Goal: Task Accomplishment & Management: Complete application form

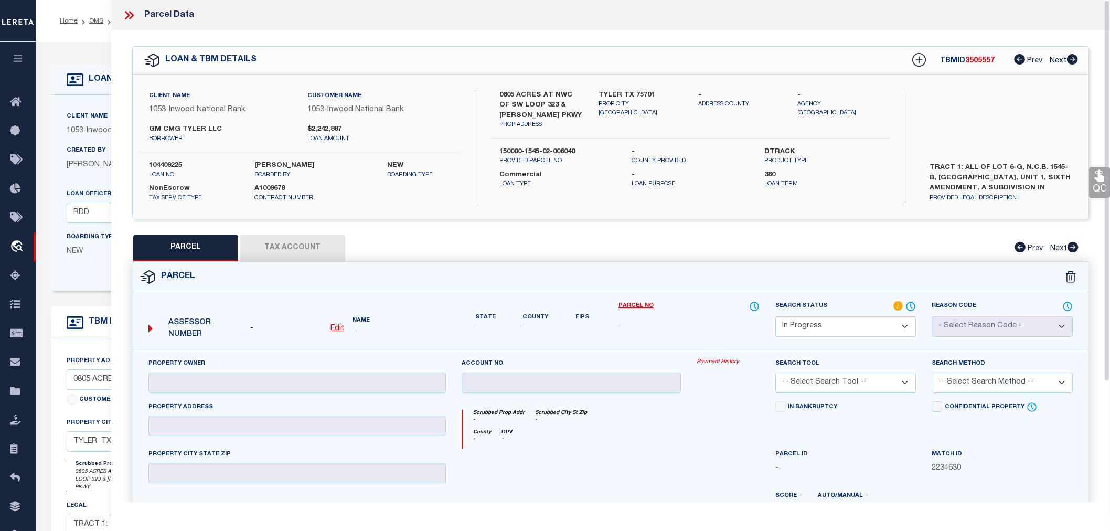
select select "IP"
select select "4197"
select select "91"
select select "20"
select select "NonEscrow"
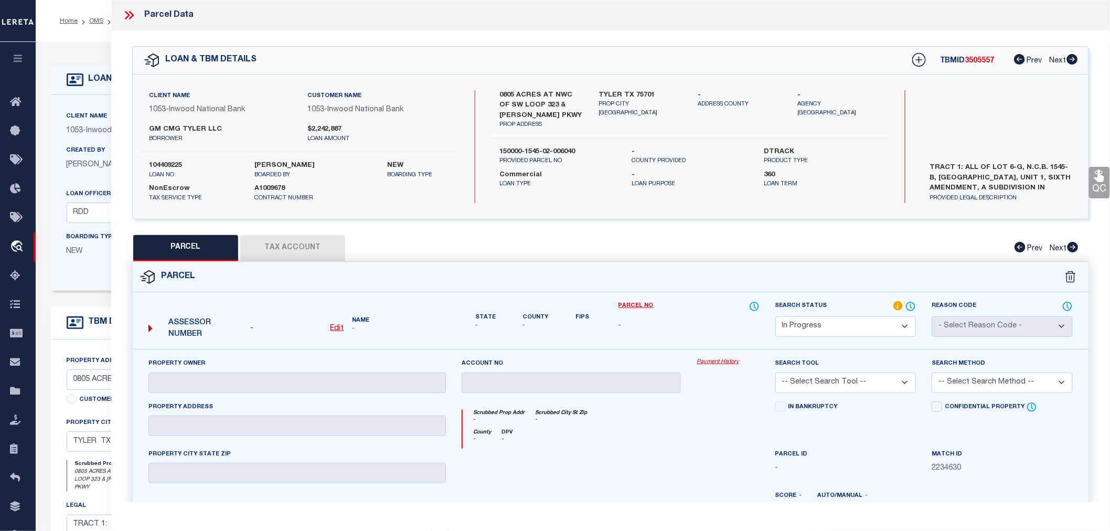
click at [761, 459] on div at bounding box center [728, 470] width 78 height 43
click at [128, 16] on icon at bounding box center [127, 15] width 5 height 8
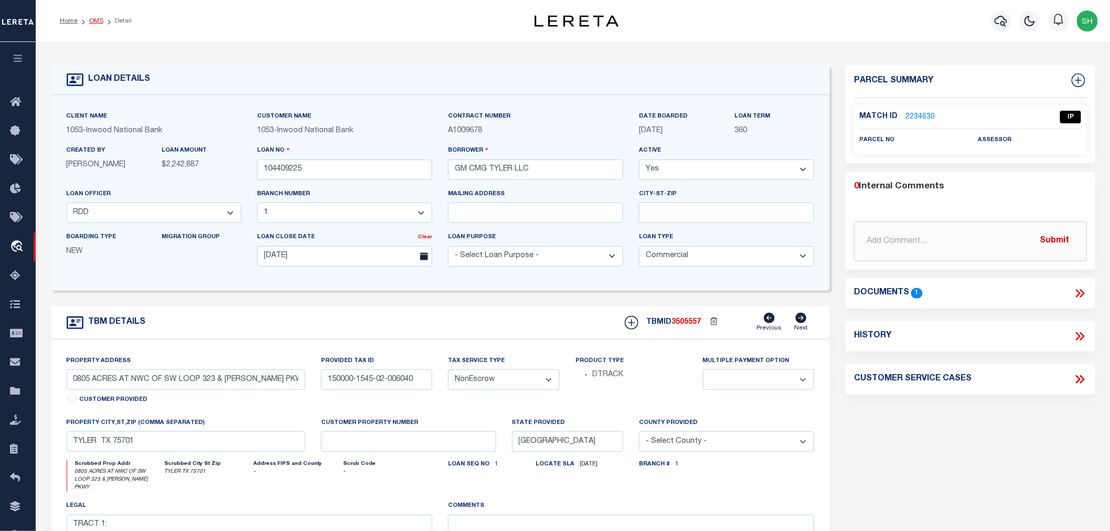
click at [100, 21] on link "OMS" at bounding box center [96, 21] width 14 height 6
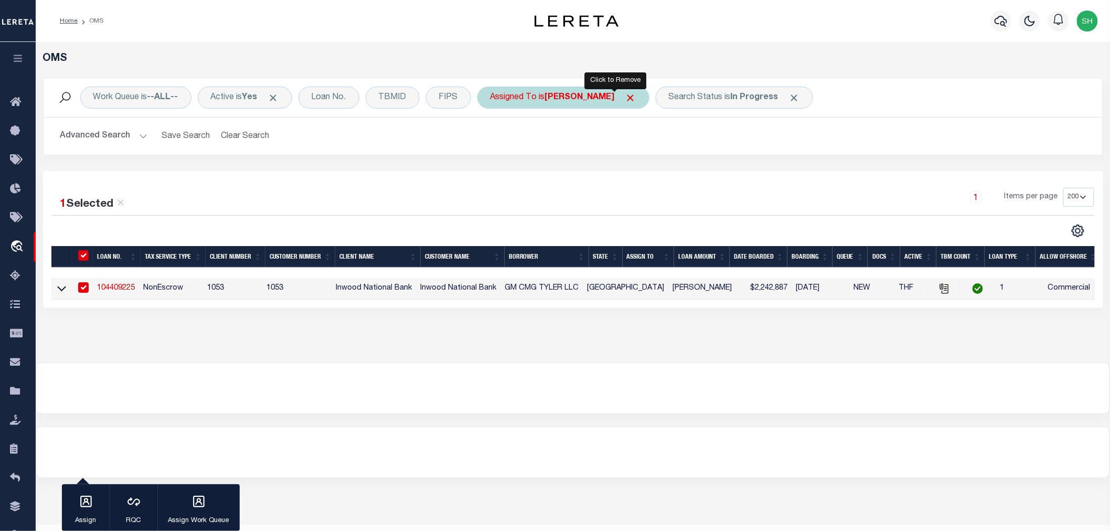
click at [625, 97] on span "Click to Remove" at bounding box center [630, 97] width 11 height 11
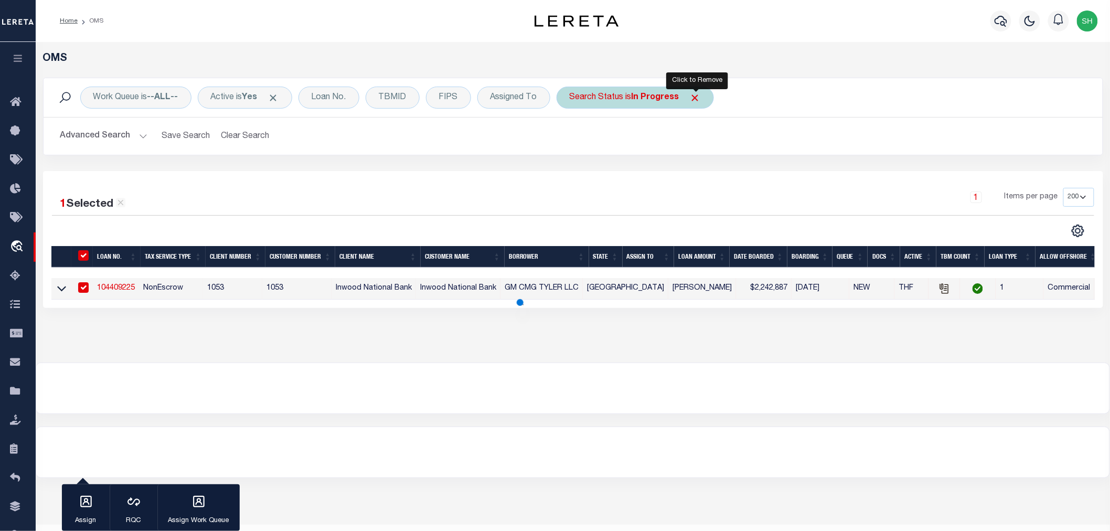
click at [695, 98] on span "Click to Remove" at bounding box center [695, 97] width 11 height 11
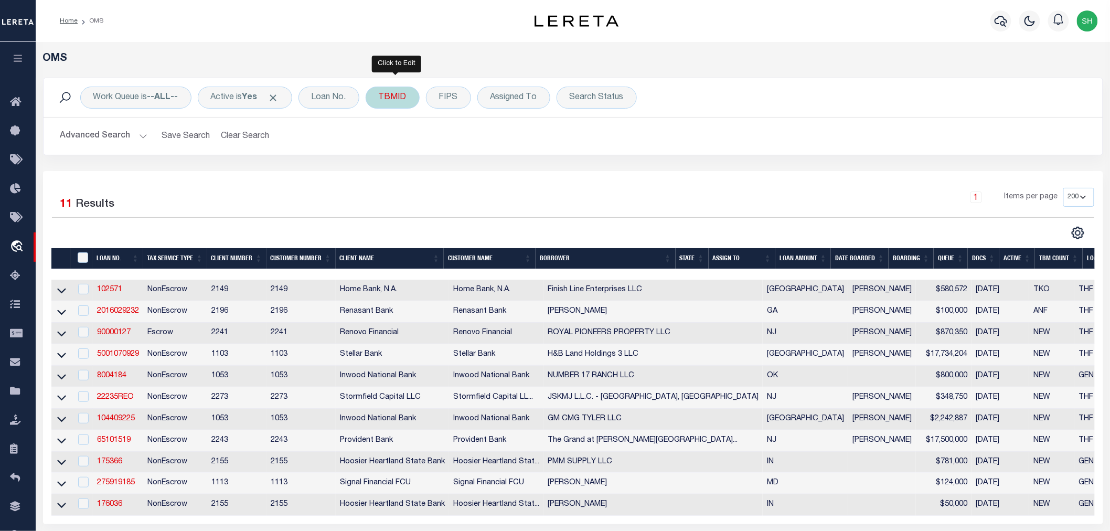
click at [400, 100] on div "TBMID" at bounding box center [393, 98] width 54 height 22
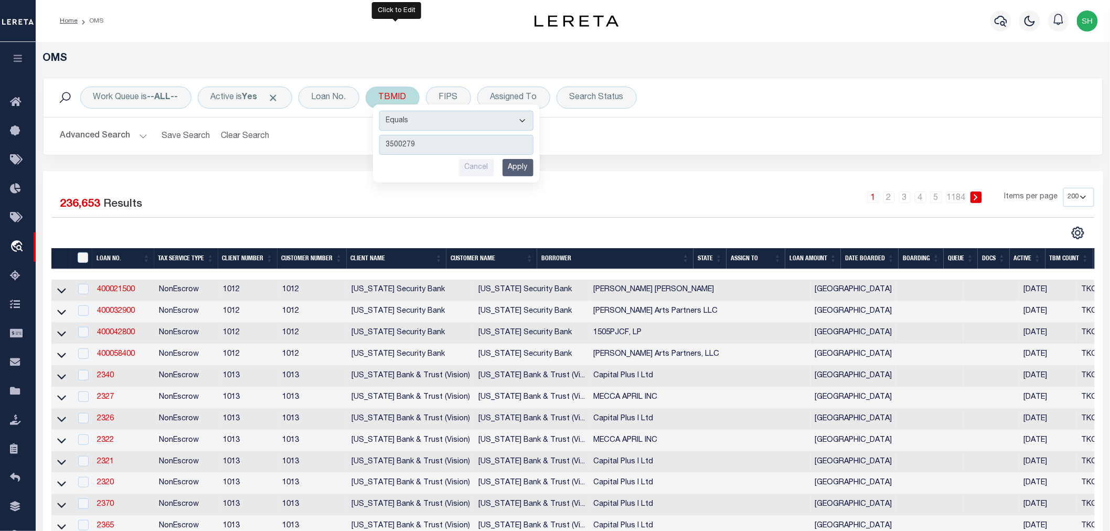
type input "3500279"
click at [526, 165] on input "Apply" at bounding box center [518, 167] width 31 height 17
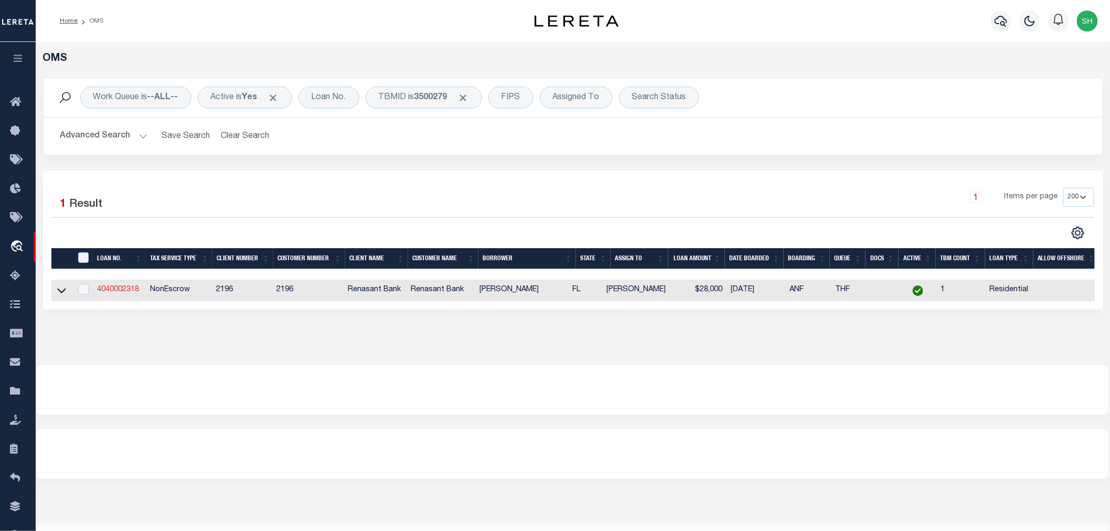
click at [124, 292] on link "4040002318" at bounding box center [118, 289] width 42 height 7
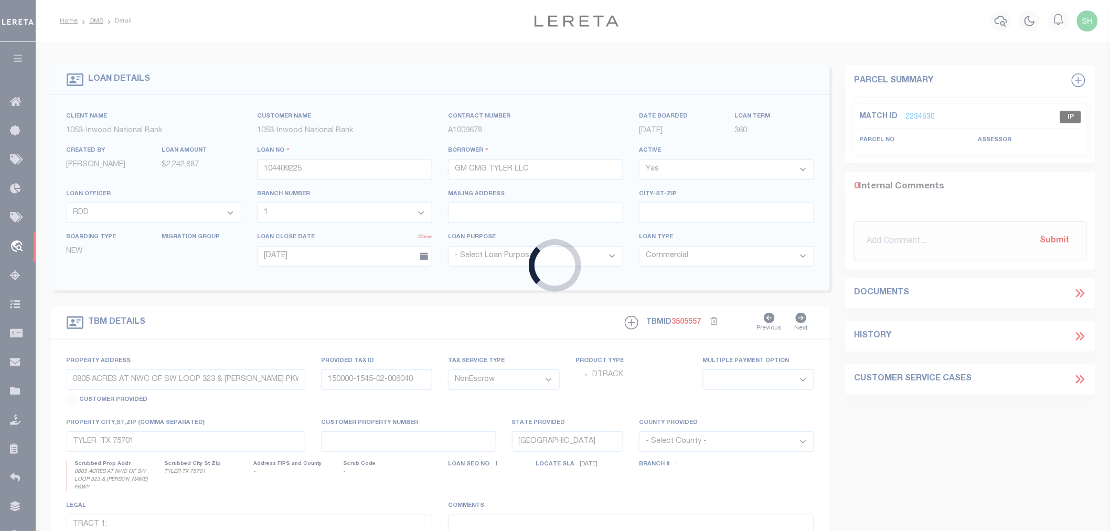
type input "4040002318"
type input "[PERSON_NAME]"
select select
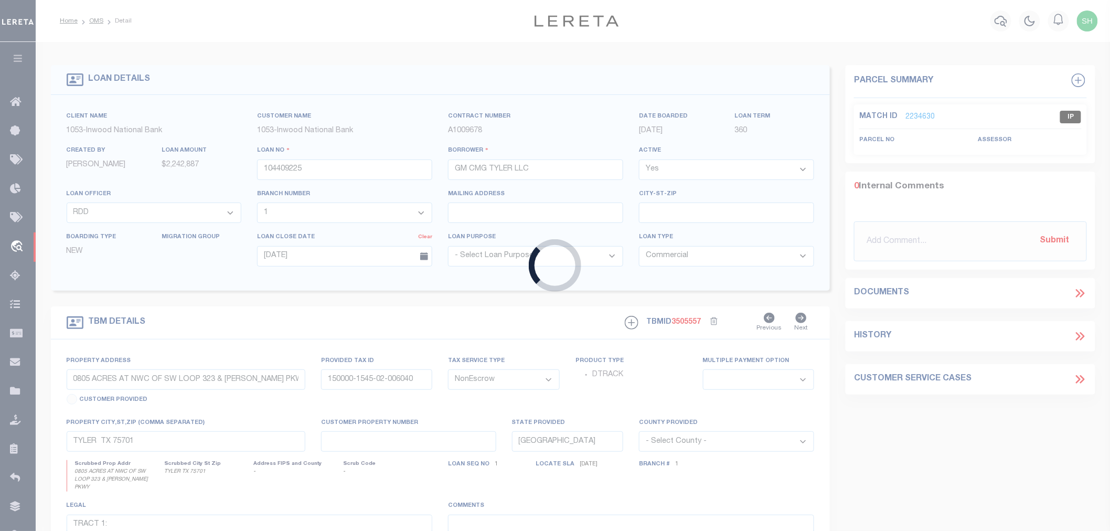
select select "10"
select select
select select "4983"
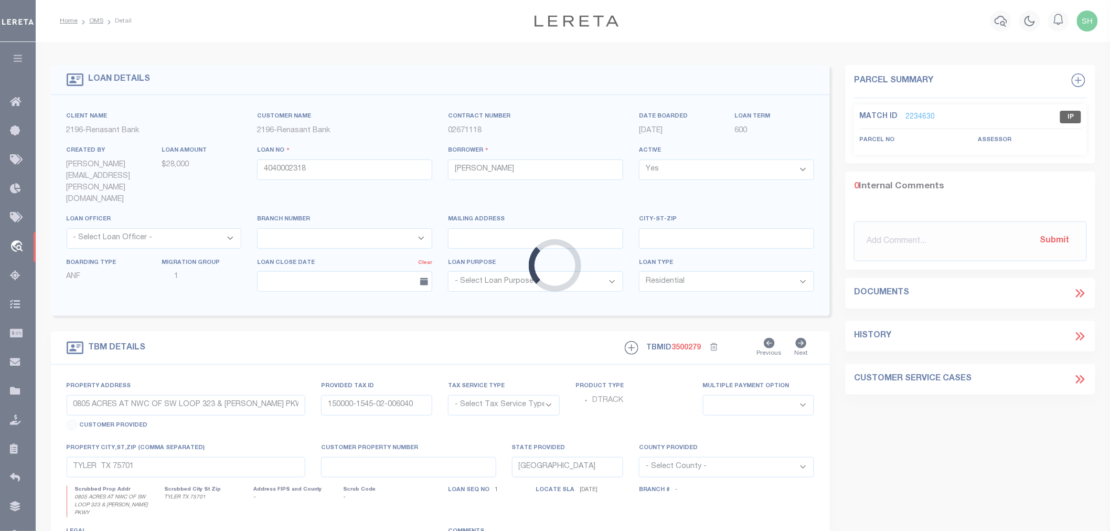
type input "[STREET_ADDRESS]"
radio input "true"
select select "NonEscrow"
select select
type input "[PERSON_NAME] FL 32570"
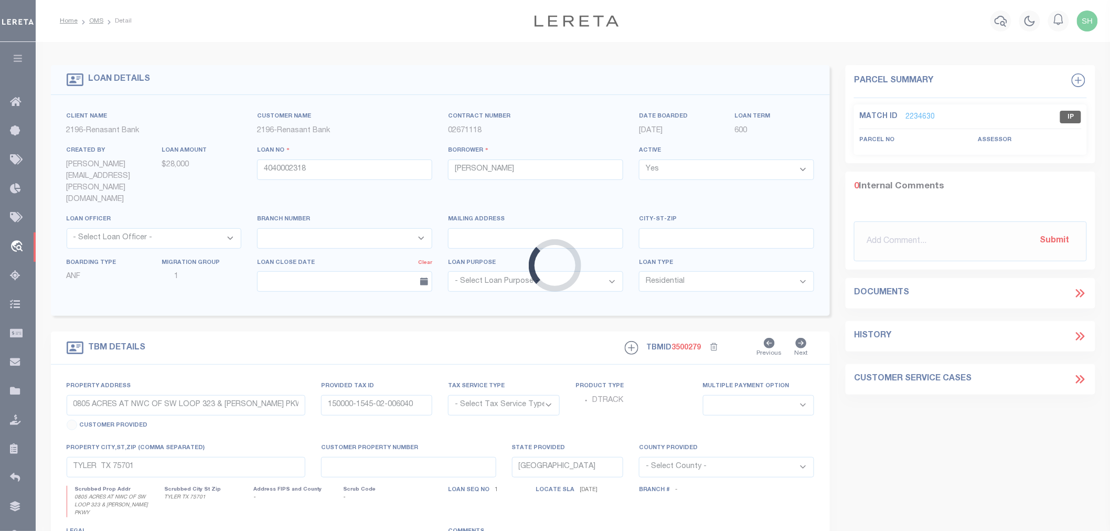
type input "4040002318"
type input "FL"
type textarea "PARCEL: 29-2N-28-3400-00B00-0140 29-2N-28-3400-00B00-01401"
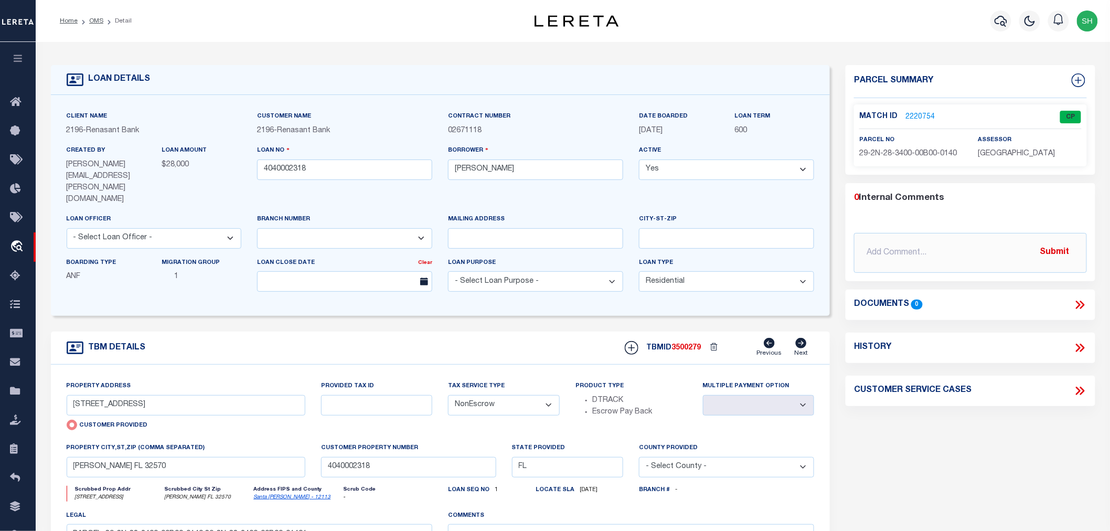
click at [924, 116] on link "2220754" at bounding box center [919, 117] width 29 height 11
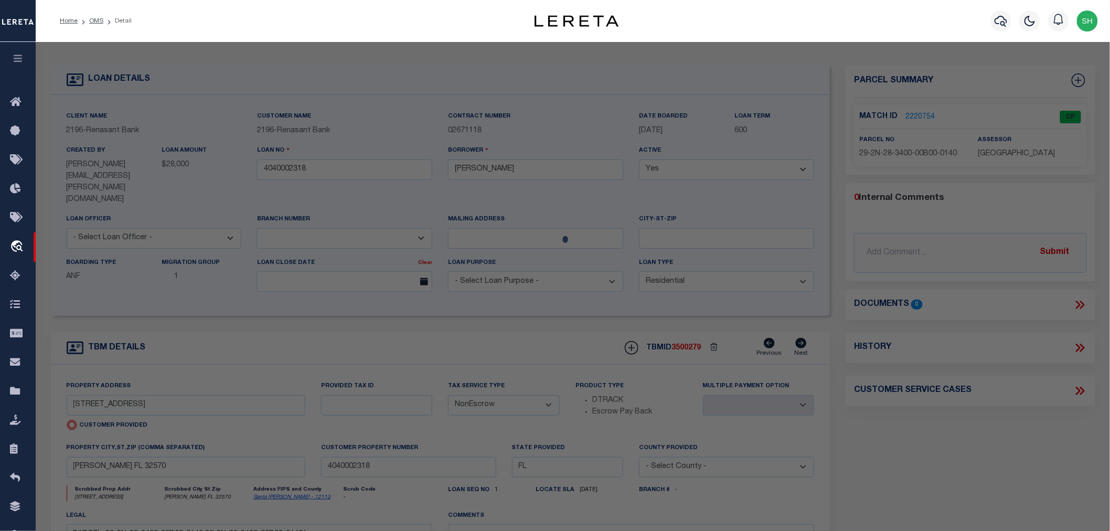
select select "AS"
checkbox input "false"
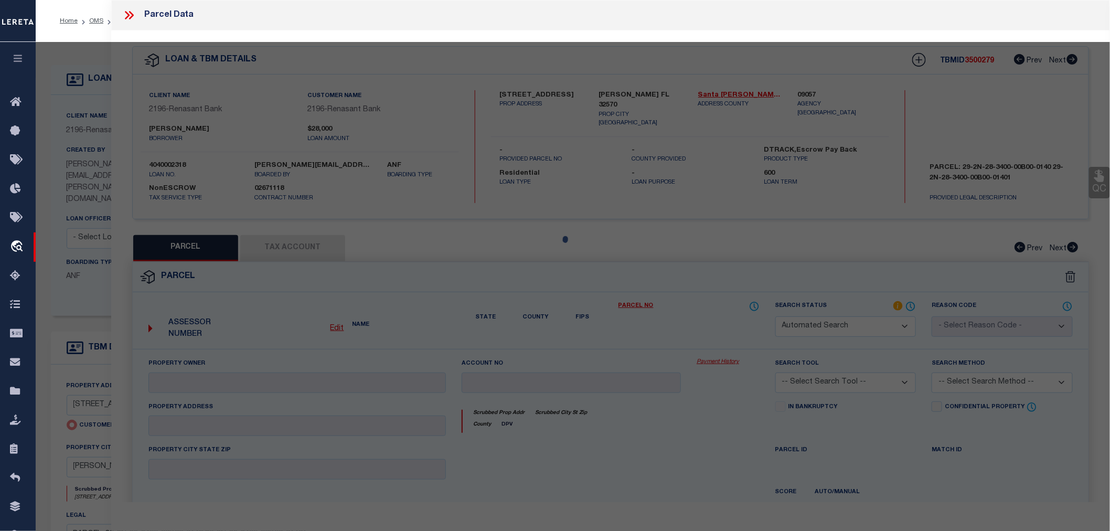
select select "CP"
type input "[PERSON_NAME]"
select select "AGW"
select select "ADD"
type input "[STREET_ADDRESS]"
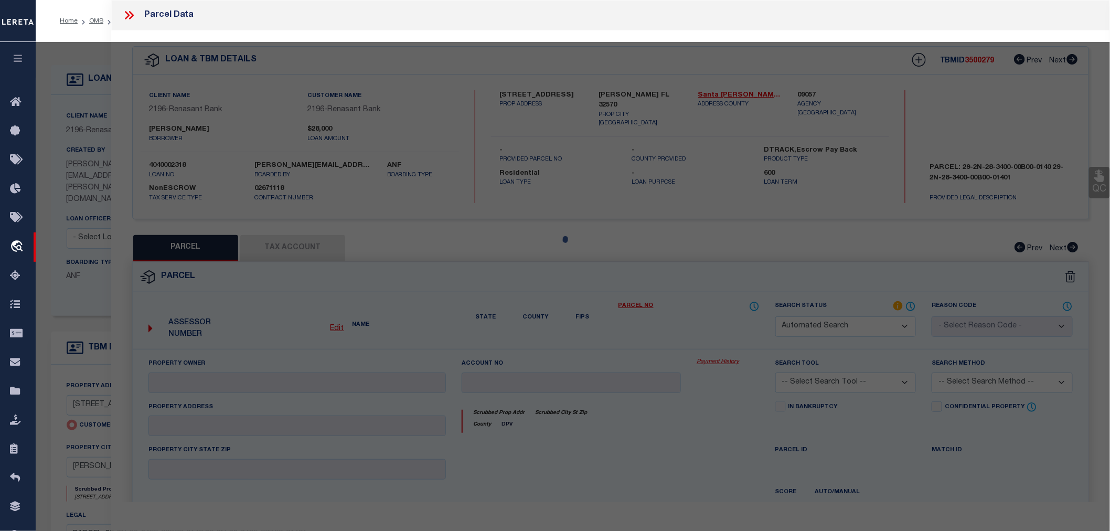
type input "[PERSON_NAME] FL 32570"
type textarea "[GEOGRAPHIC_DATA] LOTS 14 & 15 BLK B AS DES IN OR 1630 PG 721 & AS DES IN OR 37…"
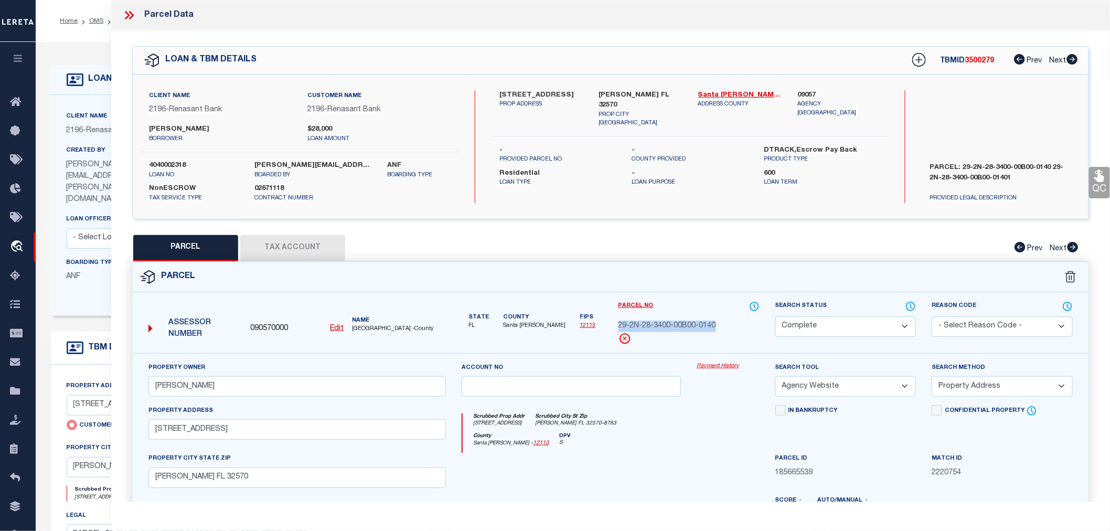
drag, startPoint x: 618, startPoint y: 325, endPoint x: 714, endPoint y: 323, distance: 96.5
click at [714, 323] on span "29-2N-28-3400-00B00-0140" at bounding box center [667, 327] width 98 height 12
copy span "29-2N-28-3400-00B00-0140"
click at [712, 420] on div "Scrubbed Prop Addr [STREET_ADDRESS] [GEOGRAPHIC_DATA][PERSON_NAME]-8763" at bounding box center [611, 422] width 296 height 19
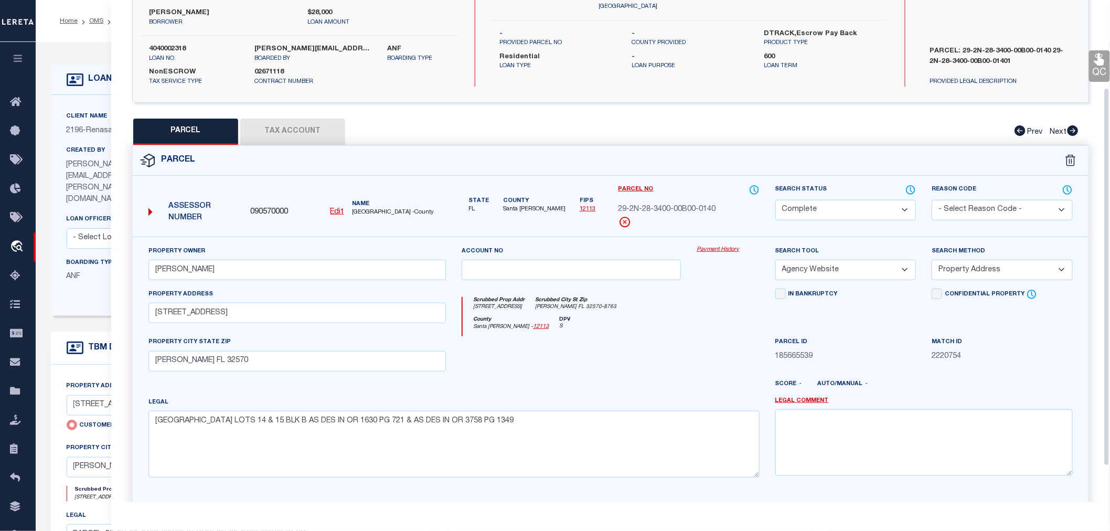
scroll to position [164, 0]
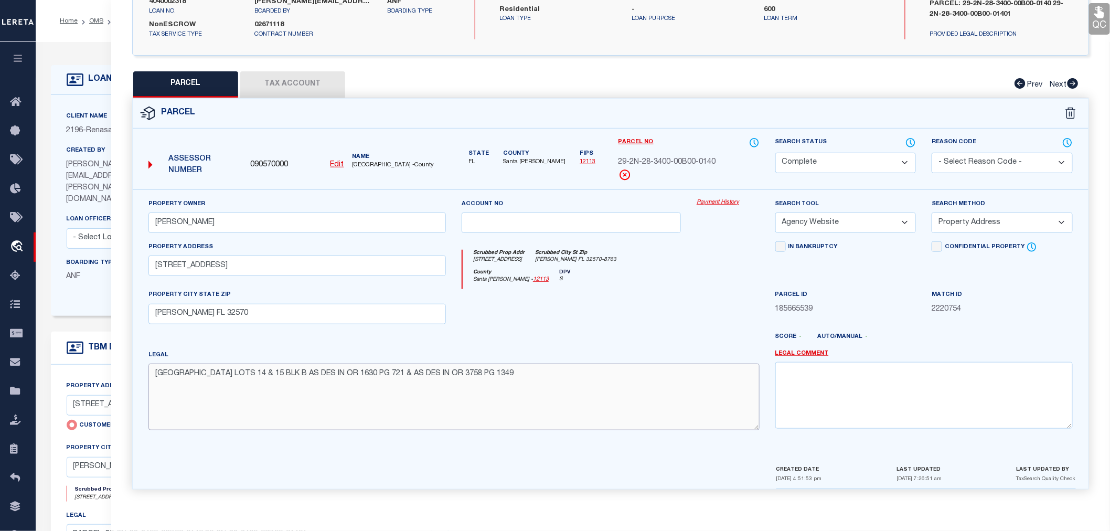
drag, startPoint x: 510, startPoint y: 378, endPoint x: 112, endPoint y: 378, distance: 398.7
click at [112, 378] on div "QC QC QC" at bounding box center [610, 184] width 999 height 635
click at [545, 336] on div at bounding box center [649, 341] width 235 height 17
click at [690, 274] on div "County [GEOGRAPHIC_DATA][PERSON_NAME] - 12113 DPV S" at bounding box center [611, 279] width 296 height 20
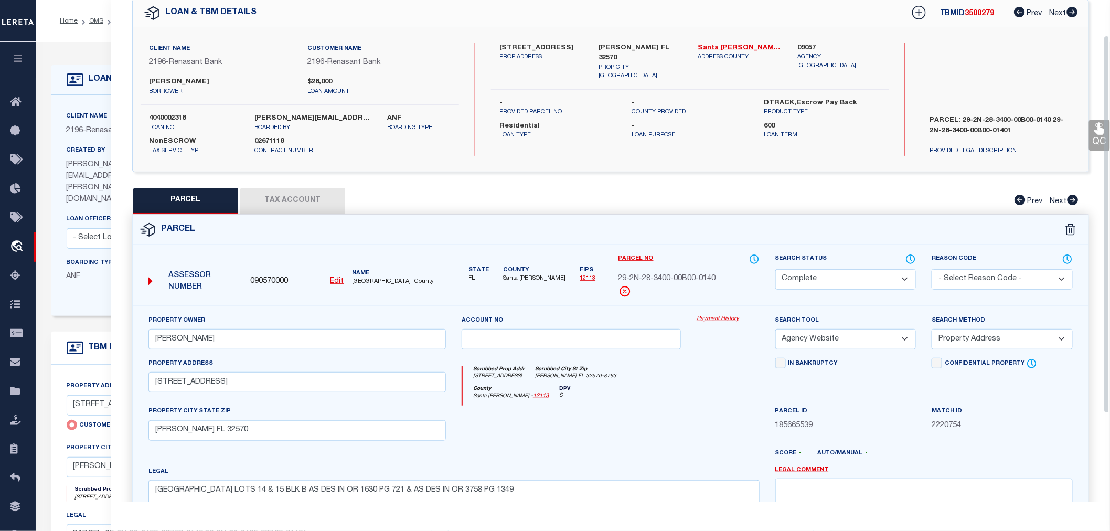
click at [725, 398] on div "County [GEOGRAPHIC_DATA][PERSON_NAME] - 12113 DPV S" at bounding box center [611, 396] width 296 height 20
click at [633, 421] on div at bounding box center [571, 426] width 235 height 43
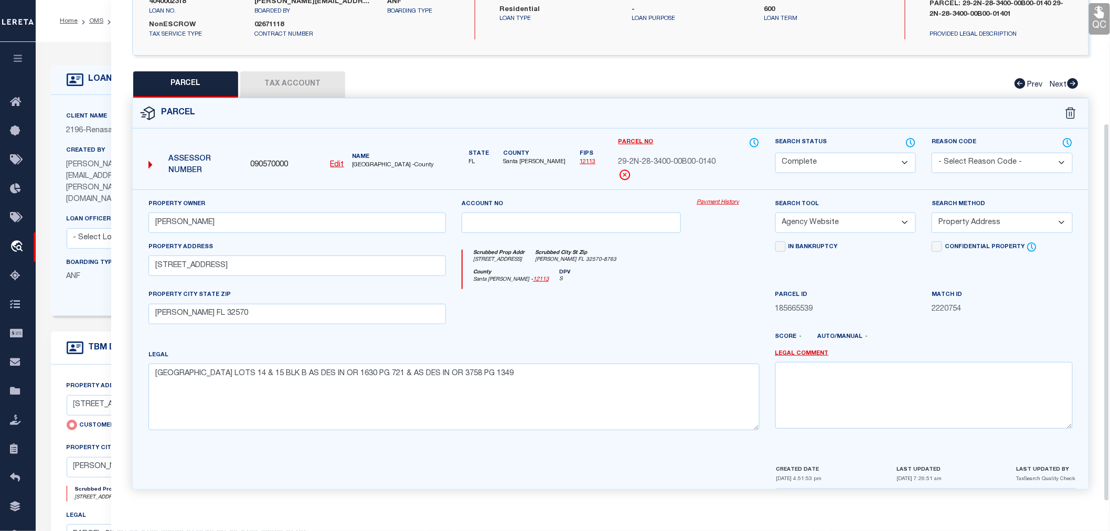
scroll to position [0, 0]
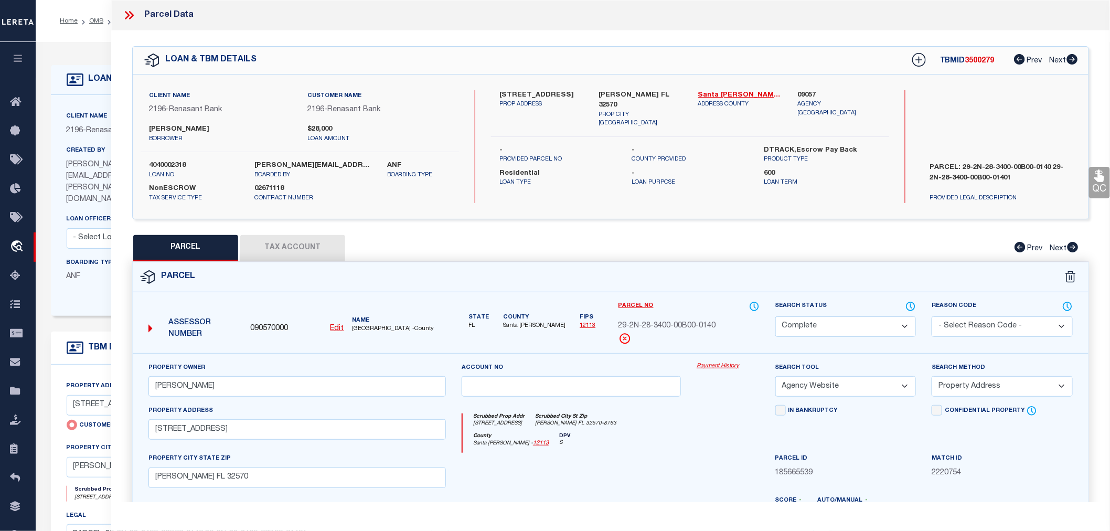
click at [269, 249] on button "Tax Account" at bounding box center [292, 248] width 105 height 26
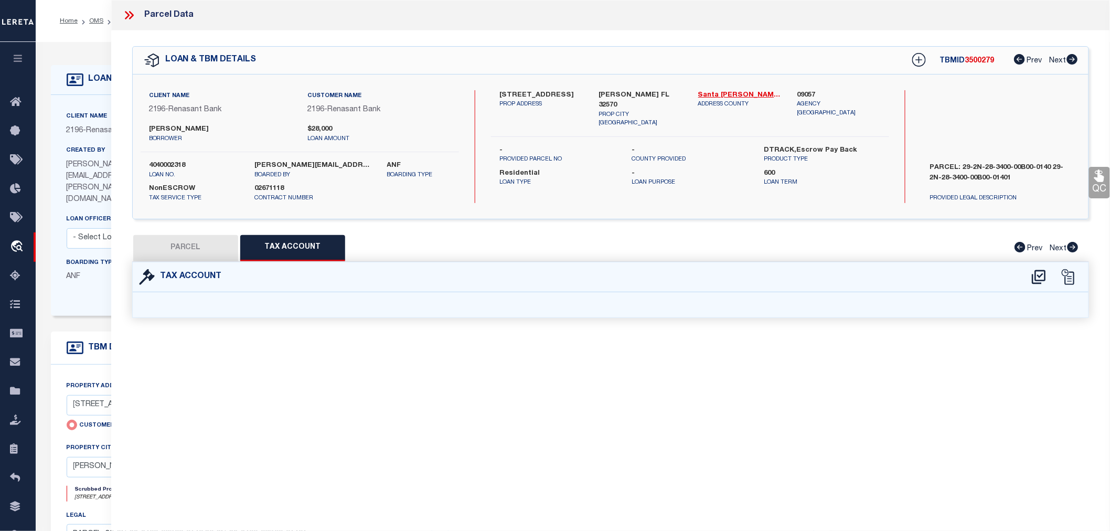
select select "100"
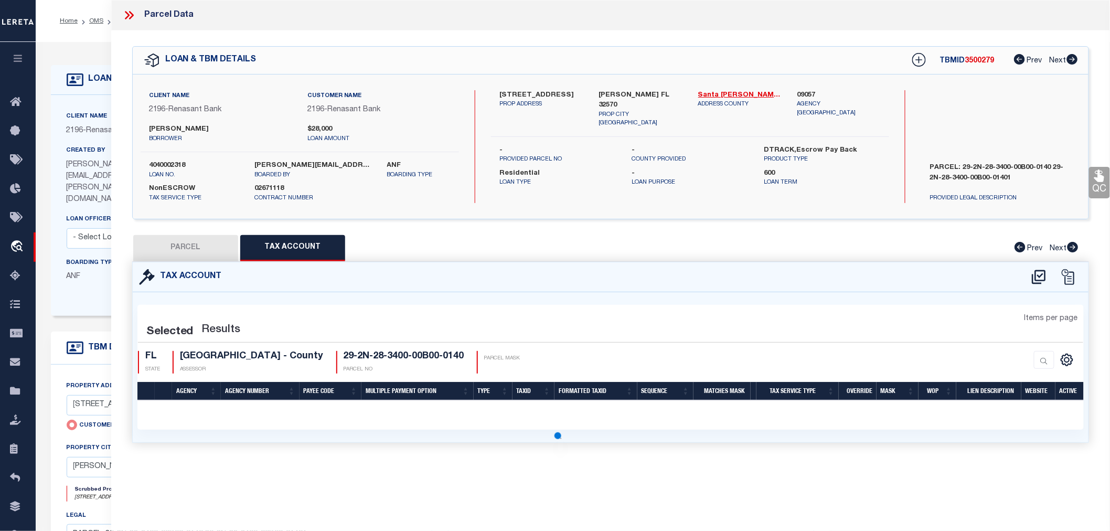
select select "100"
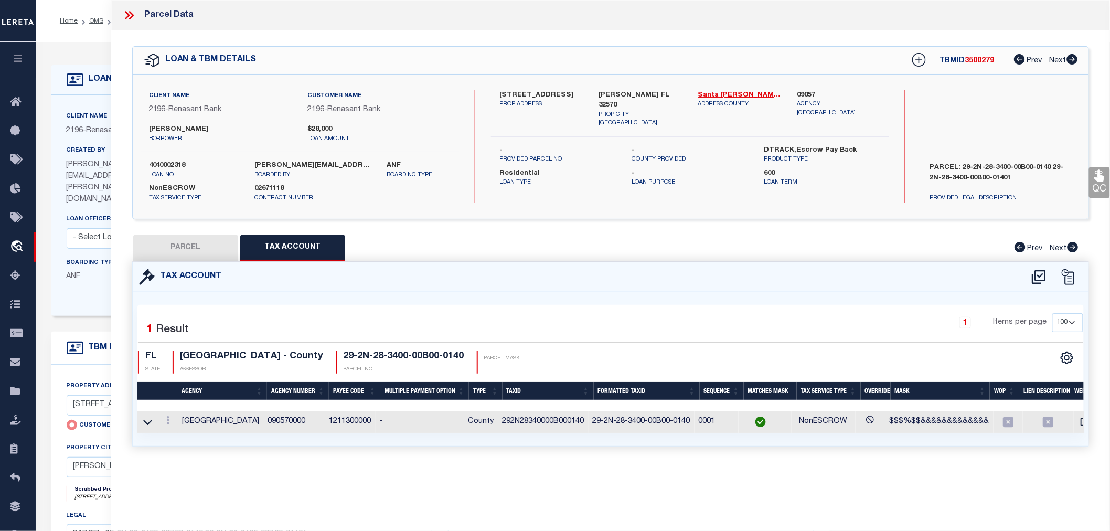
click at [129, 17] on icon at bounding box center [129, 15] width 14 height 14
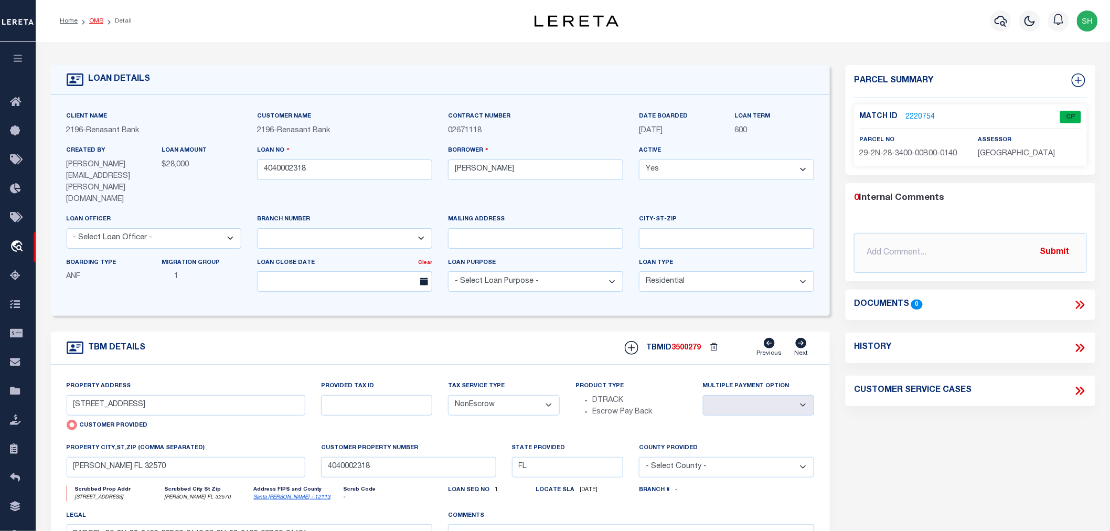
click at [93, 21] on link "OMS" at bounding box center [96, 21] width 14 height 6
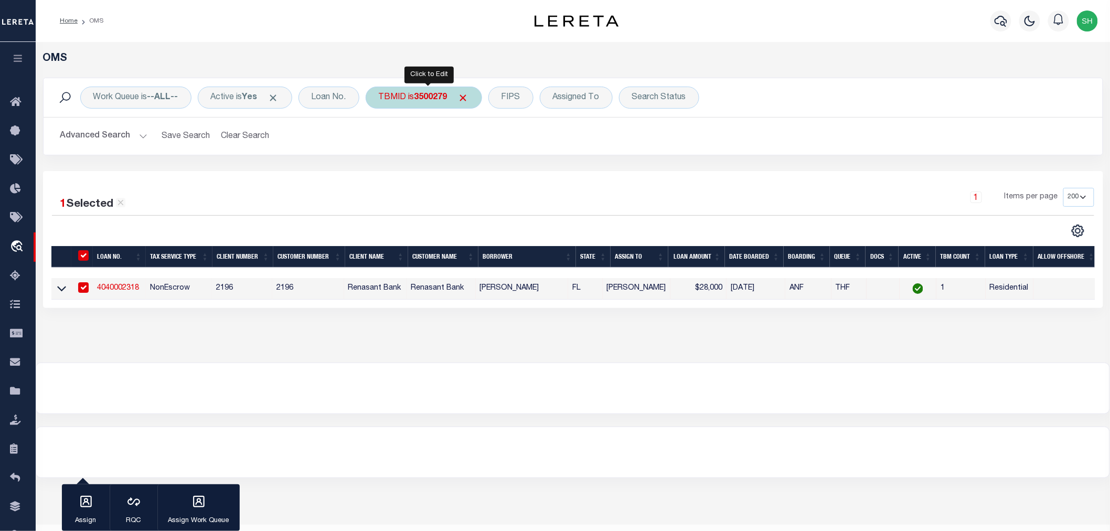
click at [423, 98] on b "3500279" at bounding box center [430, 97] width 33 height 8
type input "3500280"
click at [529, 163] on input "Apply" at bounding box center [518, 167] width 31 height 17
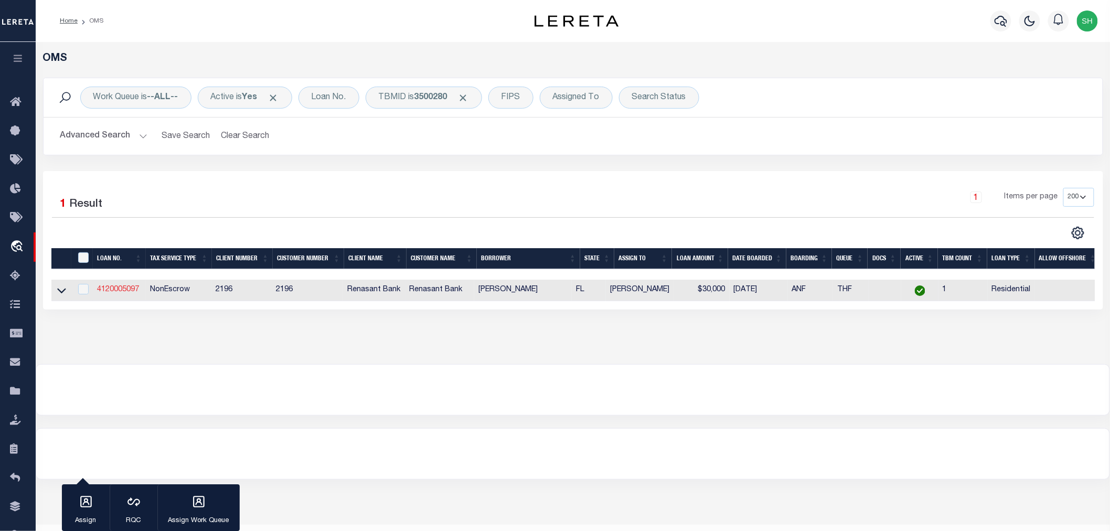
click at [115, 290] on link "4120005097" at bounding box center [118, 289] width 42 height 7
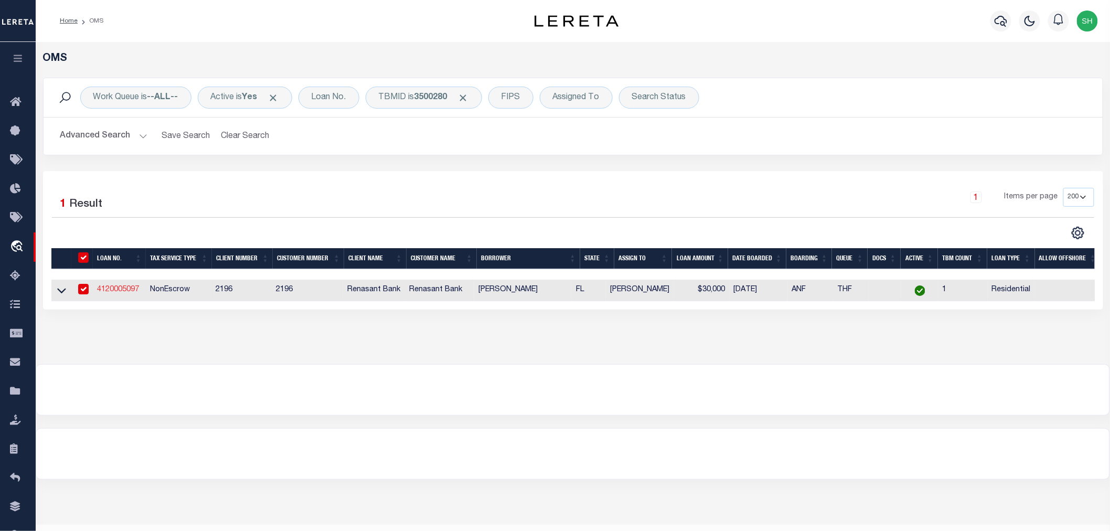
type input "4120005097"
type input "[PERSON_NAME]"
select select
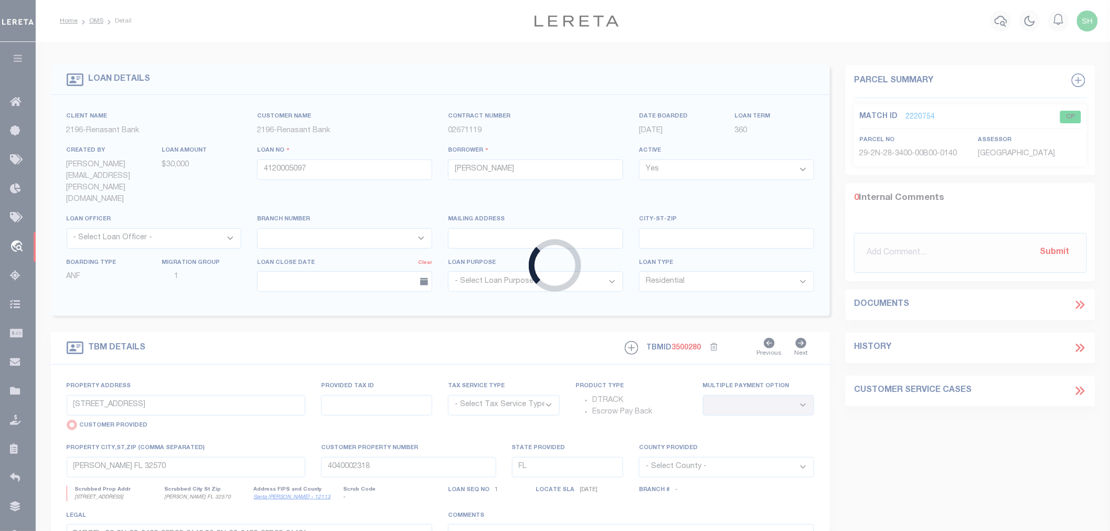
select select "4983"
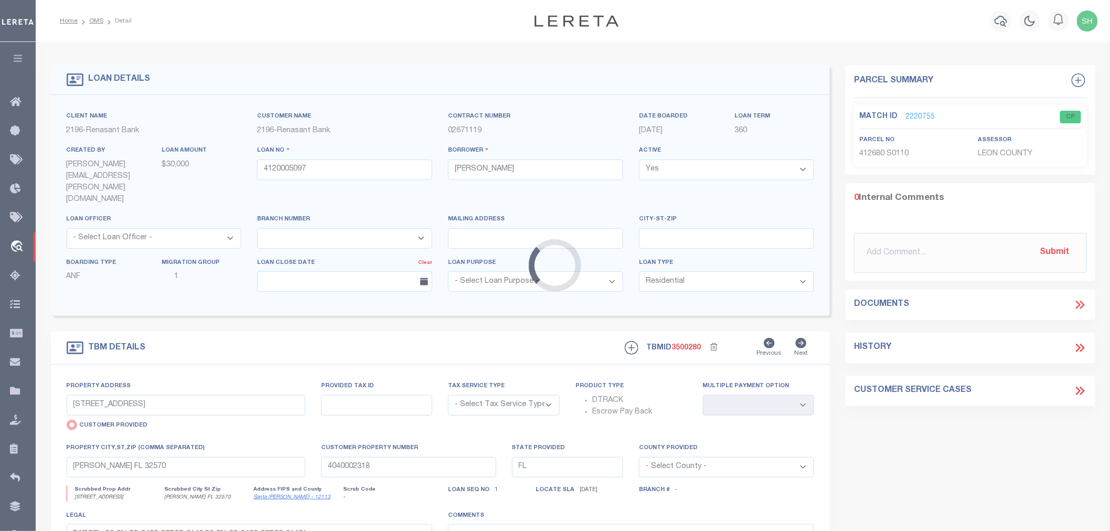
type input "[STREET_ADDRESS]"
select select "NonEscrow"
select select
type input "TALLAHASSEE FL 32305"
type input "4120005097"
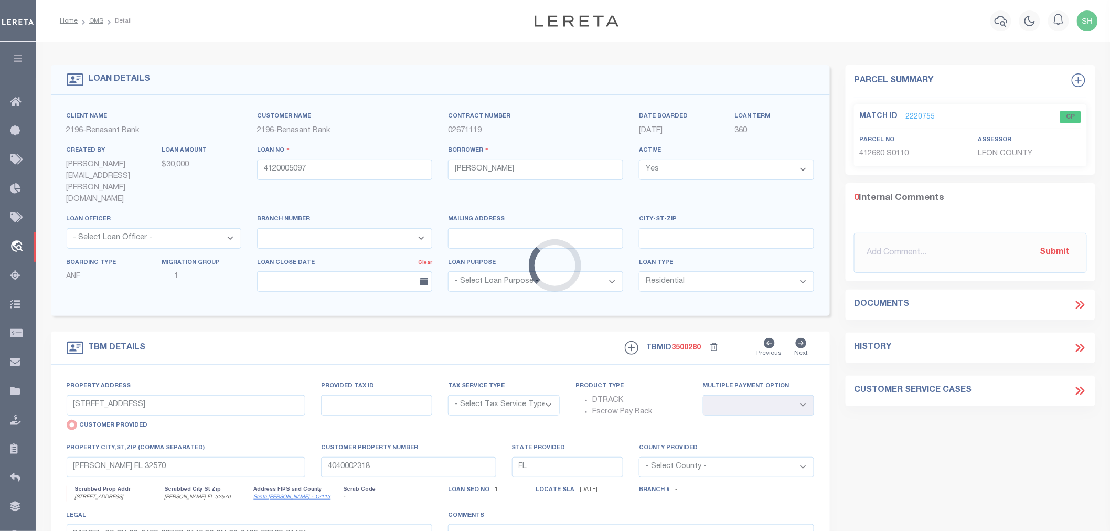
type textarea "PARCEL: 412680S0110 412680S01101"
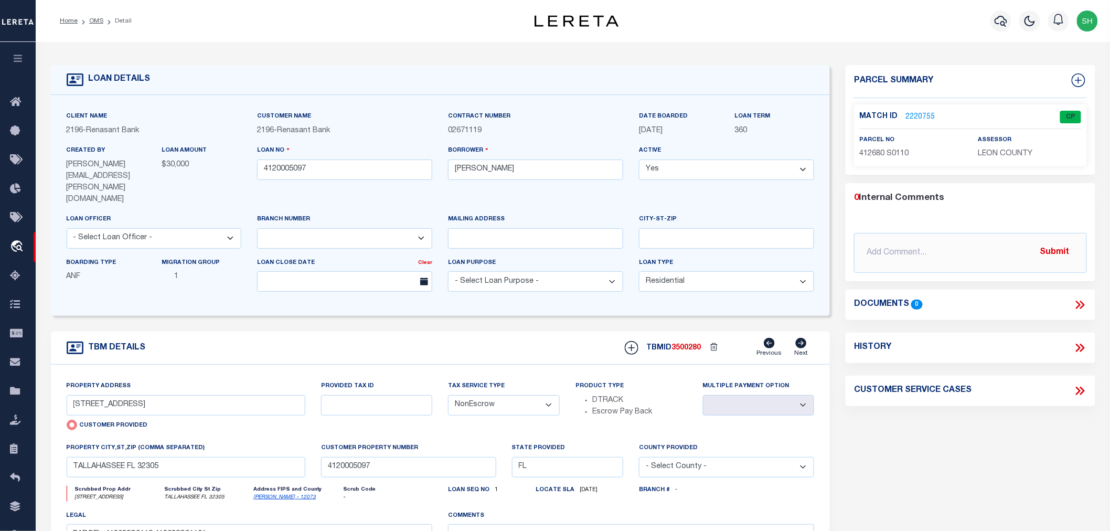
click at [919, 116] on link "2220755" at bounding box center [919, 117] width 29 height 11
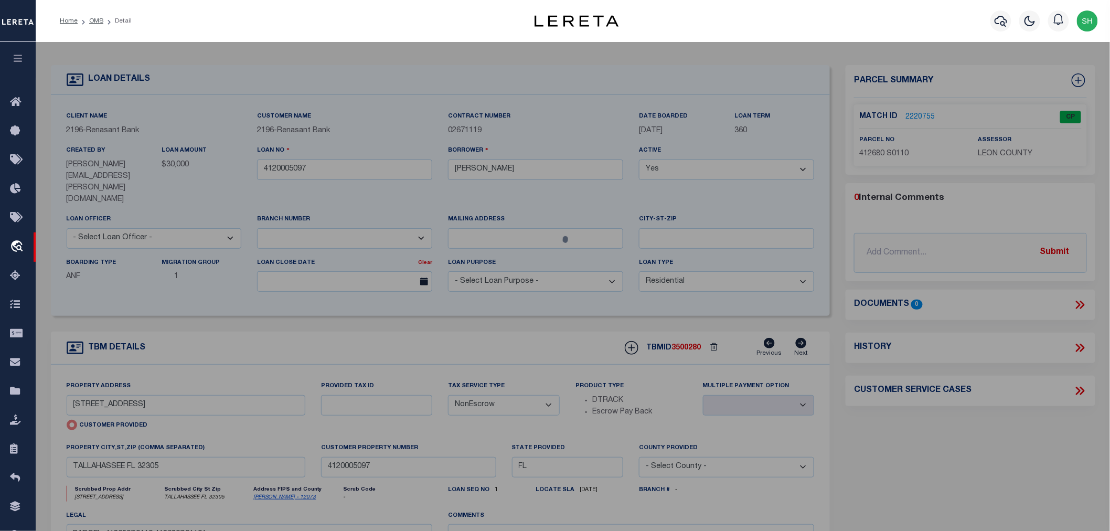
select select "AS"
select select
checkbox input "false"
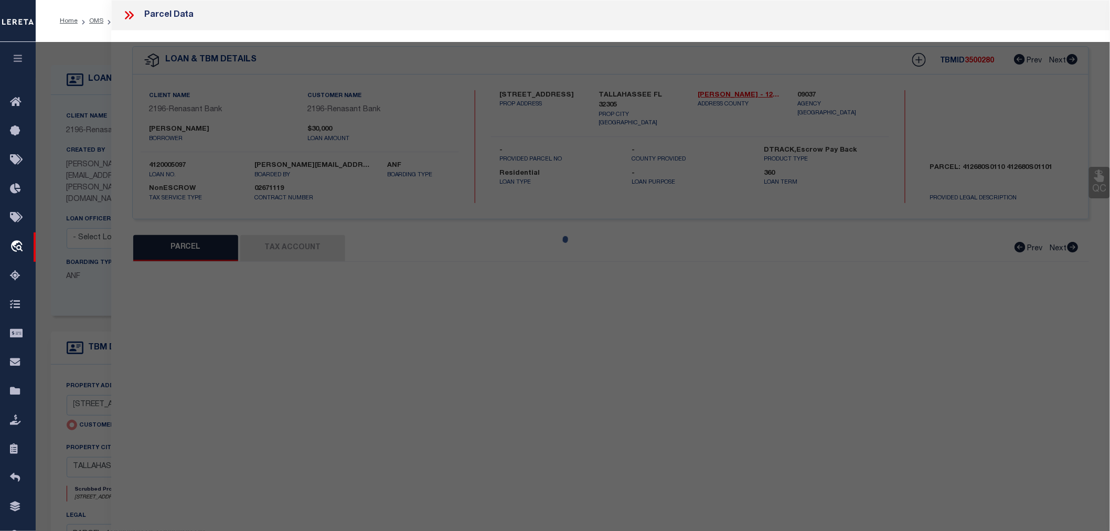
select select "CP"
type input "[DEMOGRAPHIC_DATA]'S HOUSE FOR MIRACLES INC"
select select "AGW"
select select "ADD"
type input "[STREET_ADDRESS]"
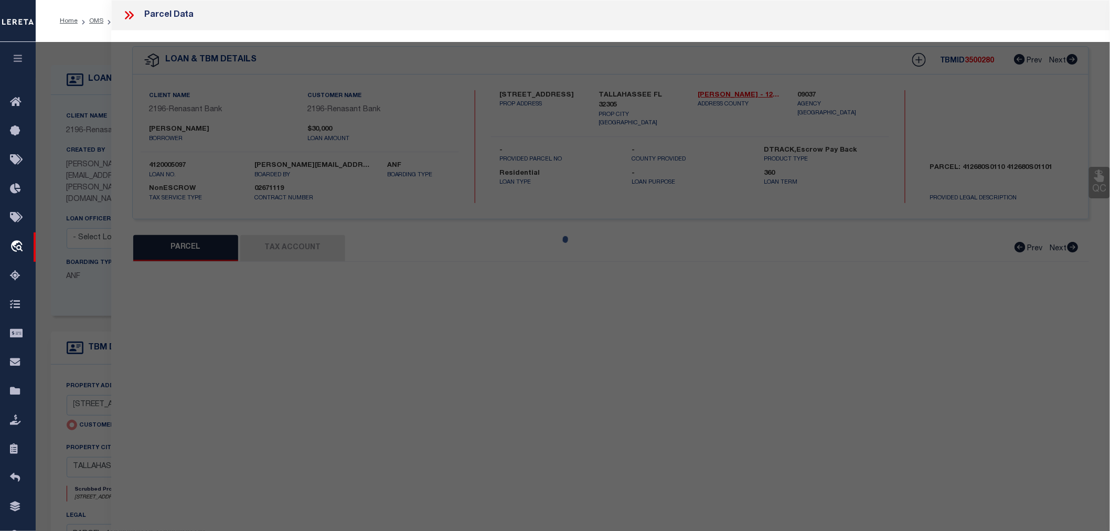
type textarea "YONS LAKESIDE 4TH ADDITION UNREC LOTS 10 11 12 & PART OF 13 BLOCK S OR 1341/1934"
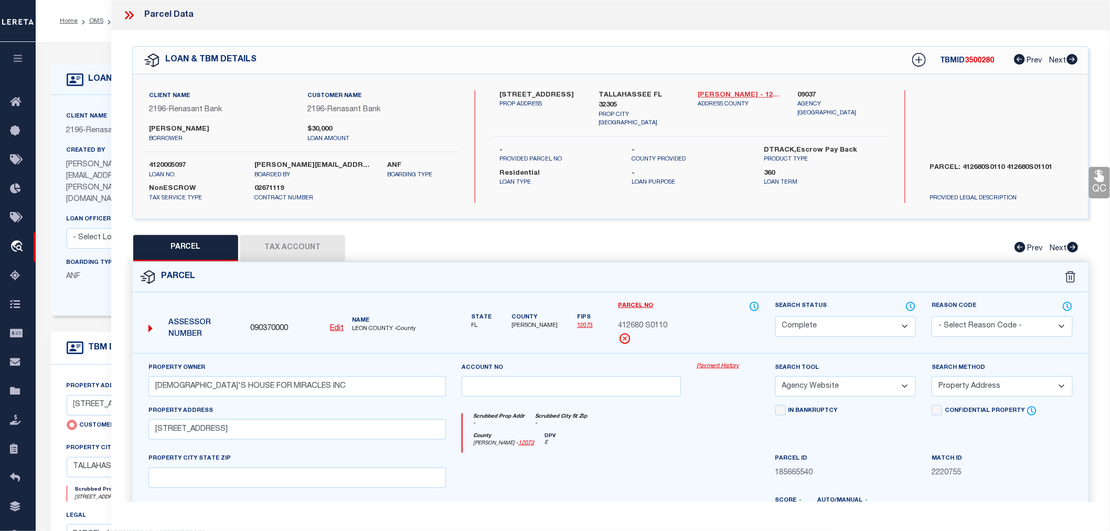
click at [721, 92] on link "[PERSON_NAME] - 12073" at bounding box center [739, 95] width 83 height 10
drag, startPoint x: 617, startPoint y: 326, endPoint x: 668, endPoint y: 328, distance: 50.4
click at [668, 328] on div "Parcel No 412680 S0110" at bounding box center [689, 327] width 157 height 52
copy span "412680 S0110"
drag, startPoint x: 422, startPoint y: 340, endPoint x: 362, endPoint y: 330, distance: 60.5
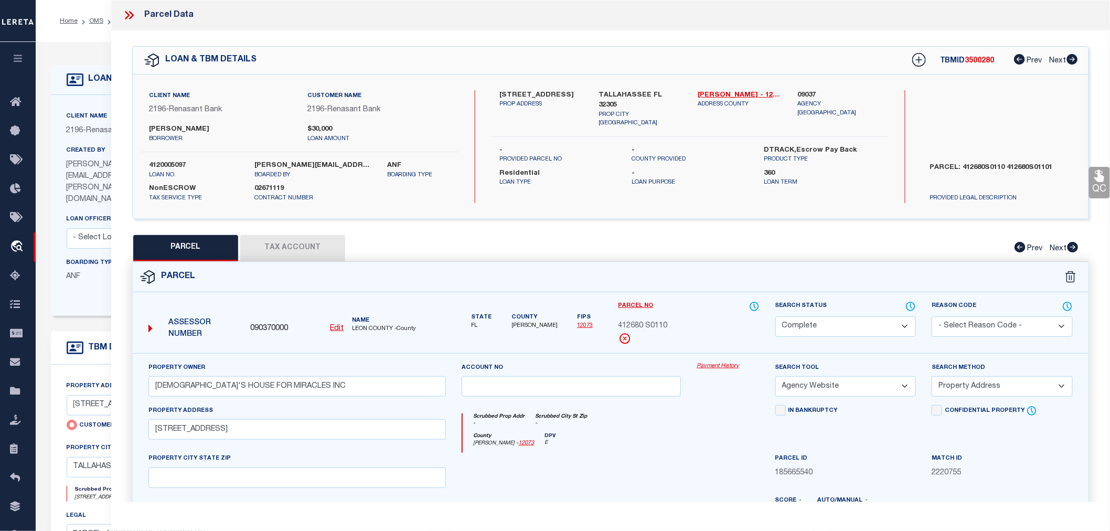
click at [422, 340] on div "Assessor Number 090370000 Edit Name [GEOGRAPHIC_DATA] -County" at bounding box center [297, 325] width 306 height 40
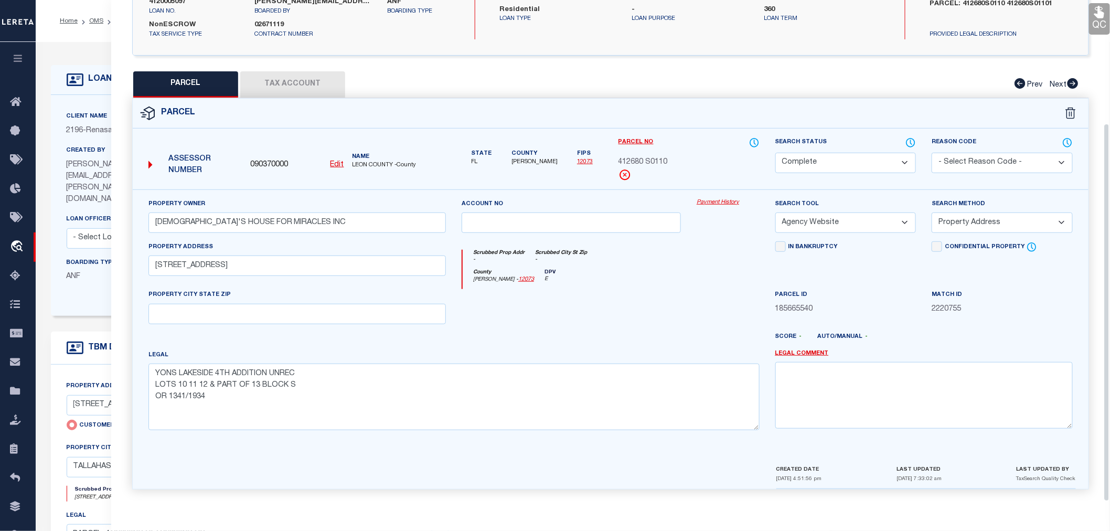
click at [310, 84] on button "Tax Account" at bounding box center [292, 84] width 105 height 26
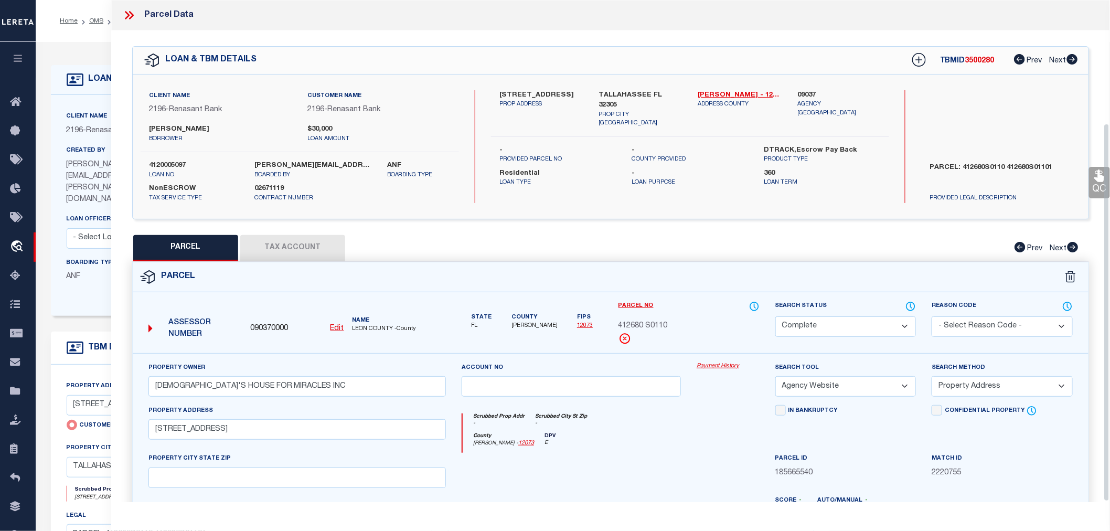
select select "100"
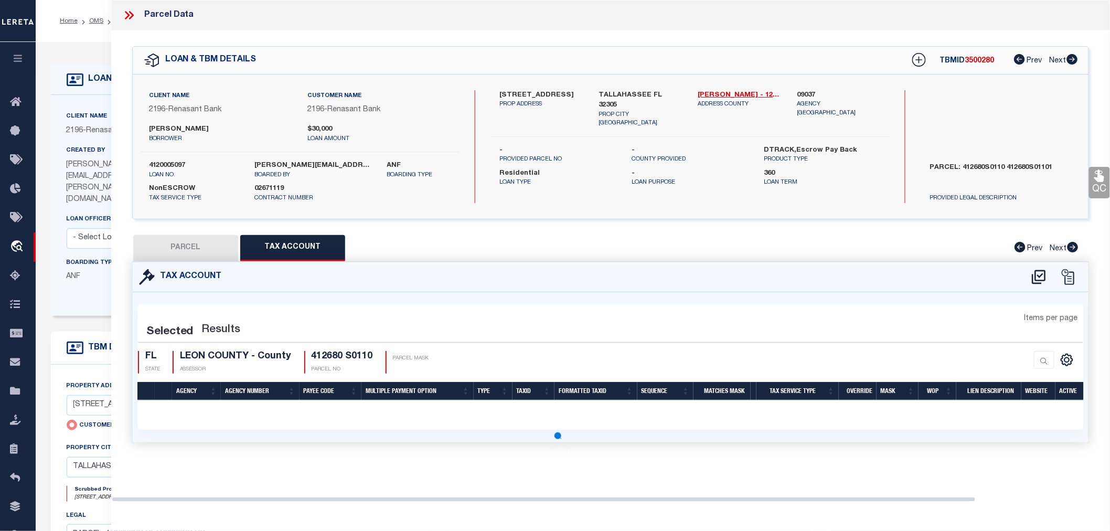
select select "100"
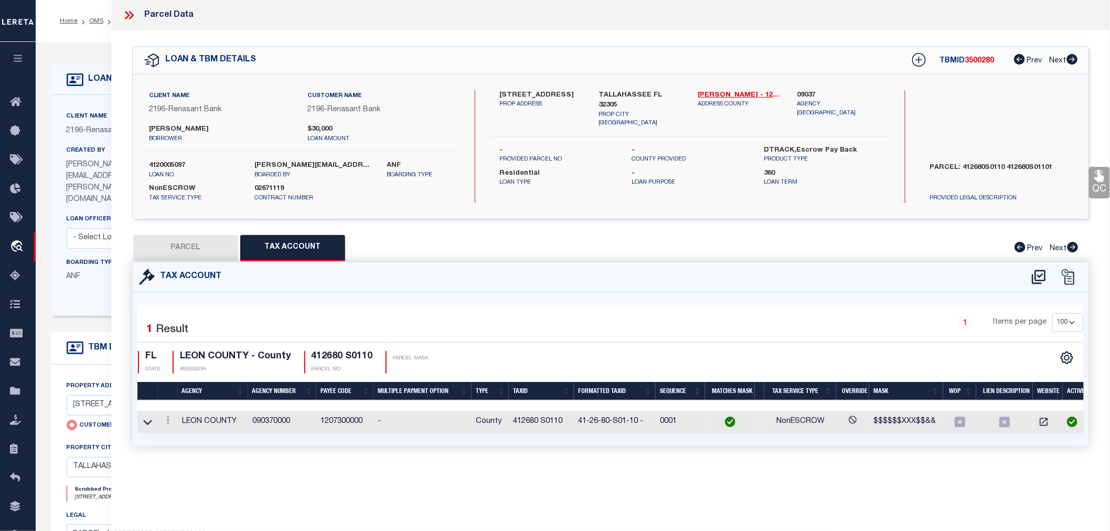
click at [128, 13] on icon at bounding box center [129, 15] width 14 height 14
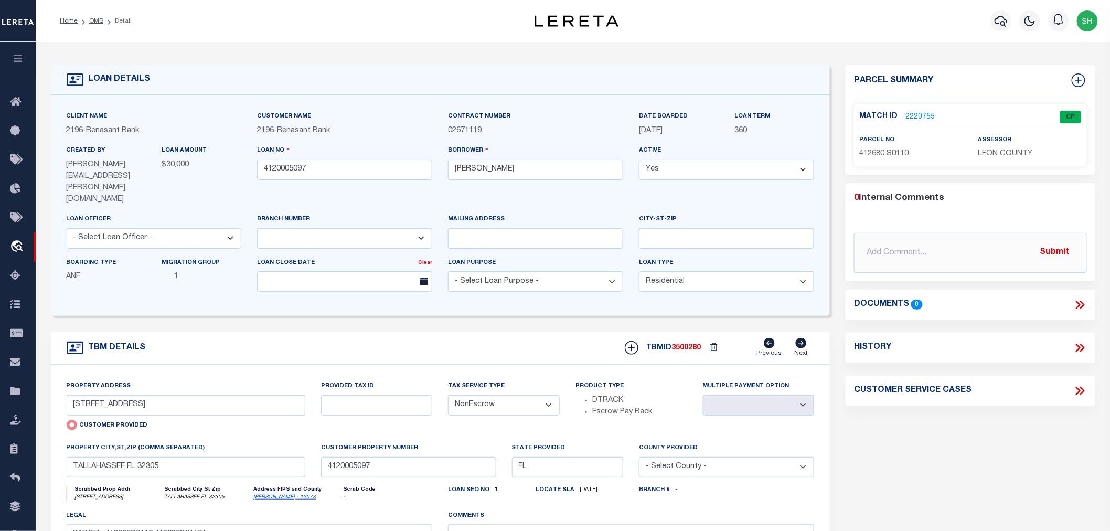
click at [914, 115] on link "2220755" at bounding box center [919, 117] width 29 height 11
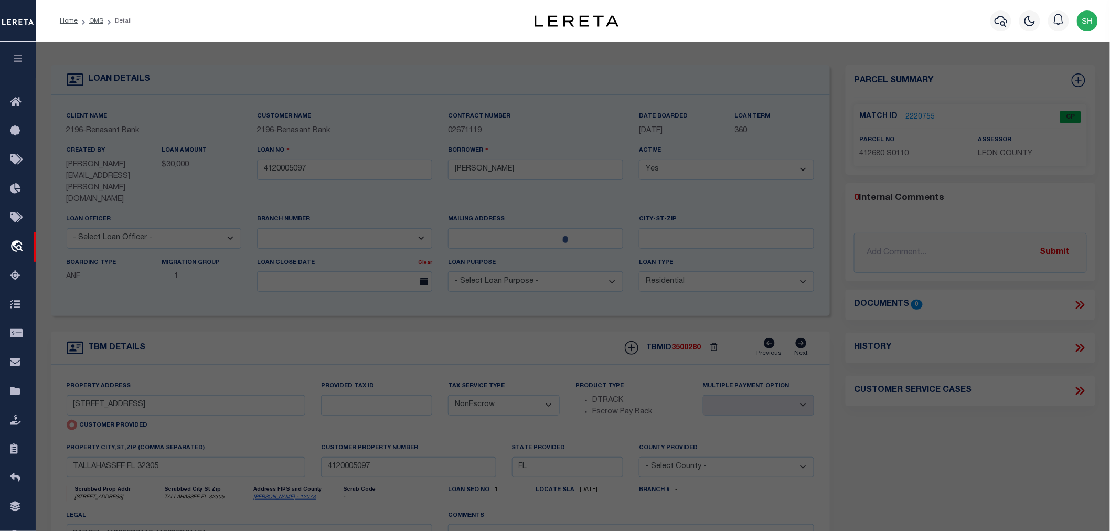
select select "AS"
select select
checkbox input "false"
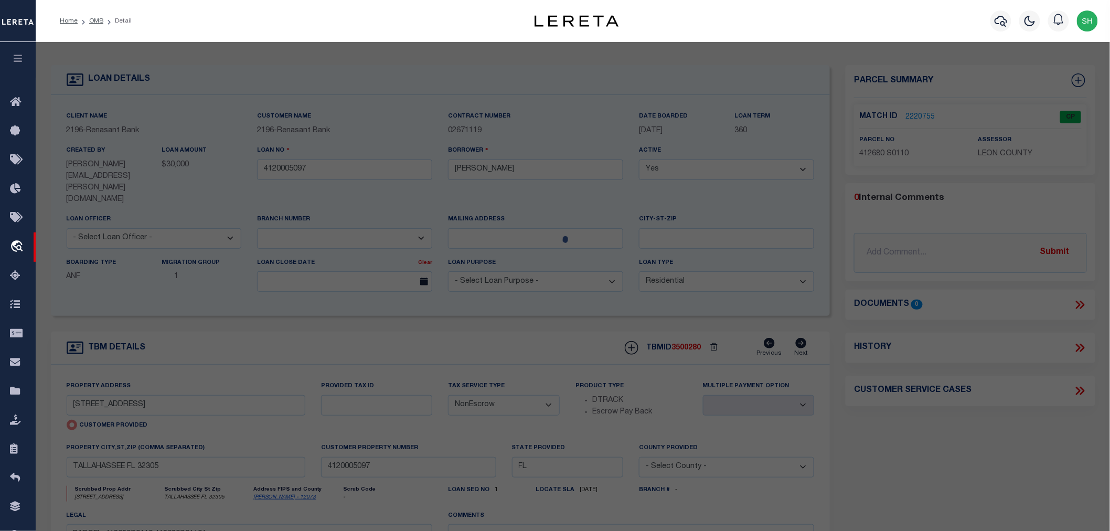
select select "CP"
type input "[DEMOGRAPHIC_DATA]'S HOUSE FOR MIRACLES INC"
select select "AGW"
select select "ADD"
type input "[STREET_ADDRESS]"
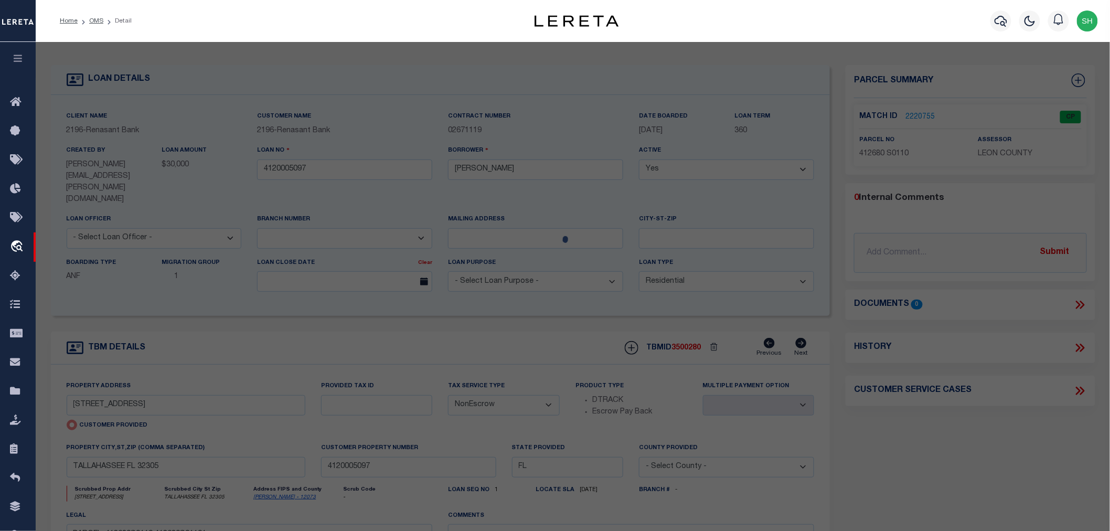
type textarea "YONS LAKESIDE 4TH ADDITION UNREC LOTS 10 11 12 & PART OF 13 BLOCK S OR 1341/1934"
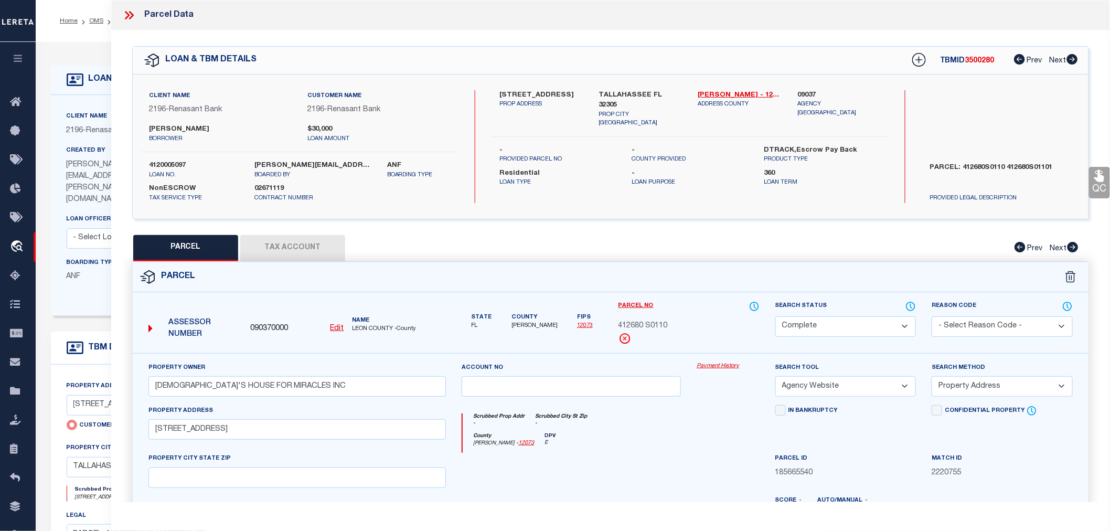
click at [129, 16] on icon at bounding box center [127, 15] width 5 height 8
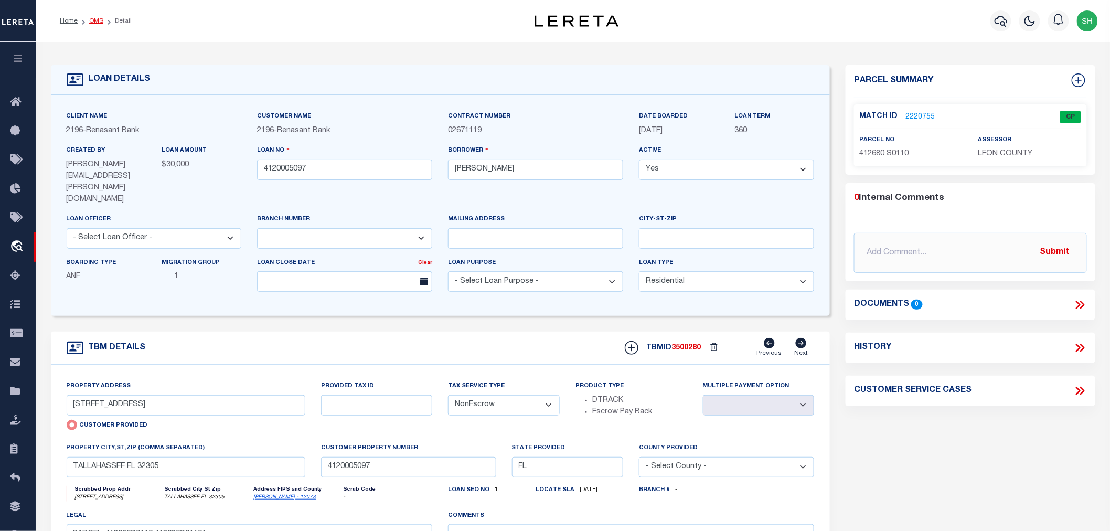
click at [101, 21] on link "OMS" at bounding box center [96, 21] width 14 height 6
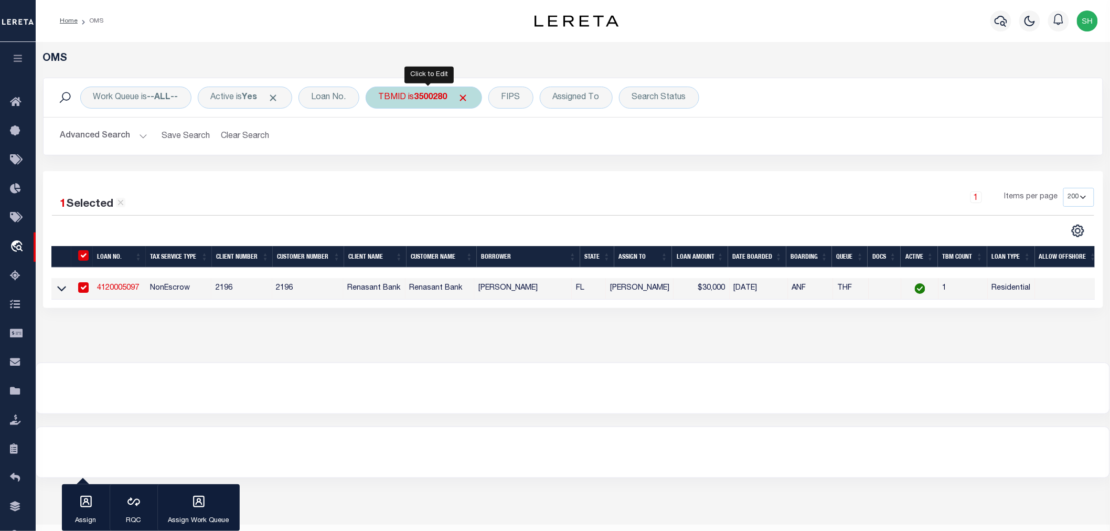
click at [422, 100] on b "3500280" at bounding box center [430, 97] width 33 height 8
type input "3500274"
click at [515, 169] on input "Apply" at bounding box center [518, 167] width 31 height 17
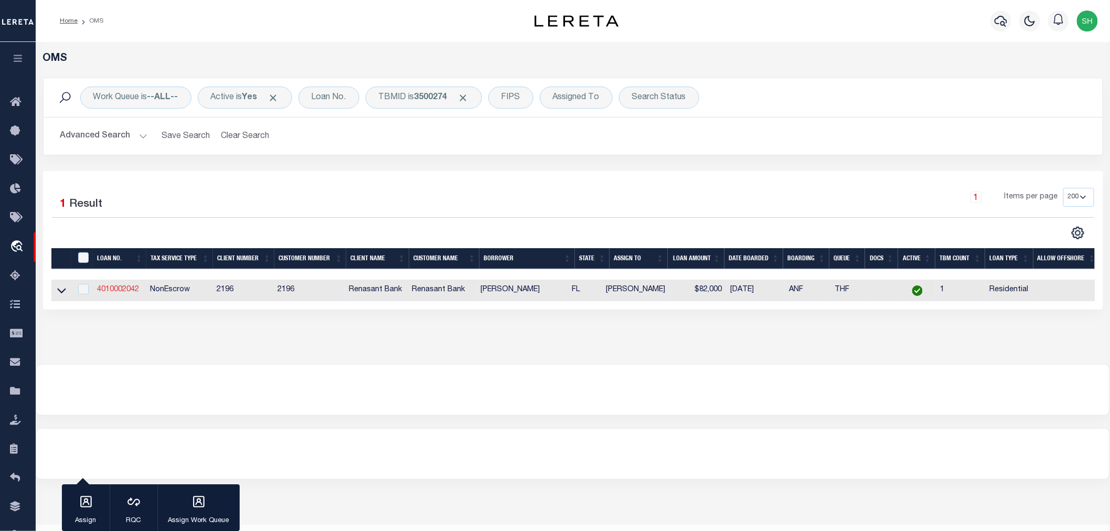
click at [117, 289] on link "4010002042" at bounding box center [118, 289] width 42 height 7
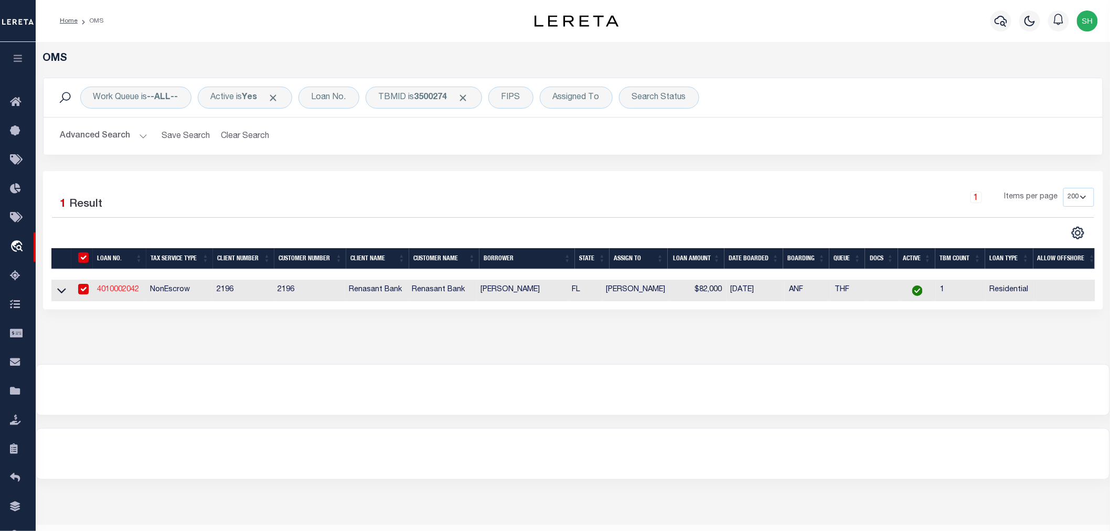
type input "4010002042"
type input "[PERSON_NAME]"
select select
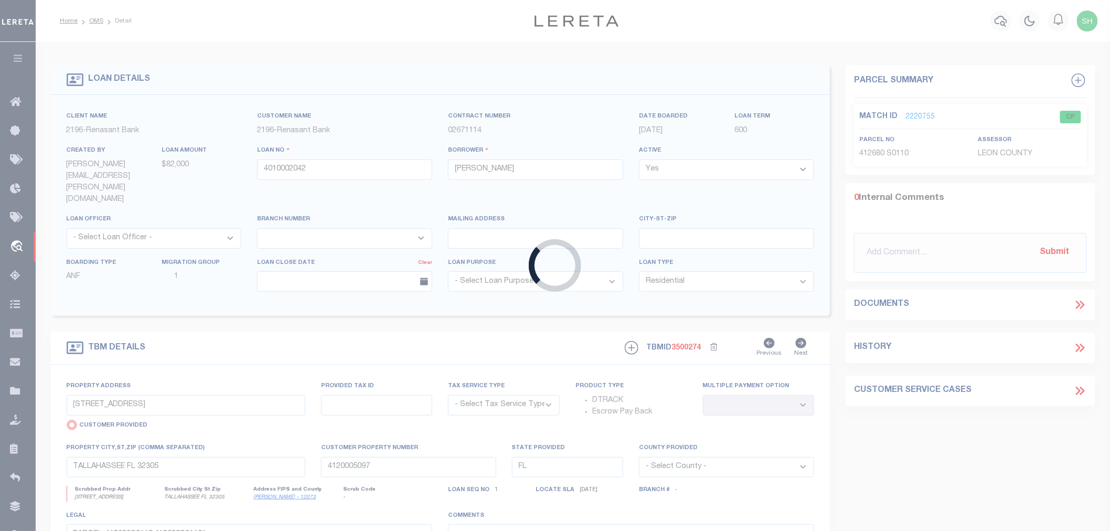
type input "[STREET_ADDRESS]"
select select "NonEscrow"
select select
type input "PENSACOLA FL 32503"
type input "4010002042"
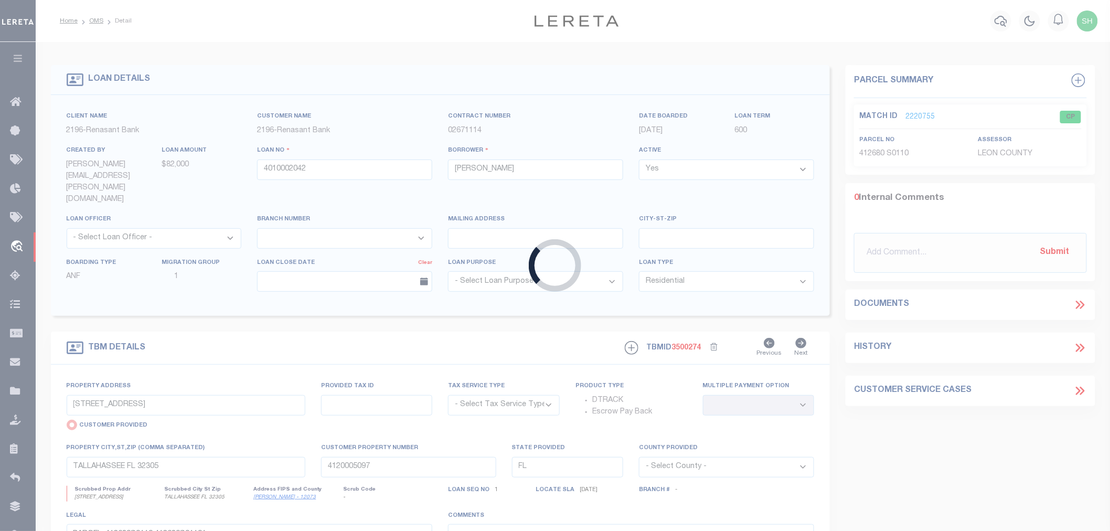
type textarea "PARCEL: 000S009025011290 [US_VEHICLE_IDENTIFICATION_NUMBER]"
select select "4983"
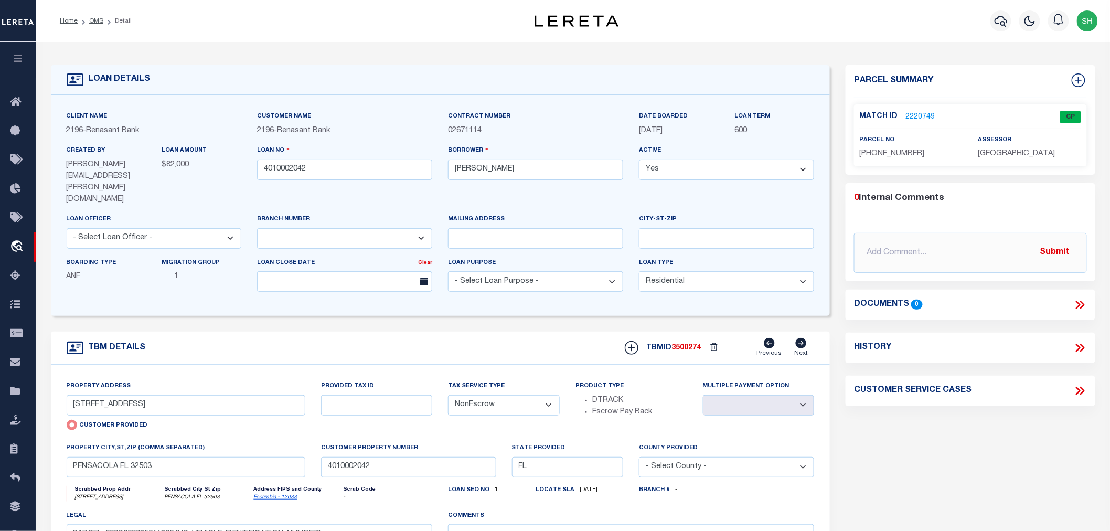
click at [925, 114] on link "2220749" at bounding box center [919, 117] width 29 height 11
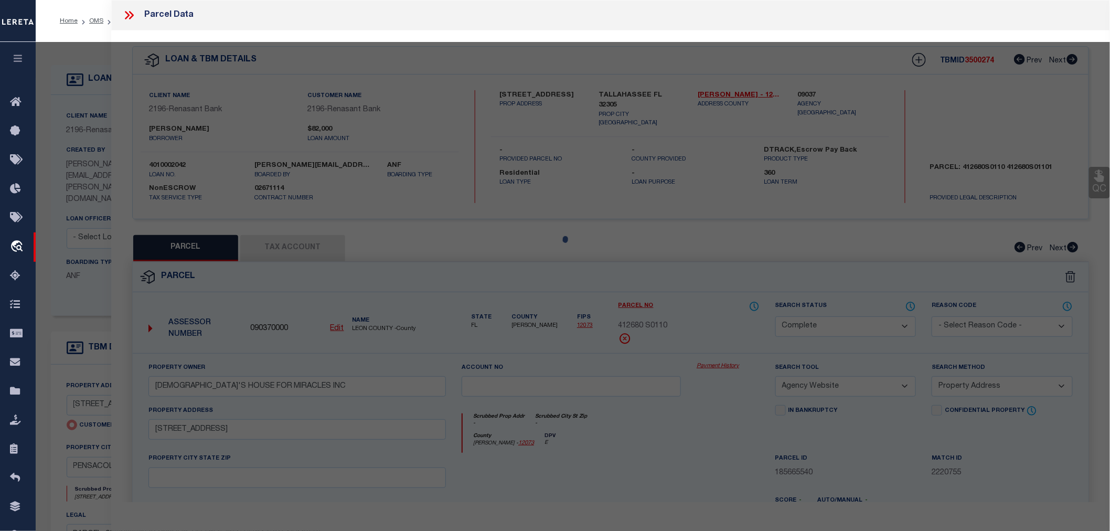
select select "AS"
select select
checkbox input "false"
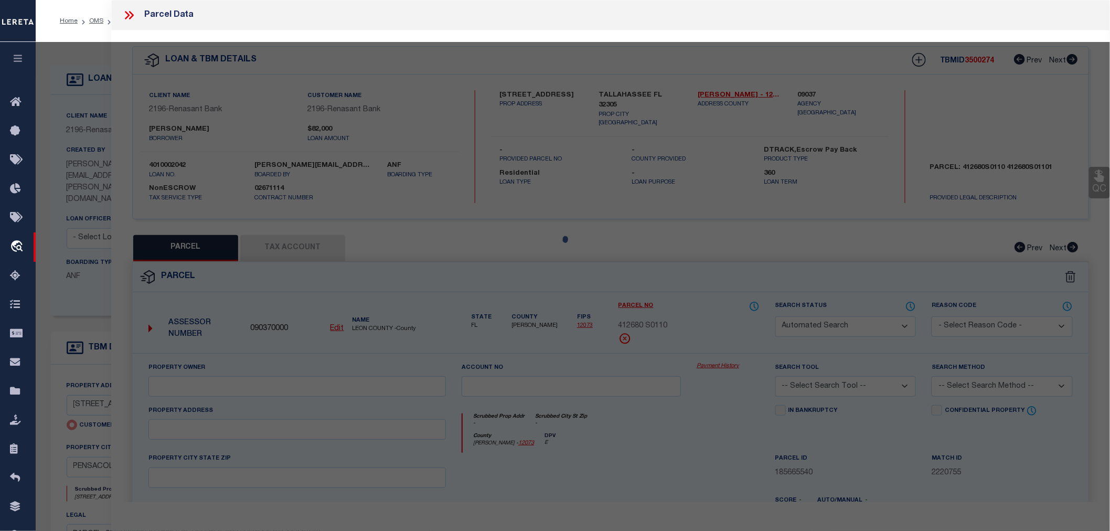
select select "CP"
type input "[PERSON_NAME] [PERSON_NAME] [PERSON_NAME]"
select select "AGW"
select select "ADD"
type input "[STREET_ADDRESS]"
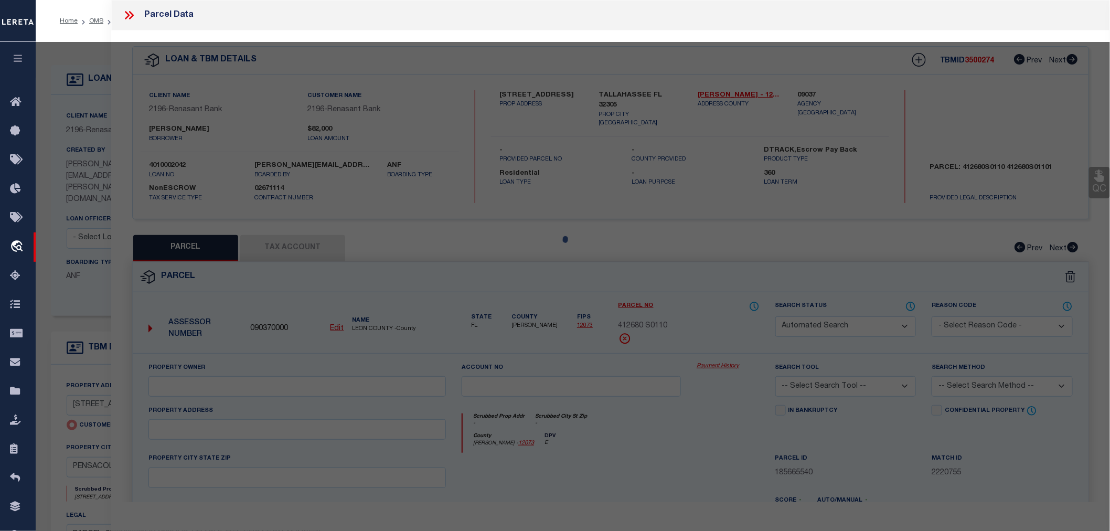
type input "PENSACOLA FL 32503"
type textarea "LT 11 BLK [STREET_ADDRESS]"
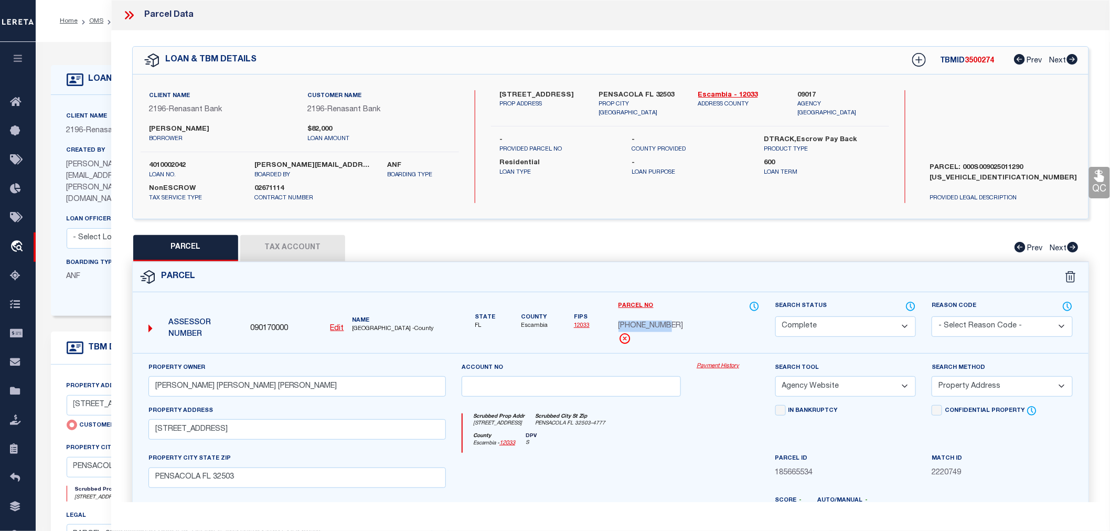
drag, startPoint x: 616, startPoint y: 327, endPoint x: 664, endPoint y: 326, distance: 47.7
click at [664, 326] on div "Parcel No [PHONE_NUMBER]" at bounding box center [689, 327] width 157 height 52
copy span "[PHONE_NUMBER]"
click at [297, 249] on button "Tax Account" at bounding box center [292, 248] width 105 height 26
select select "100"
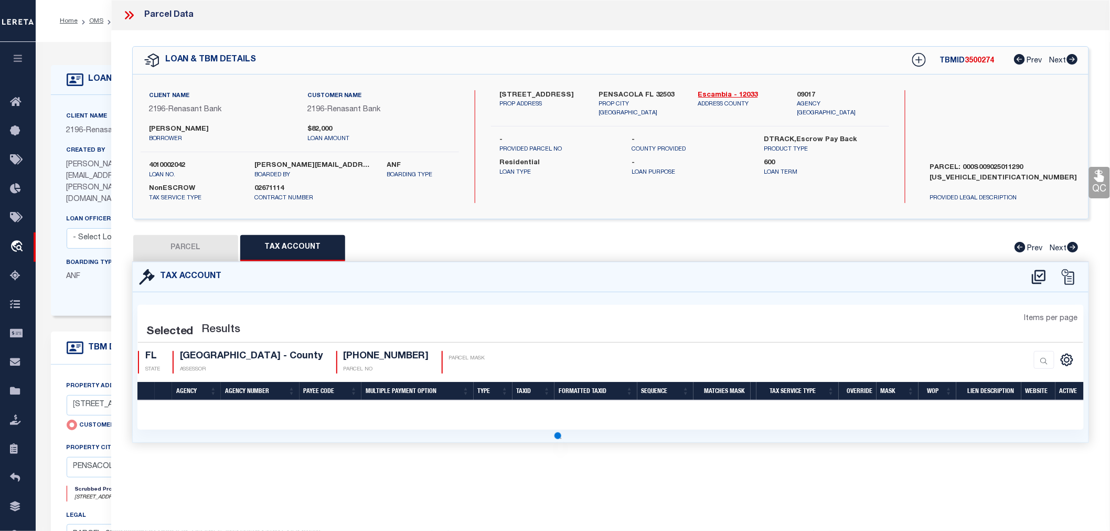
select select "100"
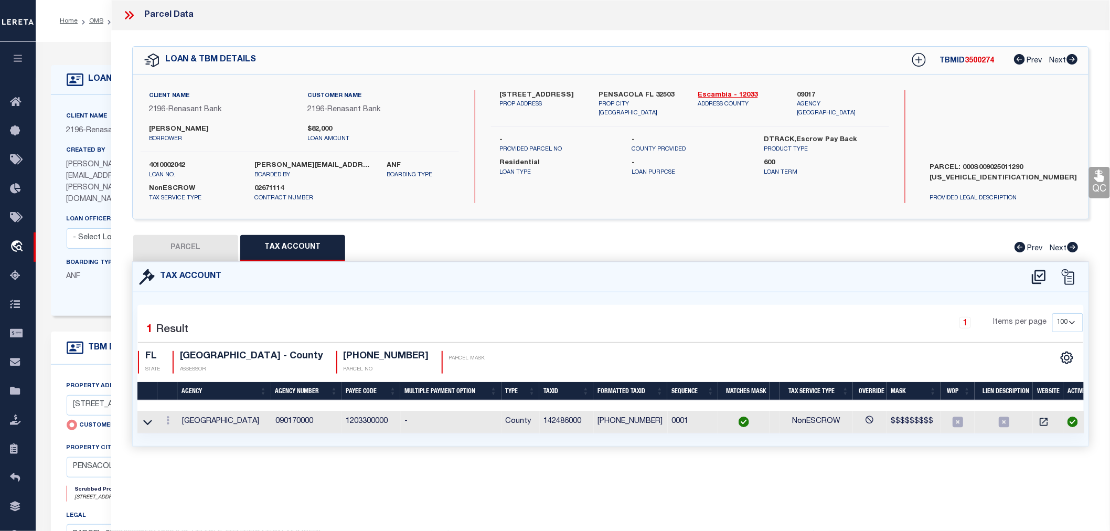
click at [129, 10] on icon at bounding box center [129, 15] width 14 height 14
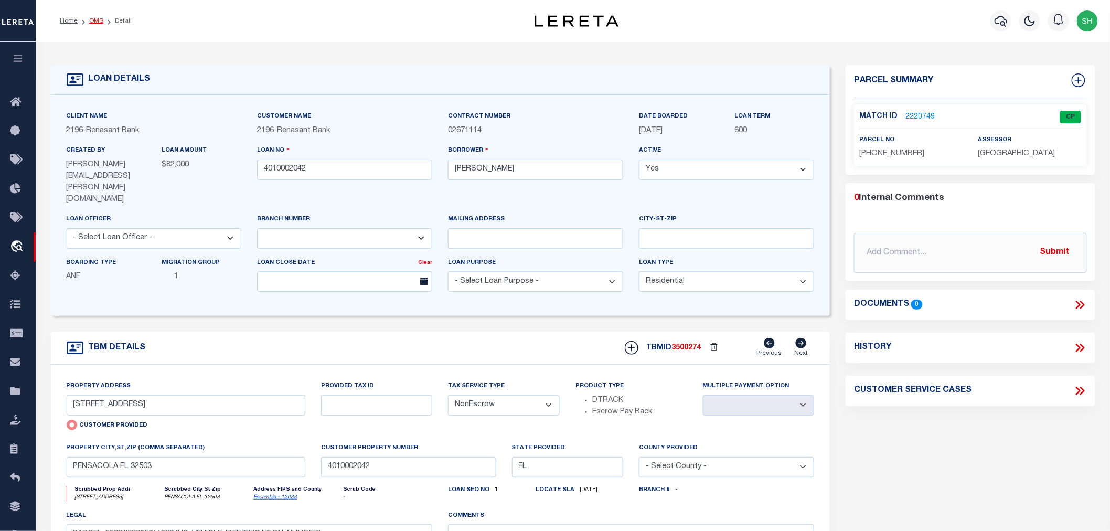
click at [96, 19] on link "OMS" at bounding box center [96, 21] width 14 height 6
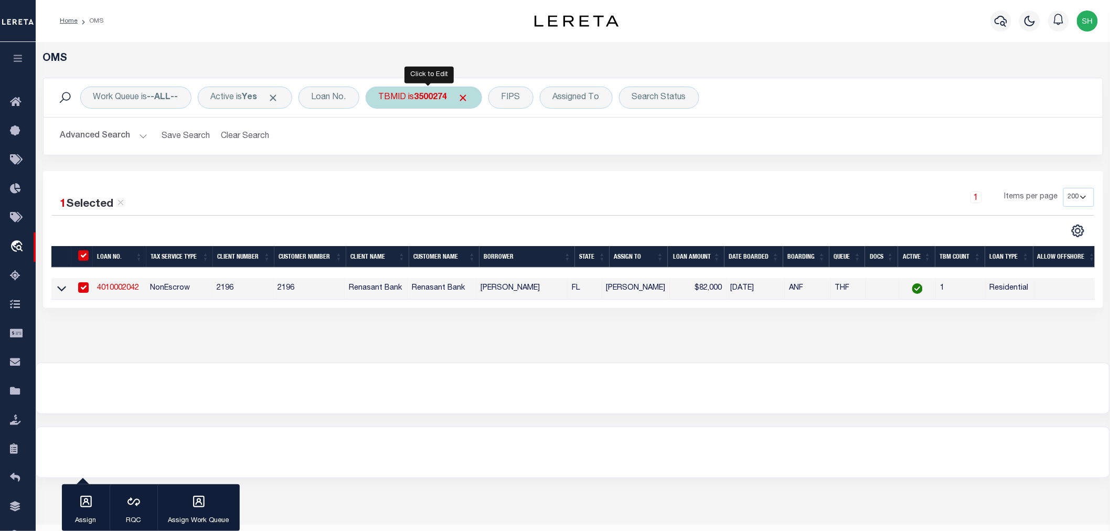
click at [407, 93] on div "TBMID is 3500274" at bounding box center [424, 98] width 116 height 22
type input "3500288"
click at [526, 166] on input "Apply" at bounding box center [518, 167] width 31 height 17
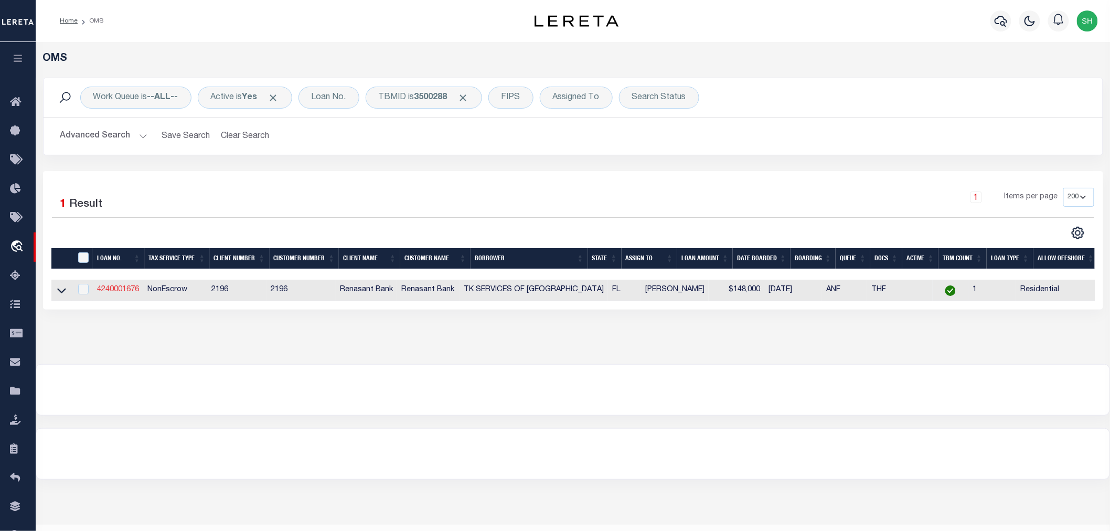
click at [132, 289] on link "4240001676" at bounding box center [118, 289] width 42 height 7
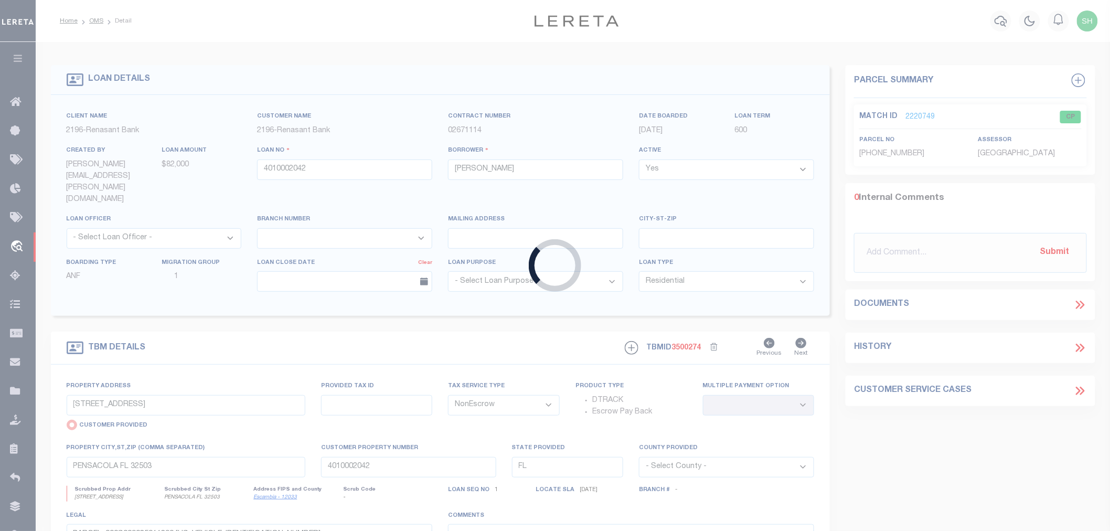
type input "4240001676"
type input "TK SERVICES OF [GEOGRAPHIC_DATA]"
select select
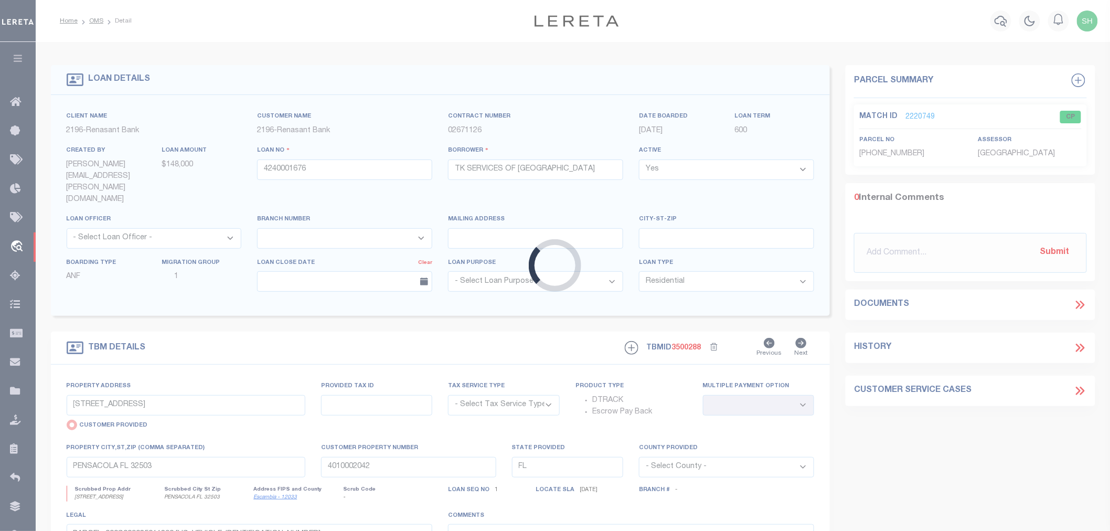
type input "[STREET_ADDRESS][PERSON_NAME]"
select select "NonEscrow"
select select
type input "PENSACOLA FL 32506"
type input "4240001676"
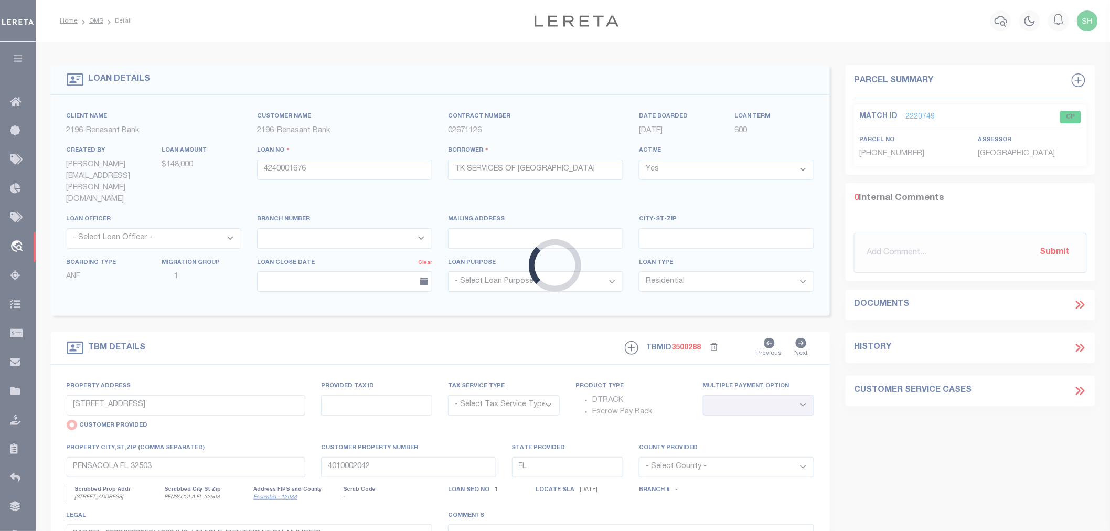
type textarea "PARCEL: 34-2S-30-1310-012-131 34-2S-30-1310-012-1311"
select select "4983"
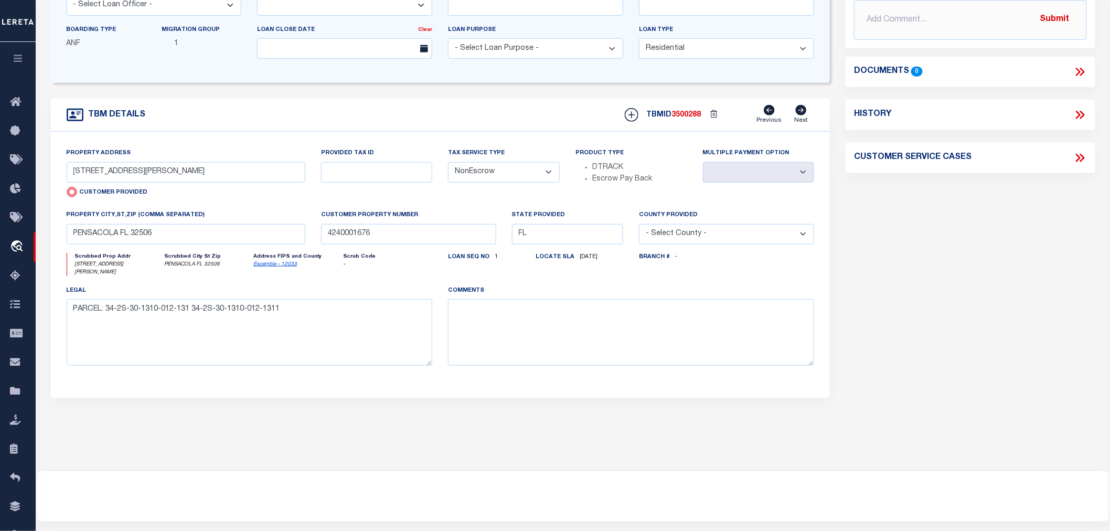
scroll to position [58, 0]
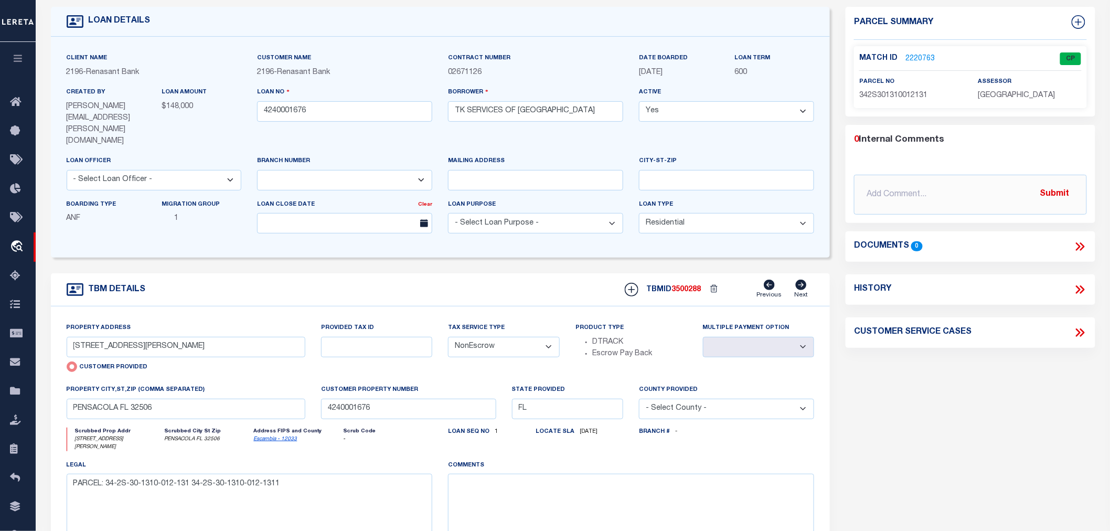
click at [918, 54] on link "2220763" at bounding box center [919, 59] width 29 height 11
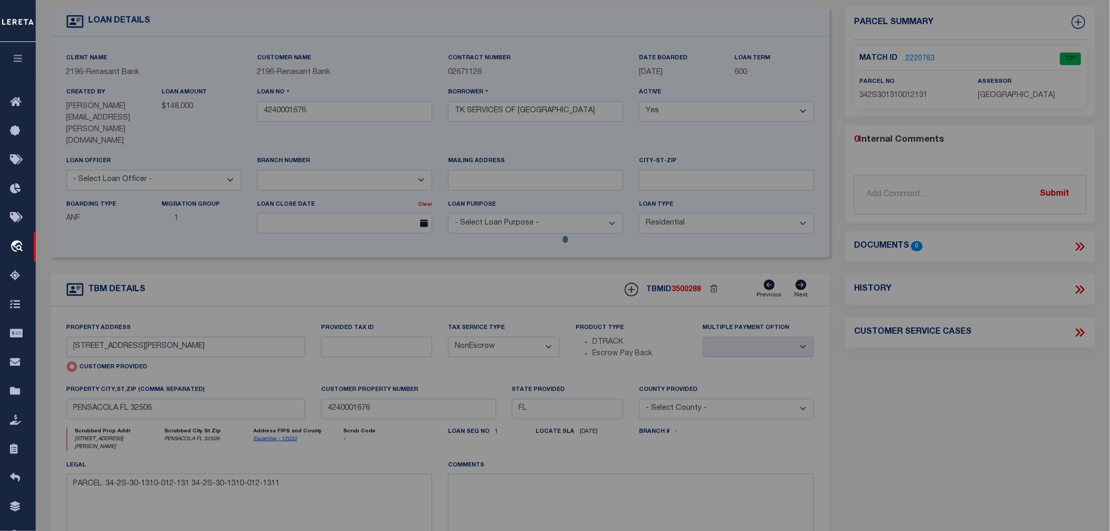
select select "AS"
select select
checkbox input "false"
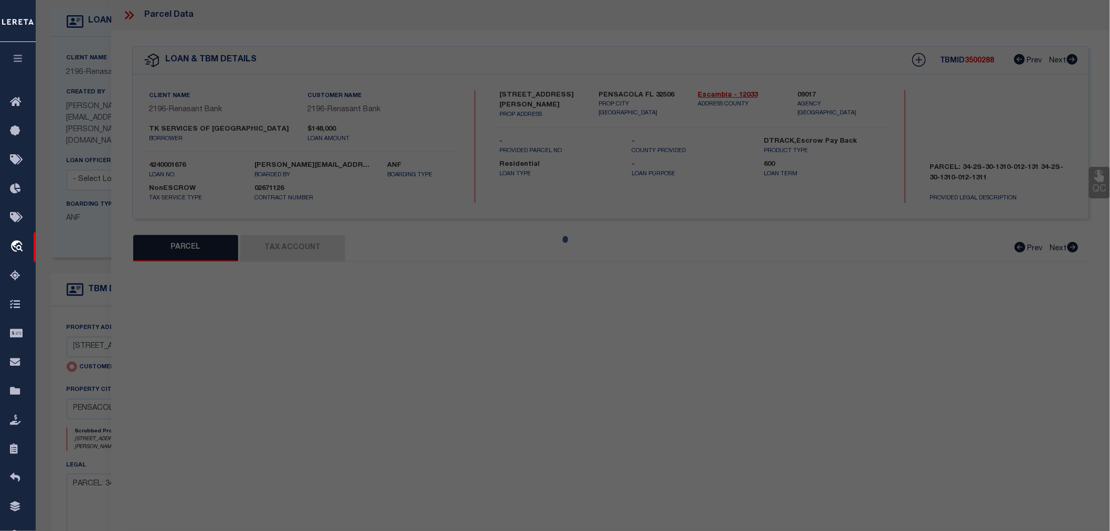
select select "CP"
type input "TK SERVICES OF PENSACOLA LLC"
select select "AGW"
select select "ADD"
type input "[STREET_ADDRESS][PERSON_NAME]"
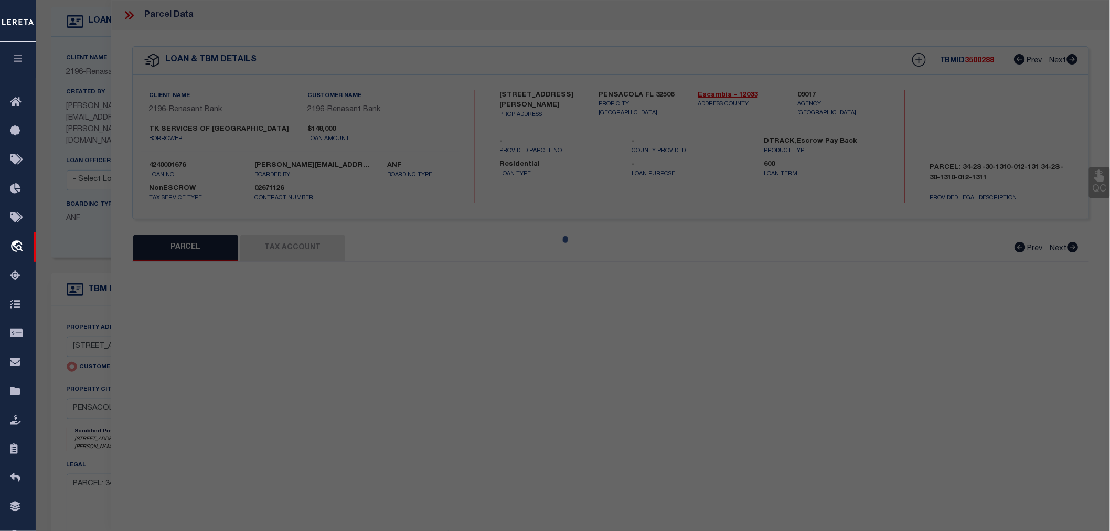
type input "PENSACOLA FL 32506"
type textarea "BEG 300 FT N OF S LI OF 10.3 ACRE TRACT PLAT DB 114 P 43 AND W R/W LI OF [PERSO…"
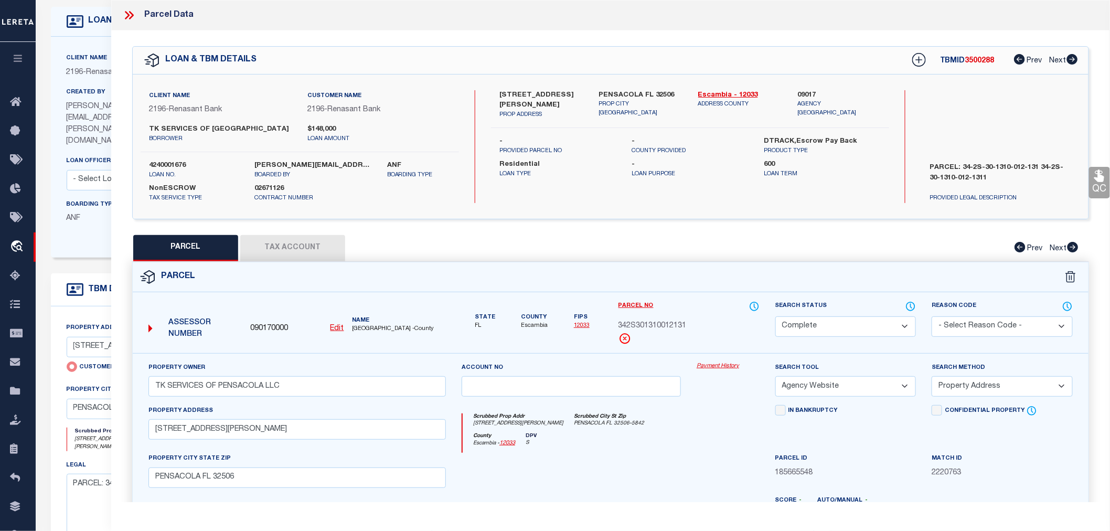
click at [650, 326] on span "342S301310012131" at bounding box center [652, 327] width 68 height 12
copy span "342S301310012131"
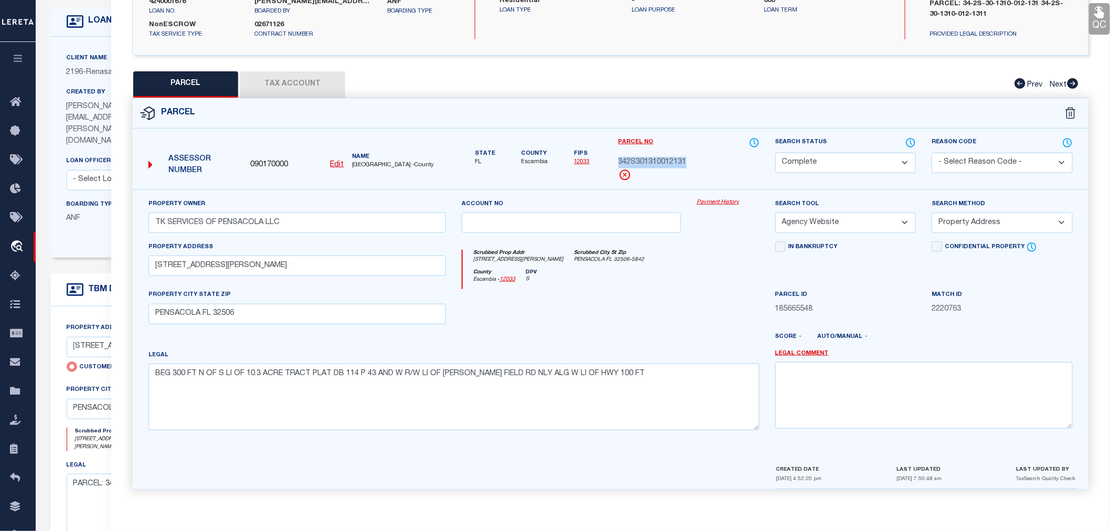
click at [319, 86] on button "Tax Account" at bounding box center [292, 84] width 105 height 26
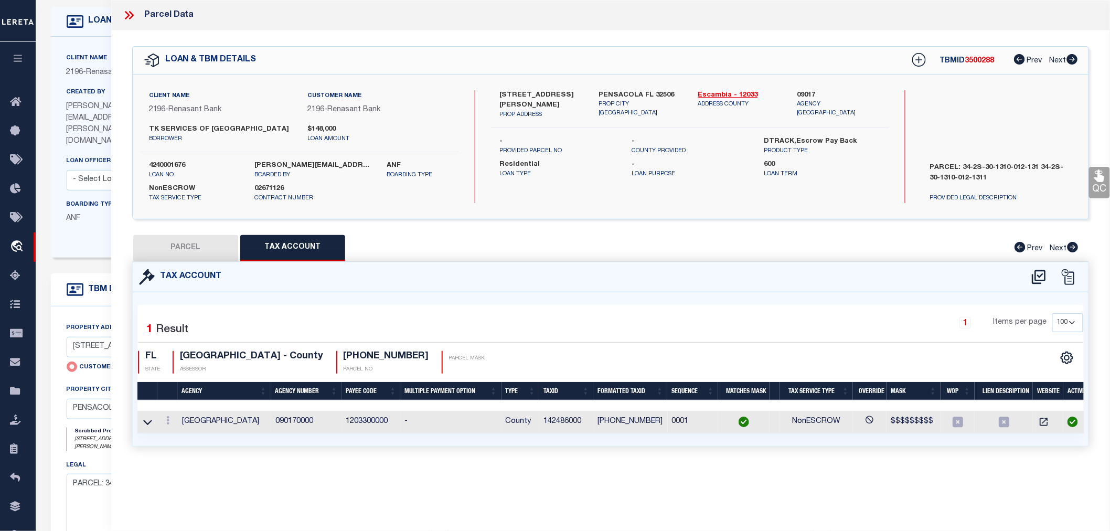
select select "100"
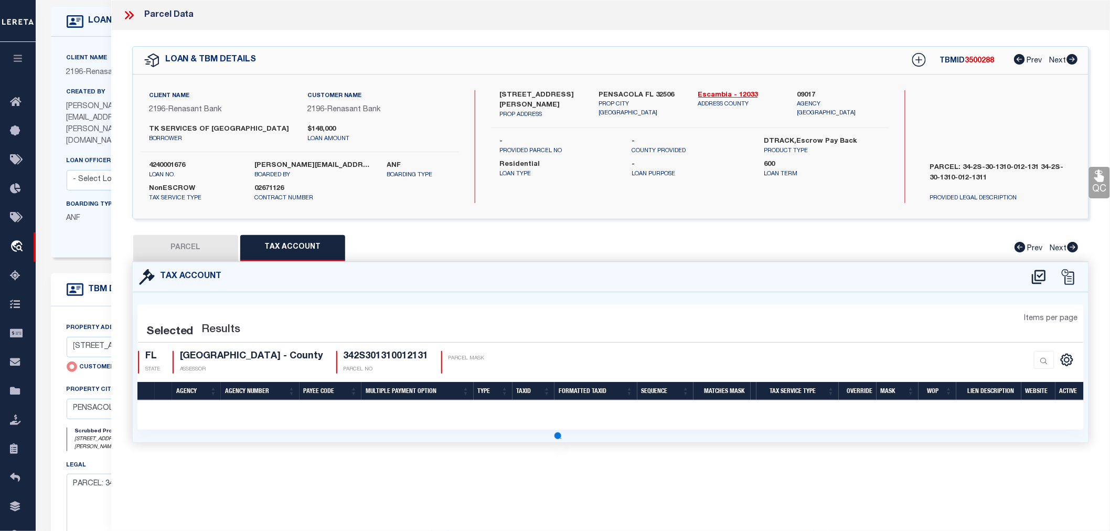
select select "100"
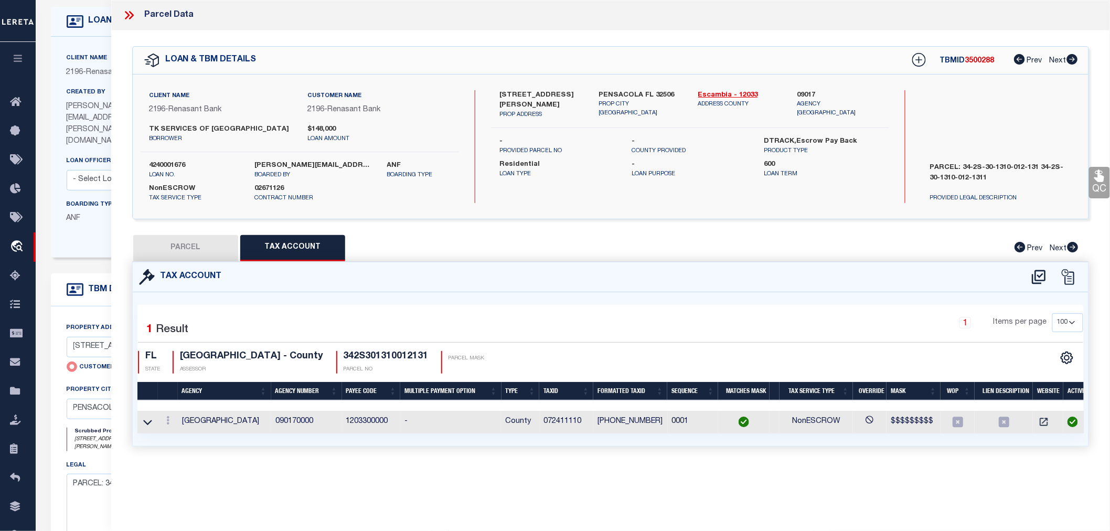
click at [133, 13] on icon at bounding box center [129, 15] width 14 height 14
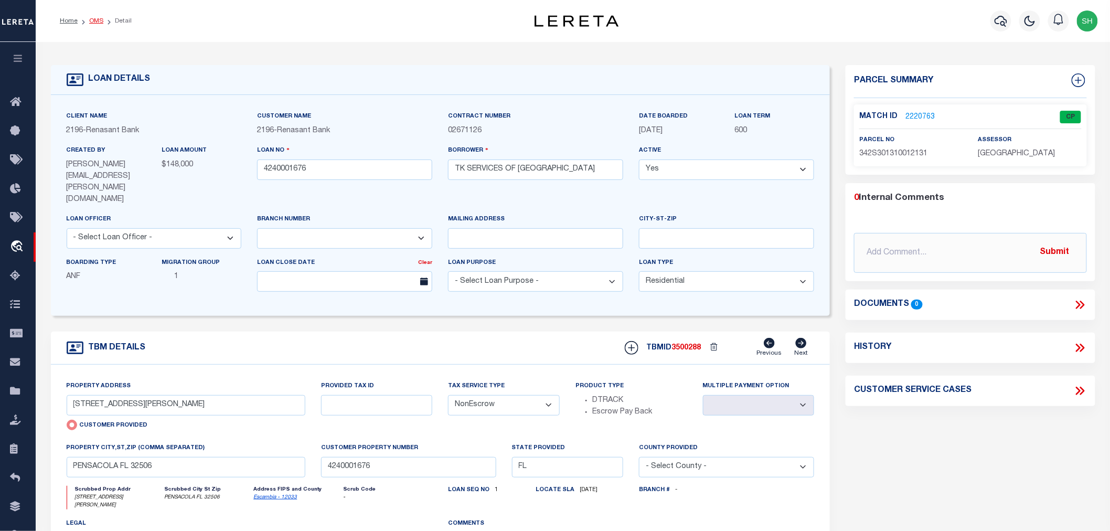
click at [98, 22] on link "OMS" at bounding box center [96, 21] width 14 height 6
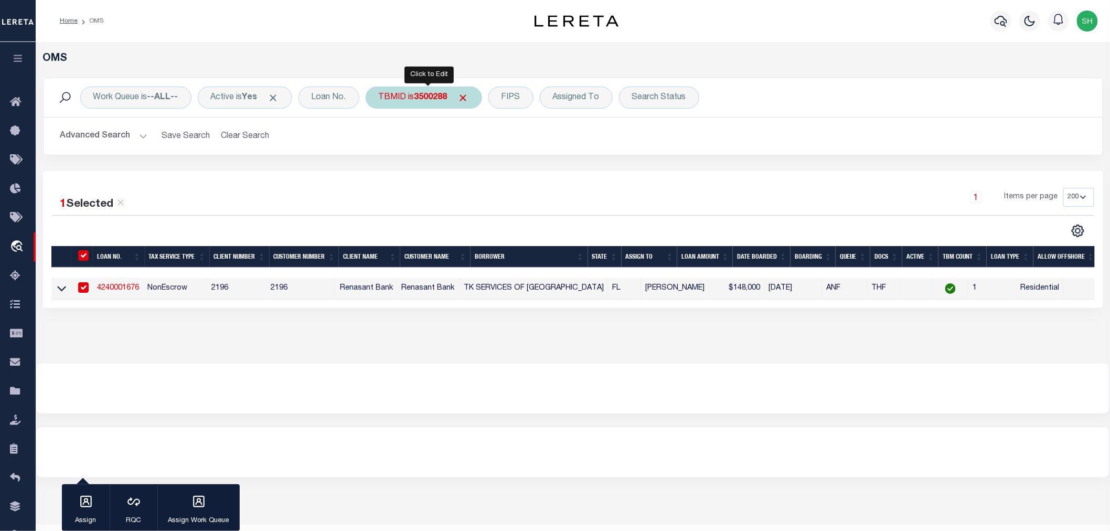
click at [416, 101] on div "TBMID is 3500288" at bounding box center [424, 98] width 116 height 22
type input "3500244"
click at [518, 165] on input "Apply" at bounding box center [518, 167] width 31 height 17
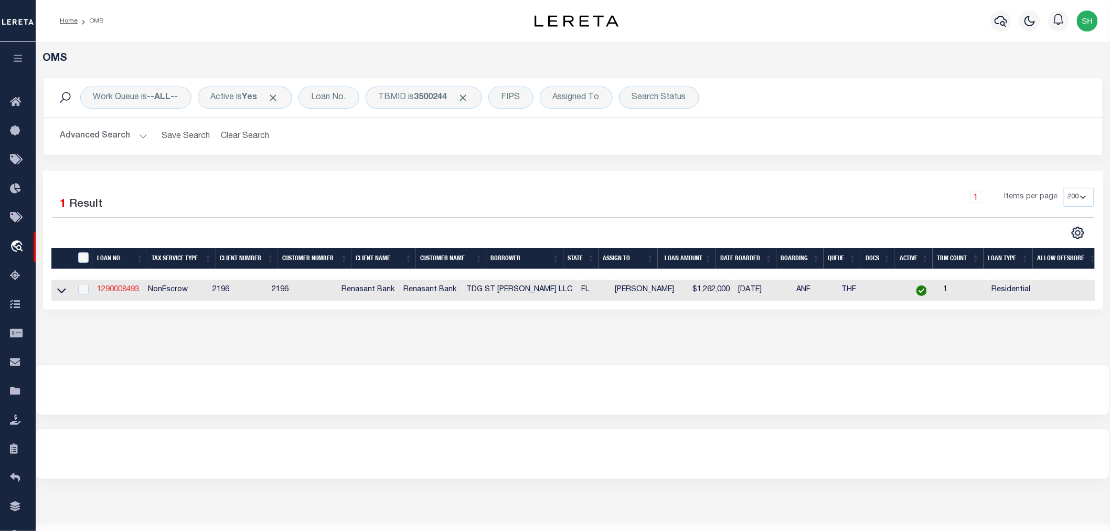
click at [122, 287] on link "1290008493" at bounding box center [118, 289] width 42 height 7
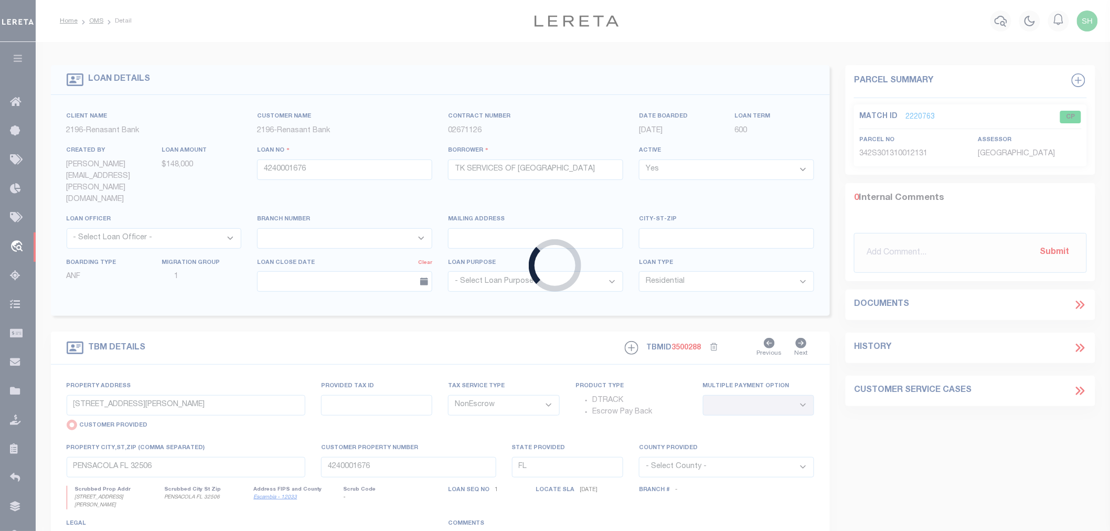
type input "1290008493"
type input "TDG ST [PERSON_NAME] LLC"
select select
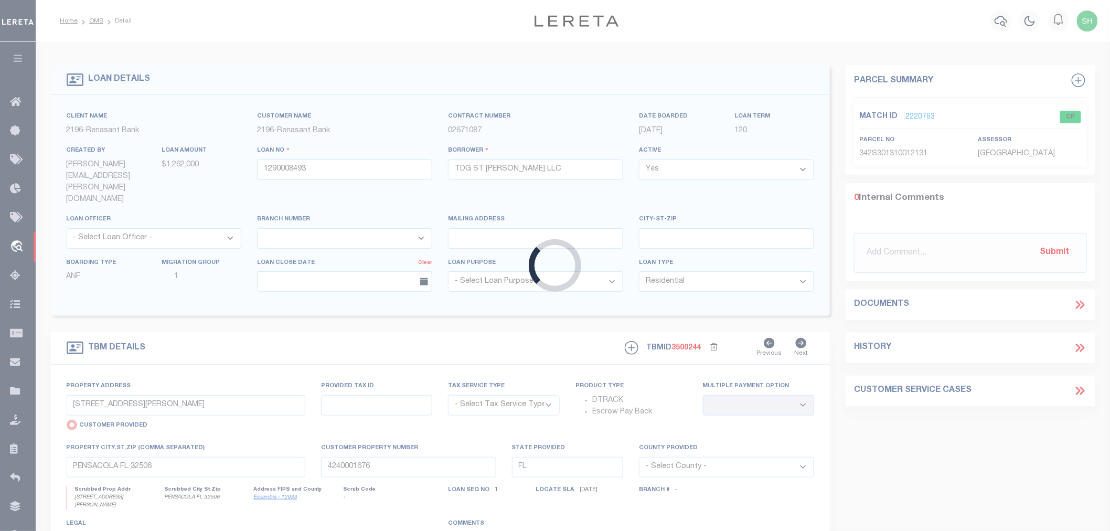
type input "[STREET_ADDRESS]"
select select "NonEscrow"
select select
type input "[GEOGRAPHIC_DATA]"
type input "1290008493"
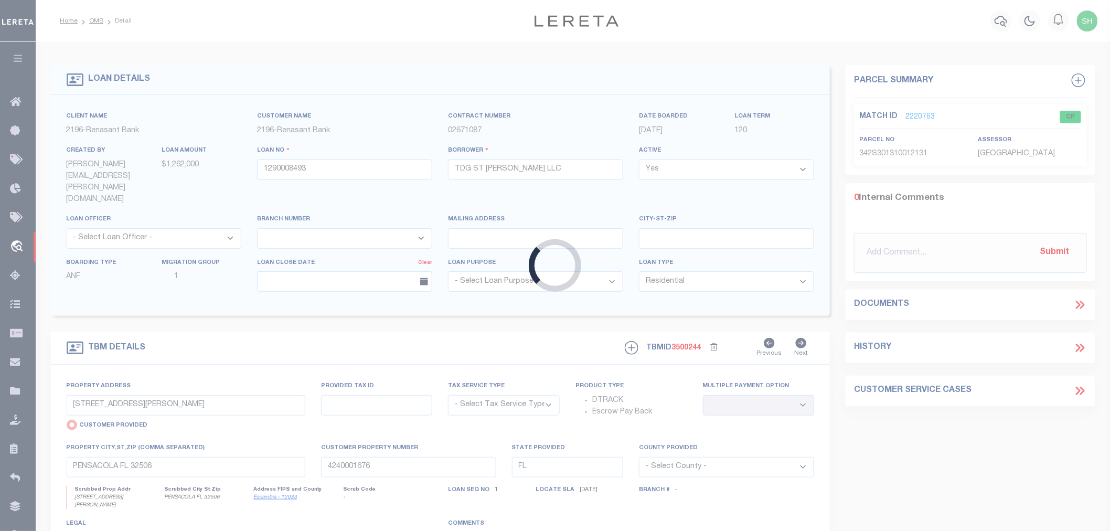
type textarea "PARCEL: 07-31-17-28332-000-0080 PARCEL: 07-31-17-28332-000-0110 07-31-17-28332-…"
select select "4983"
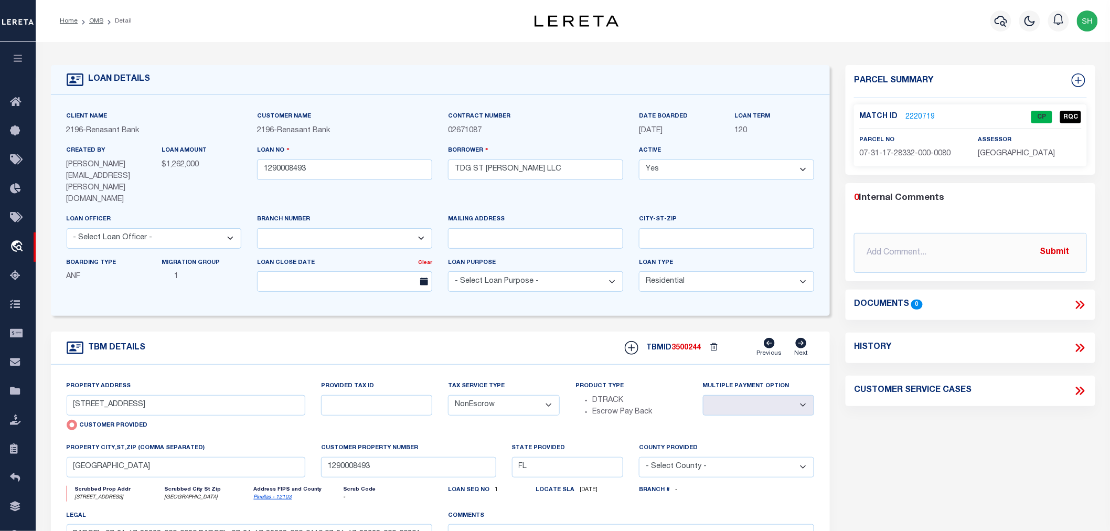
click at [923, 114] on link "2220719" at bounding box center [919, 117] width 29 height 11
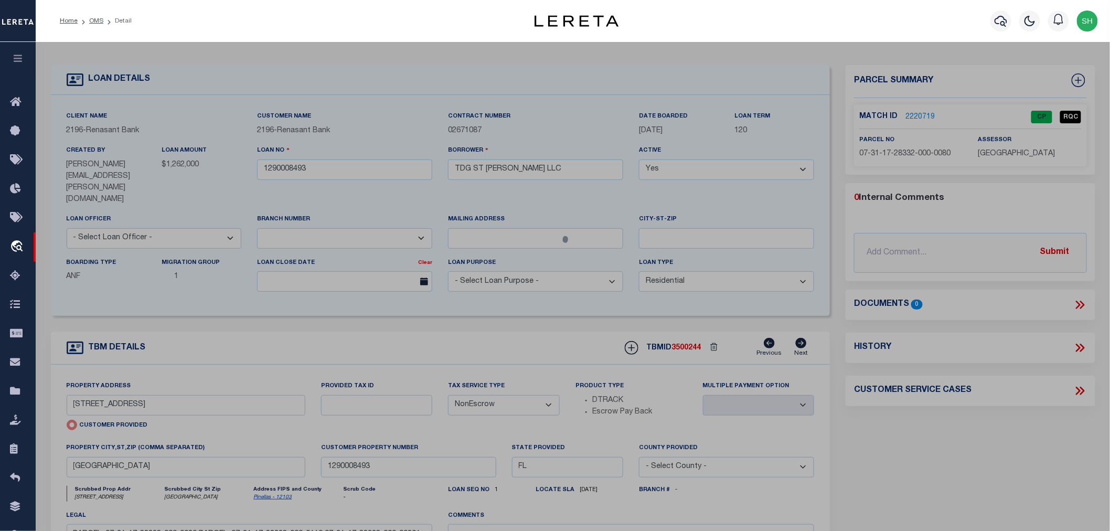
select select "AS"
select select
checkbox input "false"
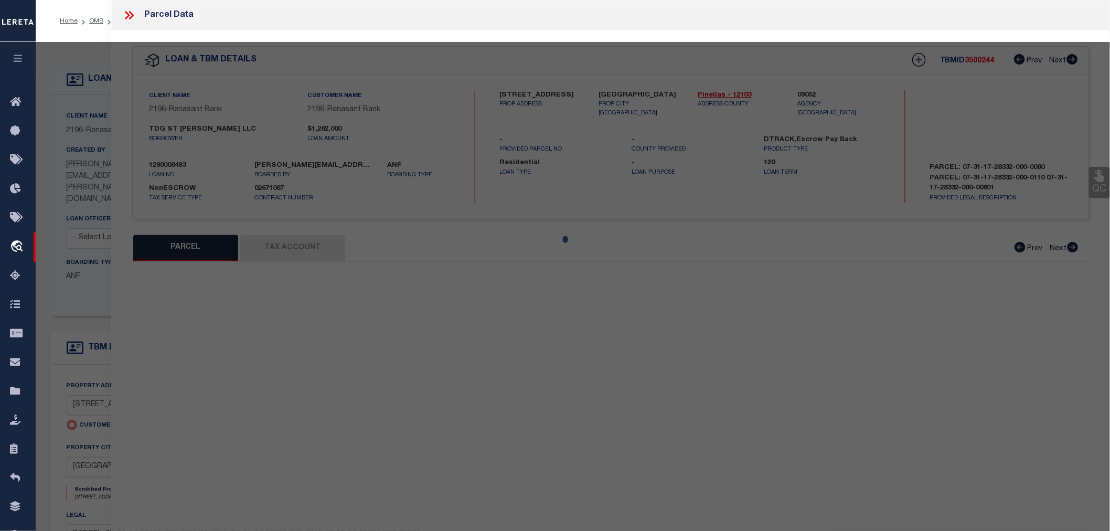
select select "CP"
type input "T D G ST [PERSON_NAME] LLC"
select select "AGW"
select select "ADD"
type input "[STREET_ADDRESS]"
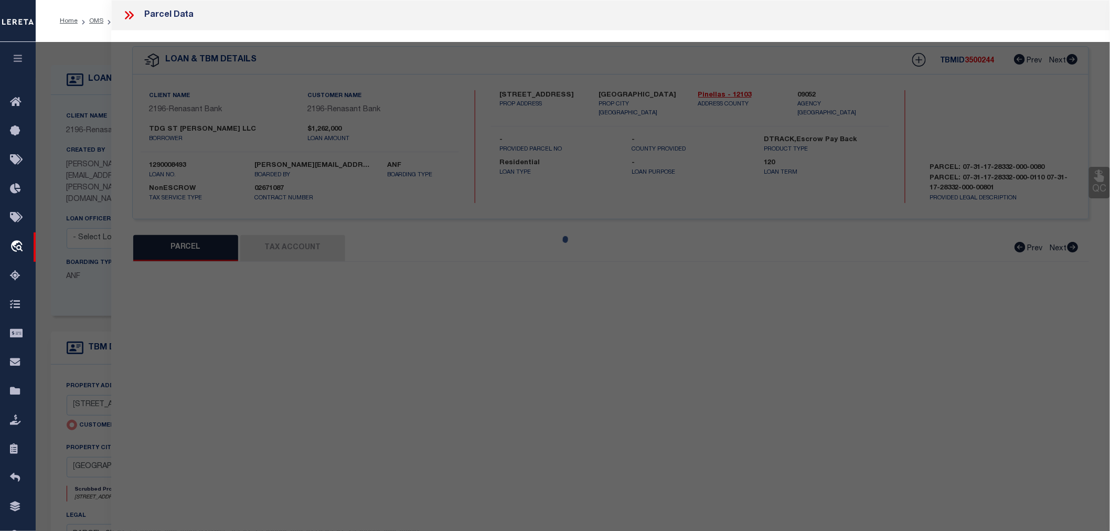
type input "[GEOGRAPHIC_DATA]"
type textarea "[US_STATE] HEIGHTS LOTS 8 THRU 10"
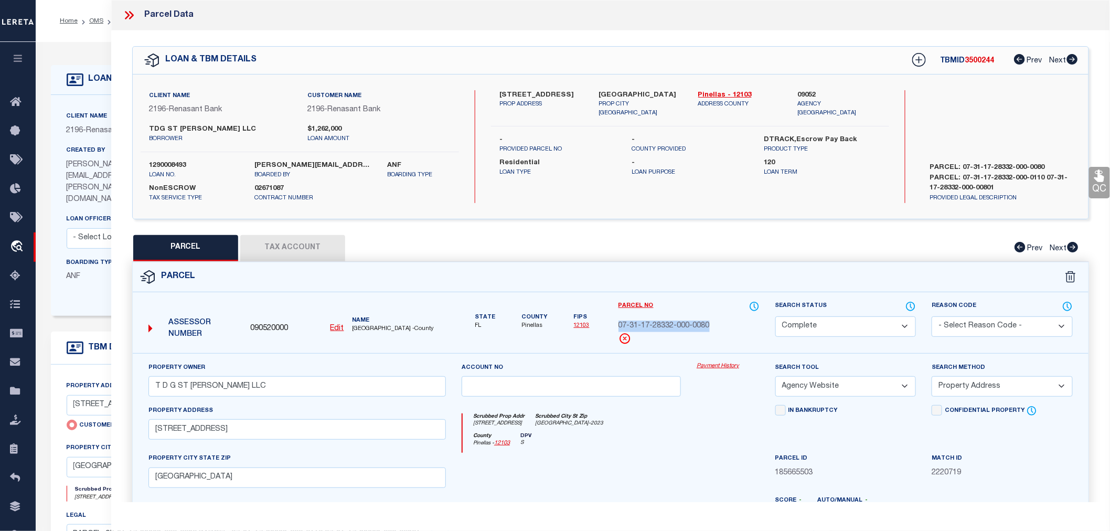
drag, startPoint x: 616, startPoint y: 324, endPoint x: 711, endPoint y: 324, distance: 94.9
click at [711, 324] on div "Parcel No 07-31-17-28332-000-0080" at bounding box center [689, 327] width 157 height 52
copy span "07-31-17-28332-000-0080"
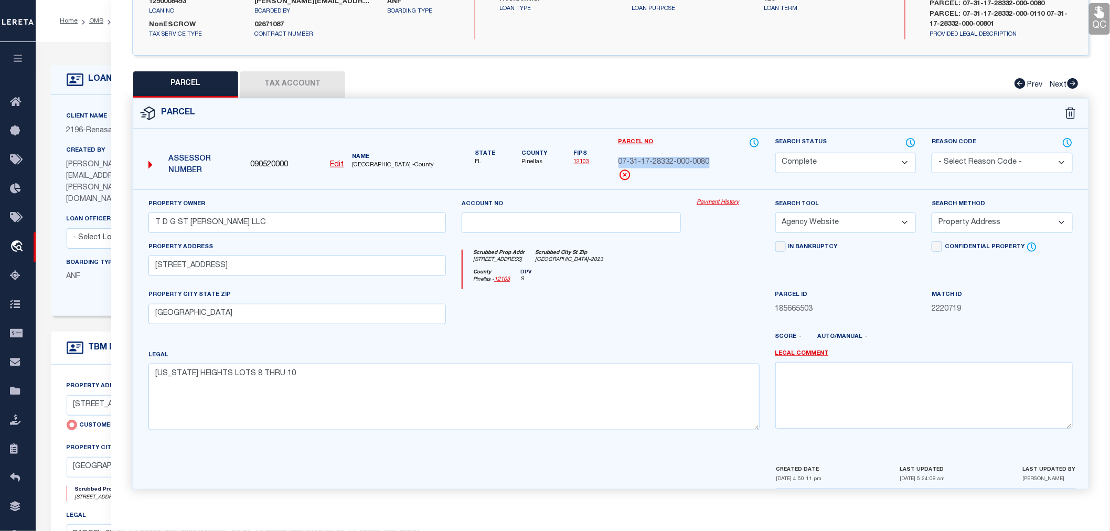
click at [295, 82] on button "Tax Account" at bounding box center [292, 84] width 105 height 26
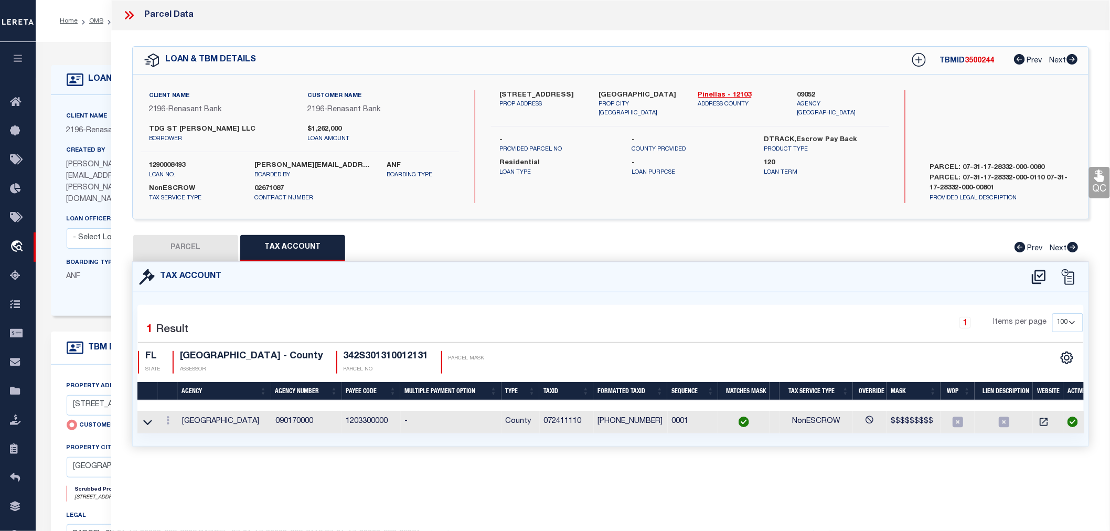
scroll to position [0, 0]
select select "100"
click at [130, 14] on icon at bounding box center [129, 15] width 14 height 14
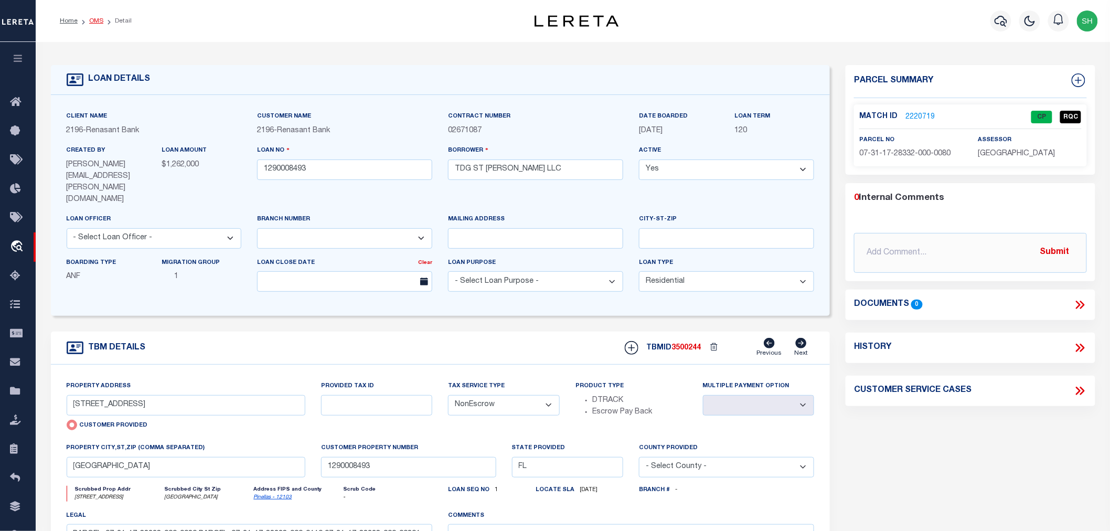
click at [90, 19] on link "OMS" at bounding box center [96, 21] width 14 height 6
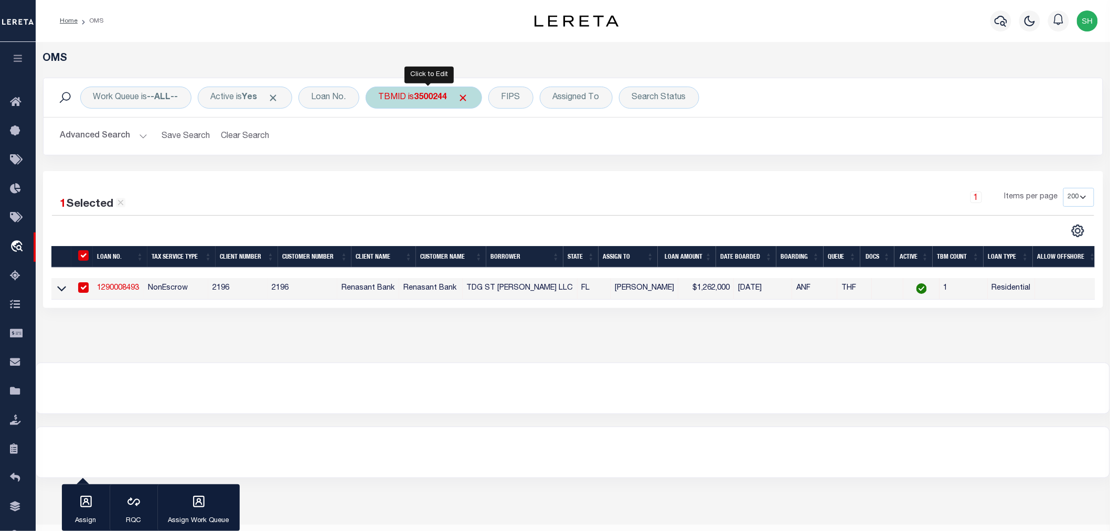
click at [429, 98] on b "3500244" at bounding box center [430, 97] width 33 height 8
type input "3500277"
click at [524, 166] on input "Apply" at bounding box center [518, 167] width 31 height 17
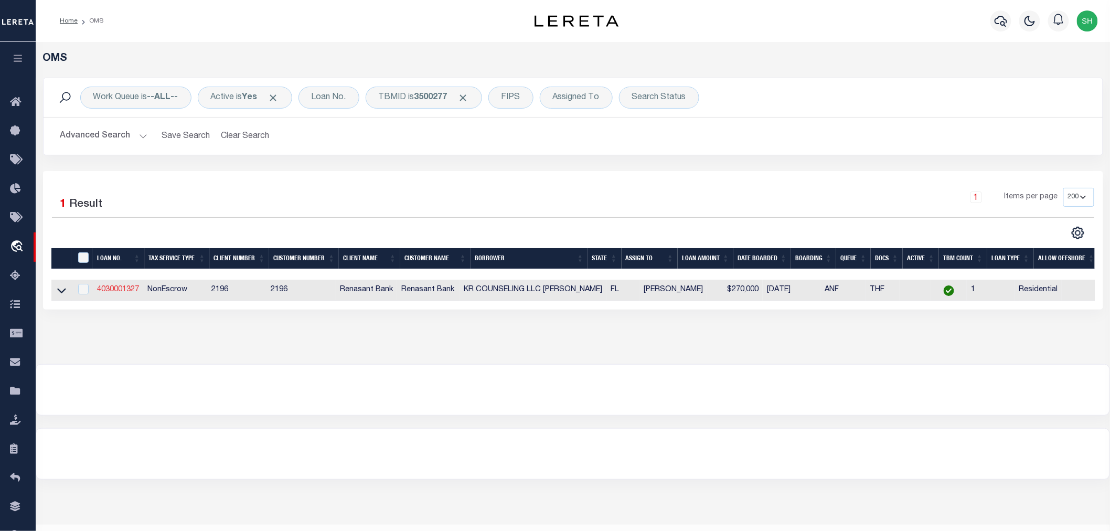
click at [105, 291] on link "4030001327" at bounding box center [118, 289] width 42 height 7
type input "4030001327"
type input "KR COUNSELING LLC [PERSON_NAME]"
select select
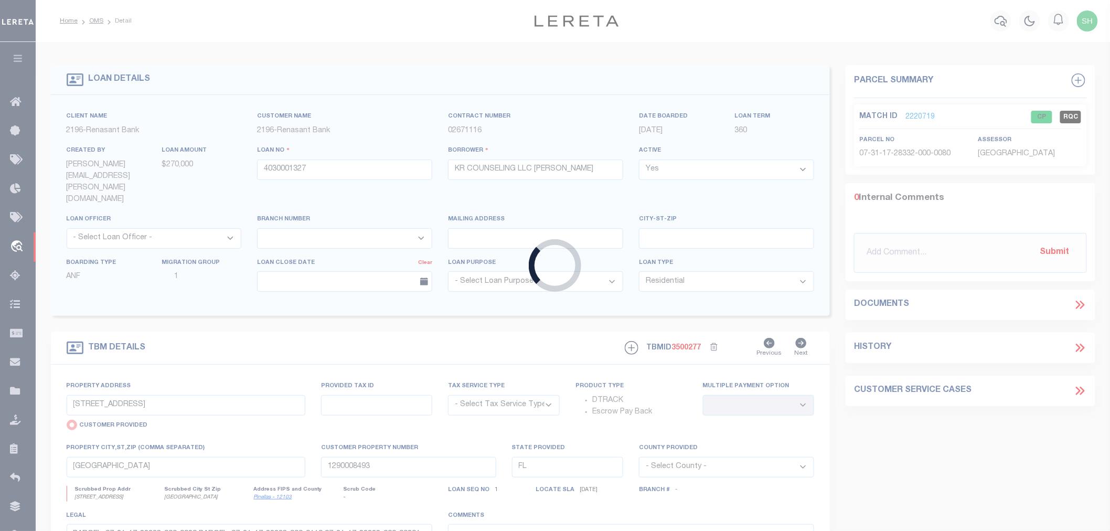
select select "4983"
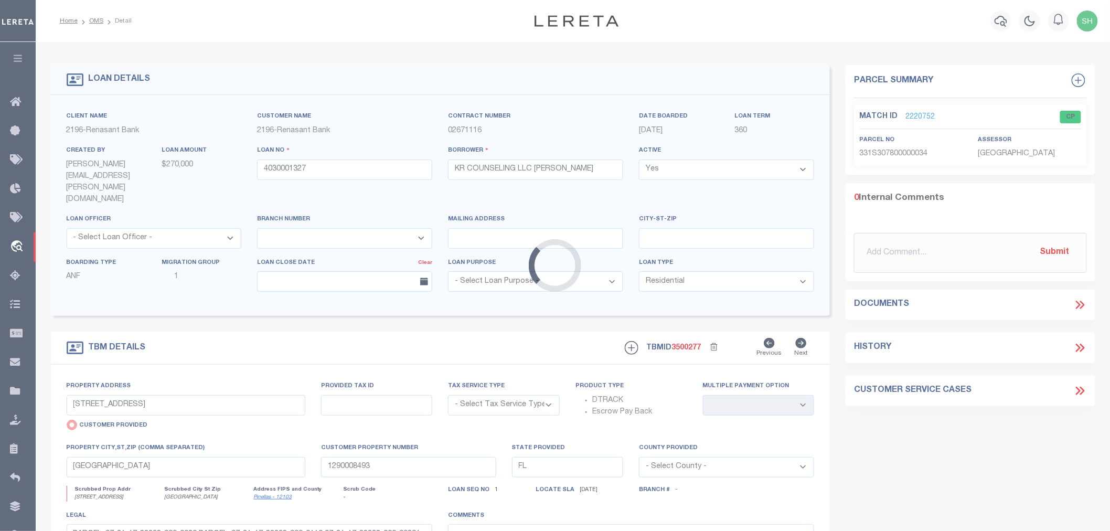
type input "[STREET_ADDRESS]"
select select "NonEscrow"
select select
type input "PENSACOLA FL 32503"
type input "4030001327"
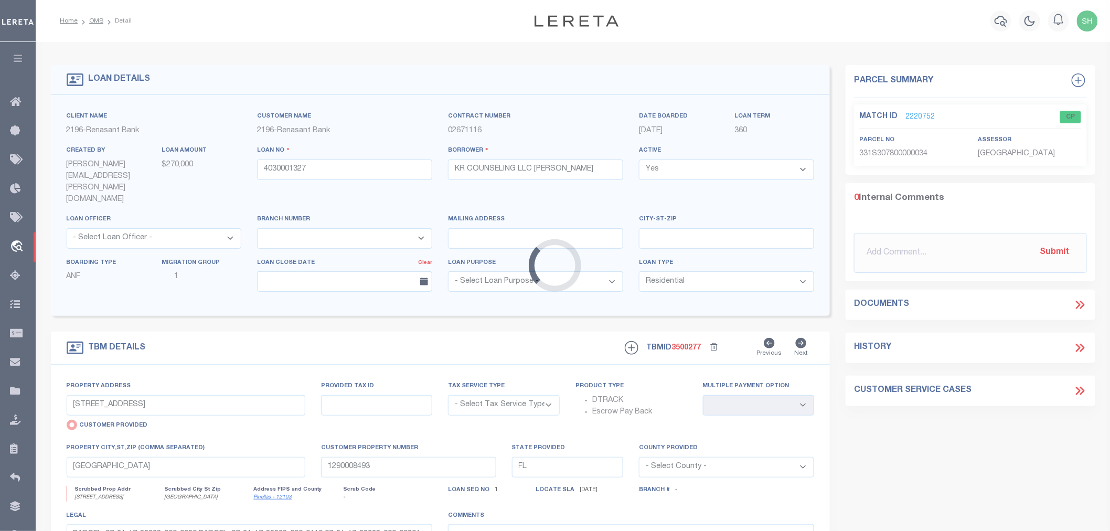
type textarea "PARCEL: 33-1S-30-7800-000-034 33-1S-30-7800-000-0341"
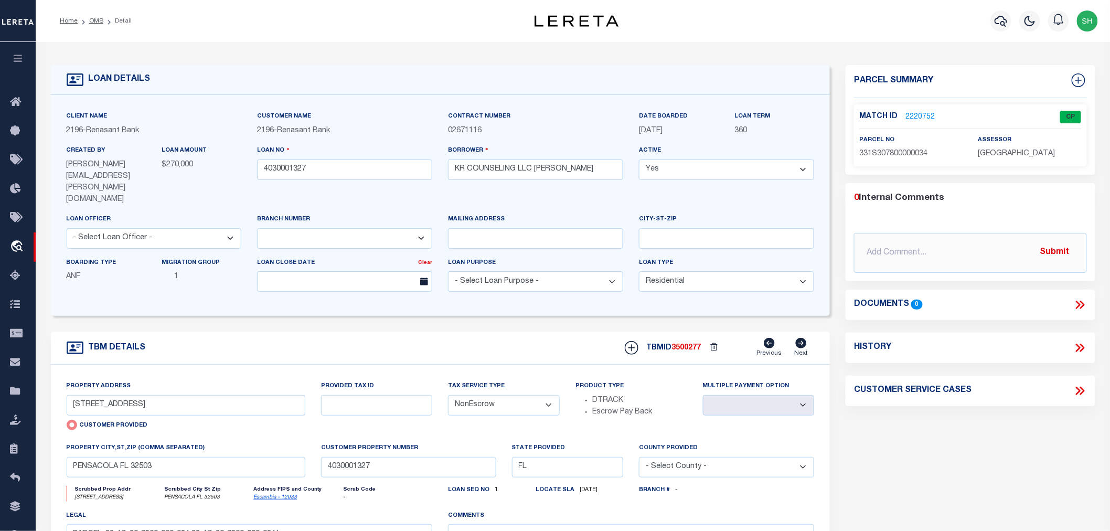
click at [916, 116] on link "2220752" at bounding box center [919, 117] width 29 height 11
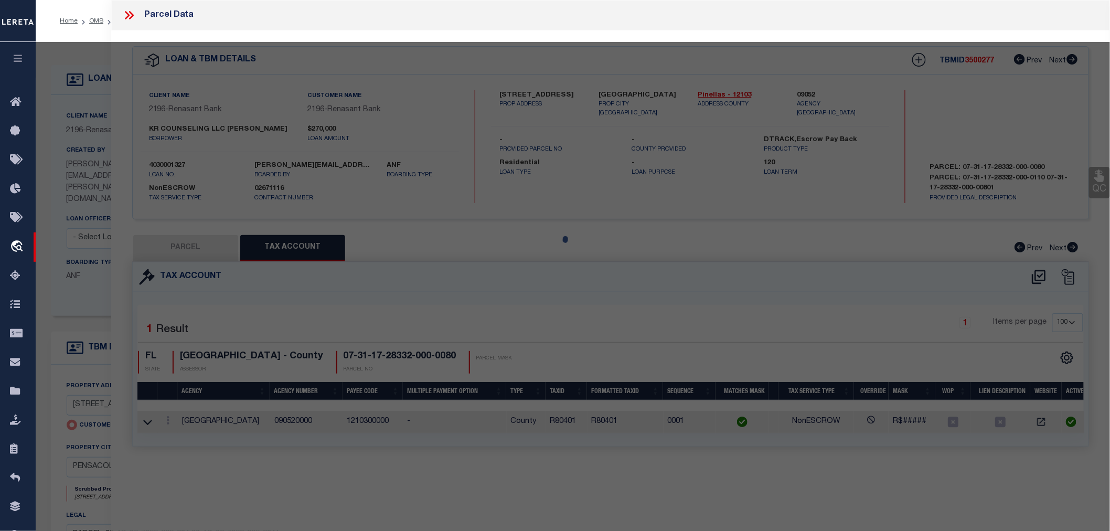
select select "AS"
select select
checkbox input "false"
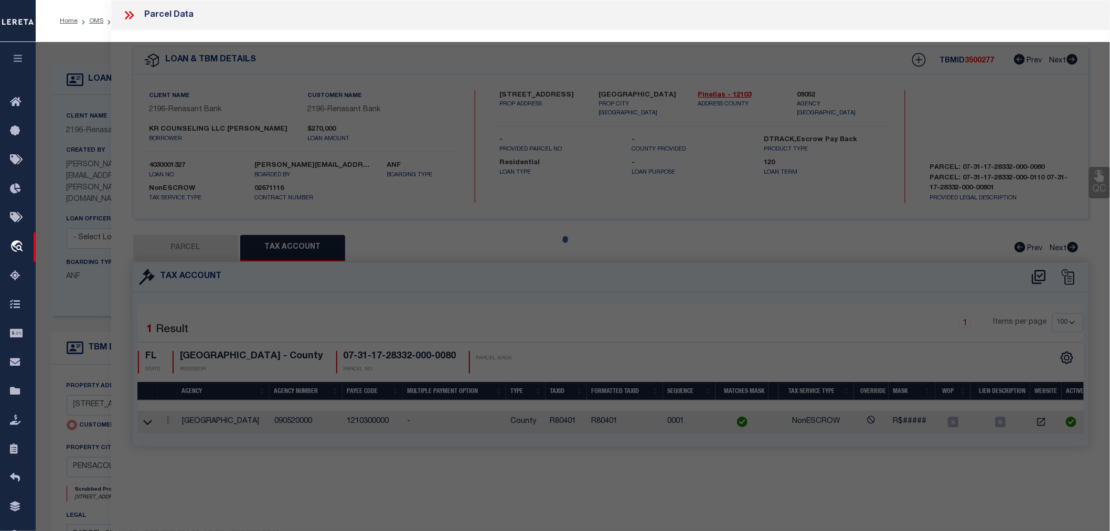
select select "CP"
type input "KR COUNSELING LLC"
select select "AGW"
select select "ADD"
type input "[STREET_ADDRESS]"
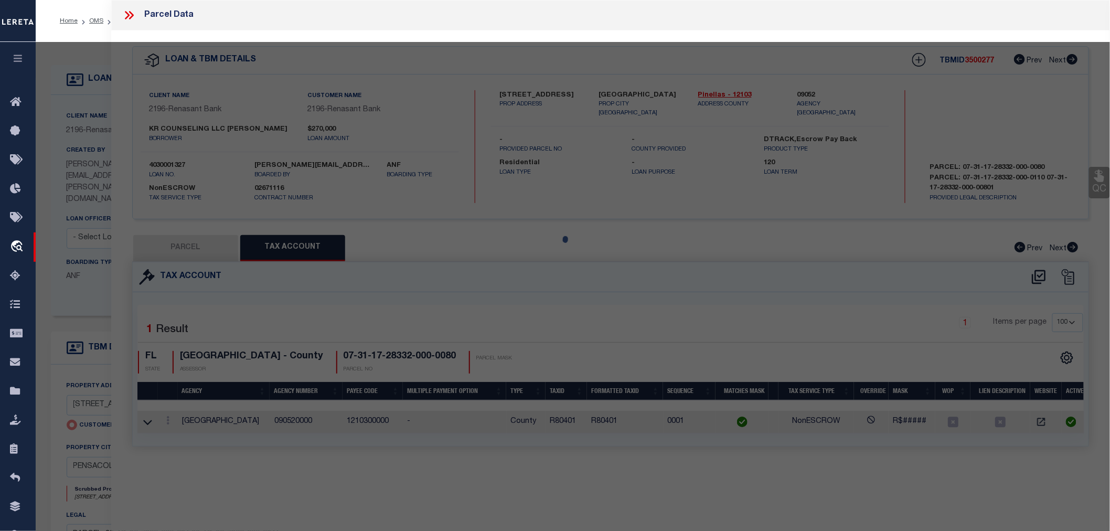
type input "PENSACOLA FL 32503"
type textarea "LT [STREET_ADDRESS][PERSON_NAME] P 1268 SHEET J"
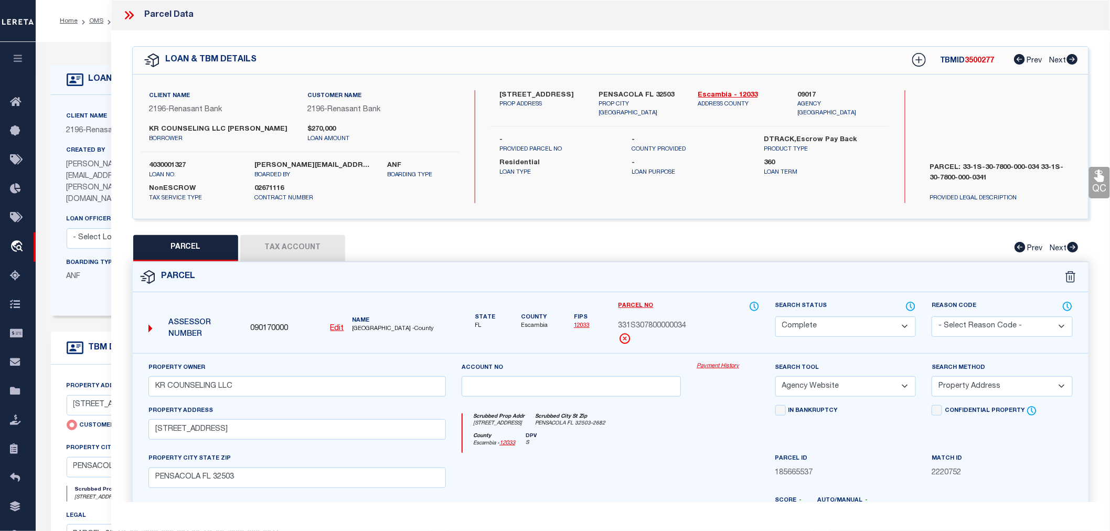
click at [647, 325] on span "331S307800000034" at bounding box center [652, 327] width 68 height 12
copy span "331S307800000034"
click at [565, 284] on div "Parcel" at bounding box center [611, 277] width 956 height 30
click at [290, 245] on button "Tax Account" at bounding box center [292, 248] width 105 height 26
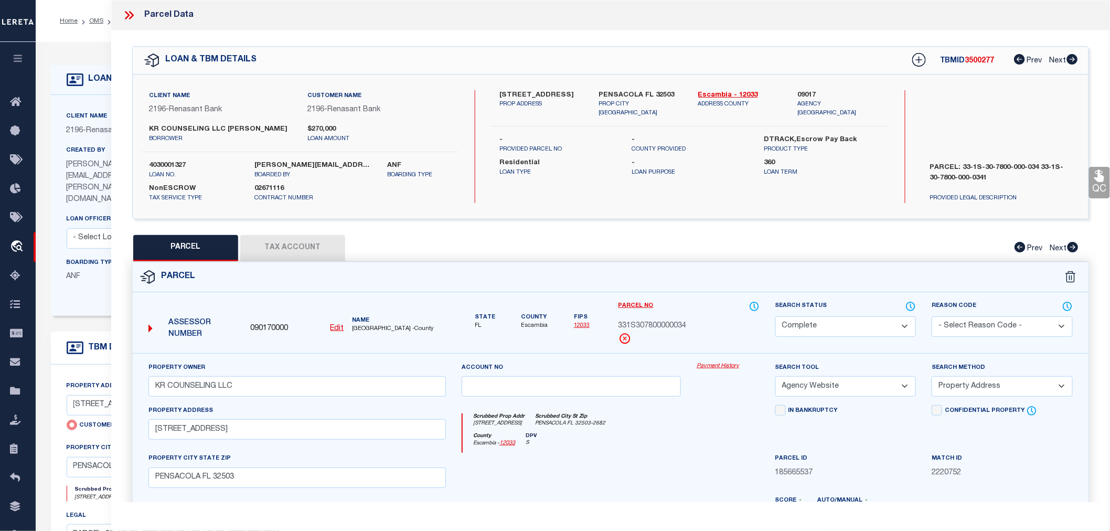
select select "100"
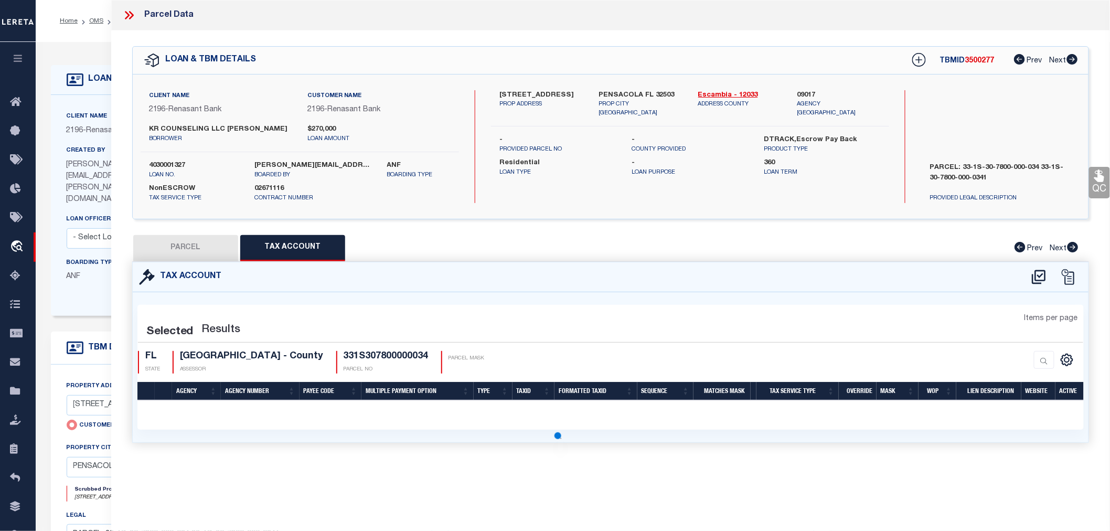
select select "100"
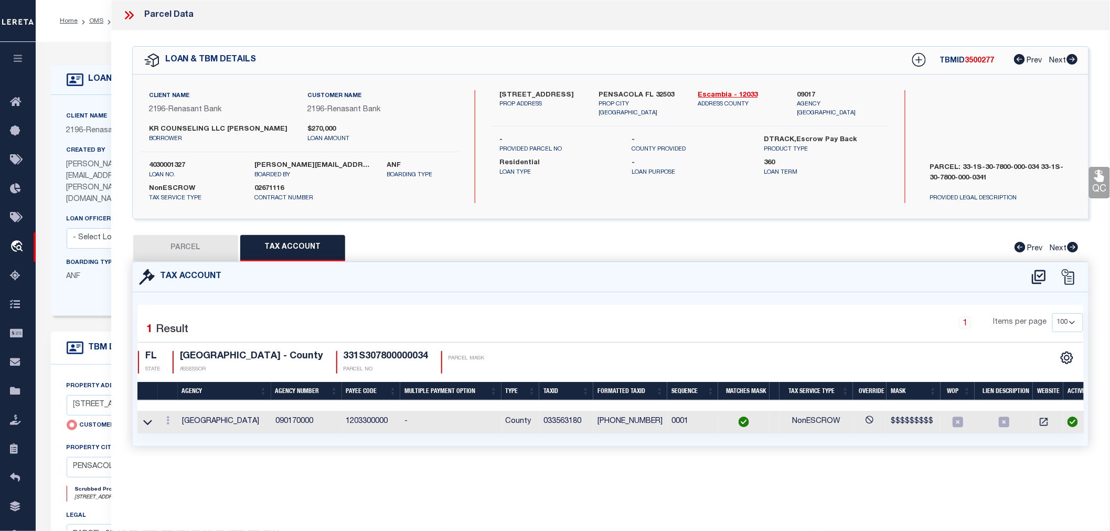
click at [130, 12] on icon at bounding box center [131, 15] width 5 height 8
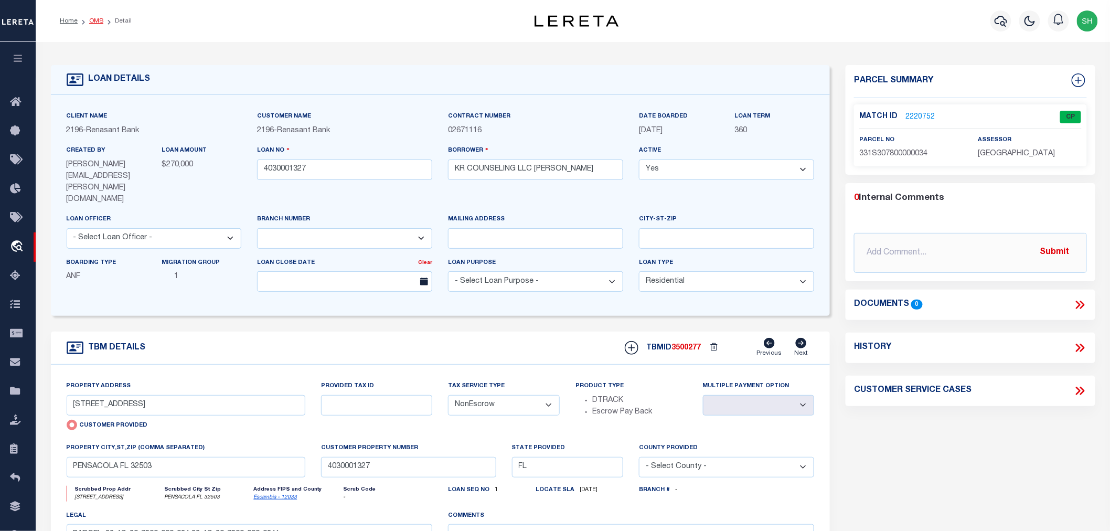
click at [98, 19] on link "OMS" at bounding box center [96, 21] width 14 height 6
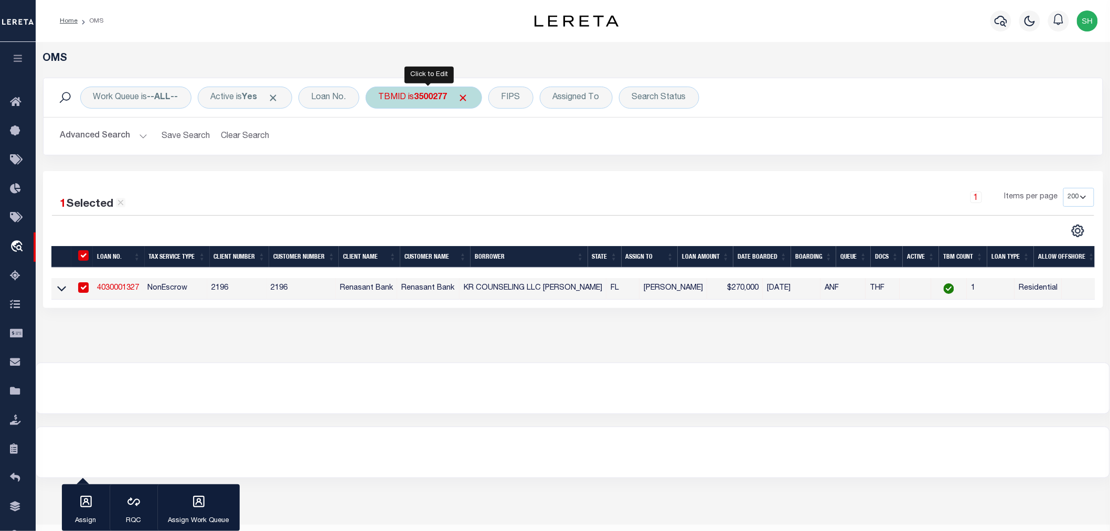
click at [410, 93] on div "TBMID is 3500277" at bounding box center [424, 98] width 116 height 22
type input "3500278"
click at [520, 170] on input "Apply" at bounding box center [518, 167] width 31 height 17
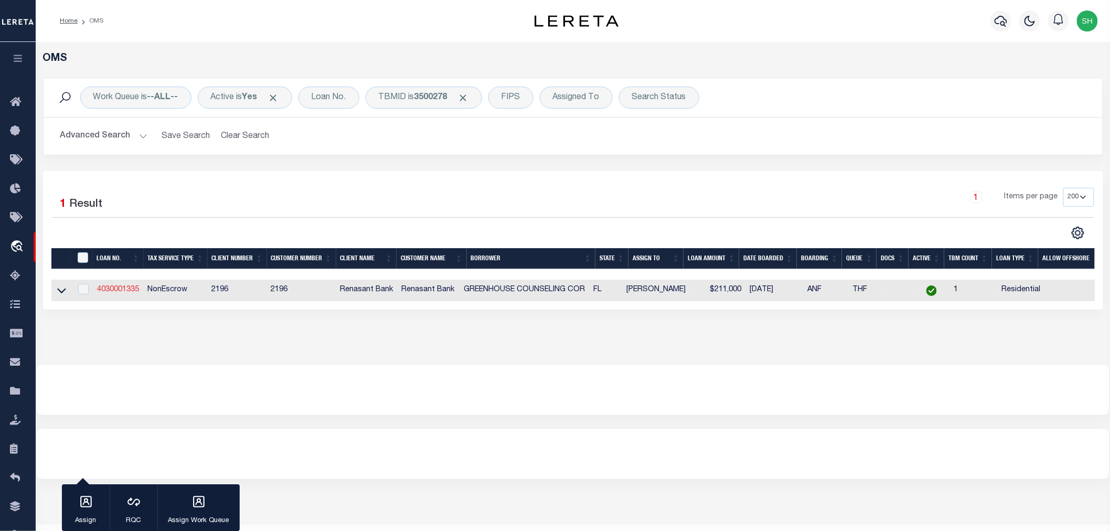
click at [126, 287] on link "4030001335" at bounding box center [118, 289] width 42 height 7
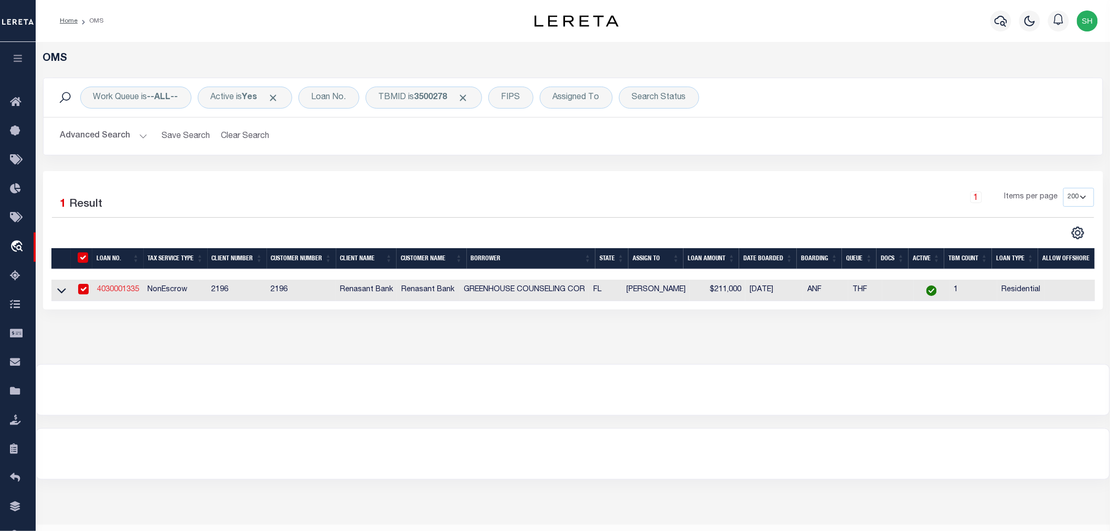
type input "4030001335"
type input "GREENHOUSE COUNSELING COR"
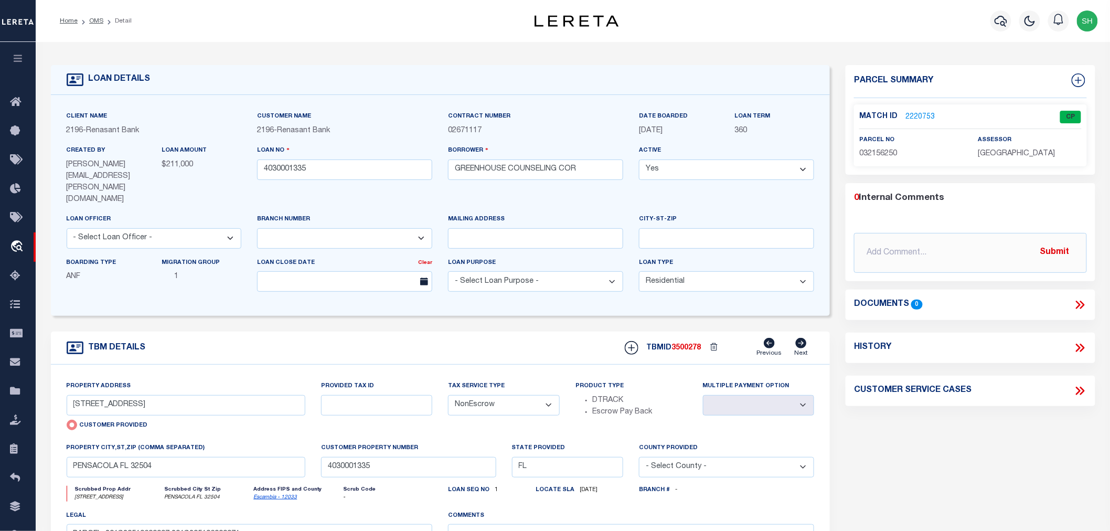
click at [920, 114] on link "2220753" at bounding box center [919, 117] width 29 height 11
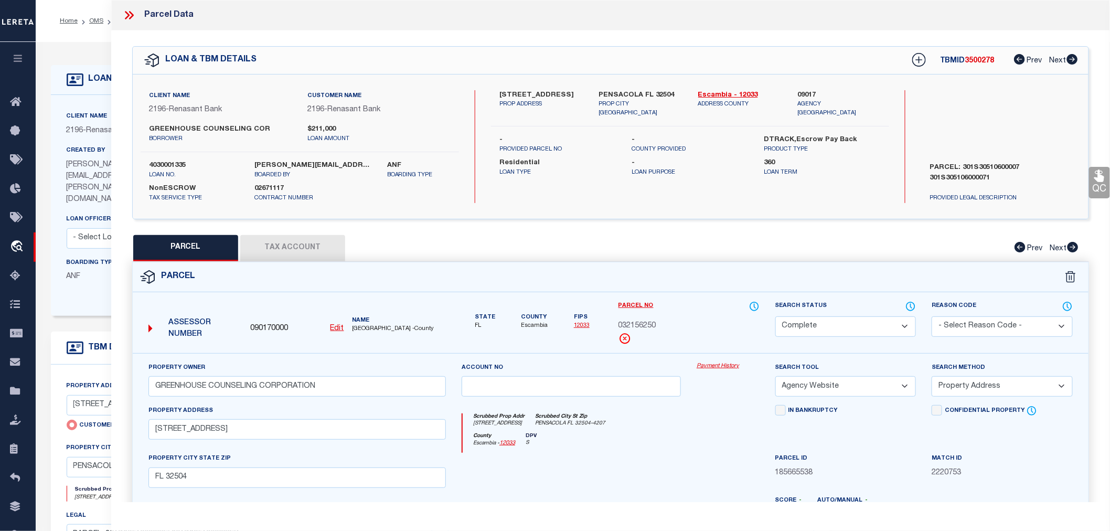
click at [635, 326] on span "032156250" at bounding box center [637, 327] width 38 height 12
copy span "032156250"
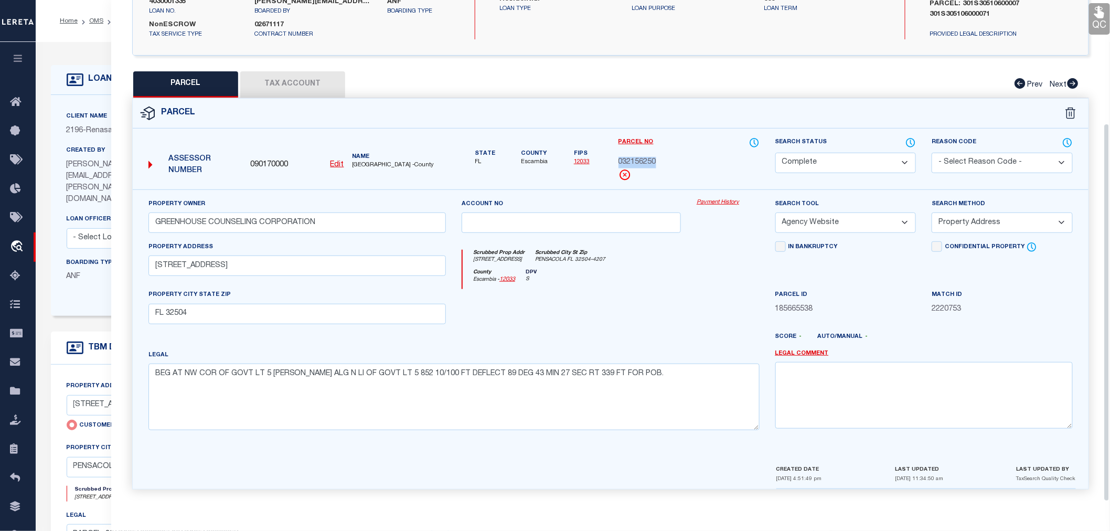
click at [299, 82] on button "Tax Account" at bounding box center [292, 84] width 105 height 26
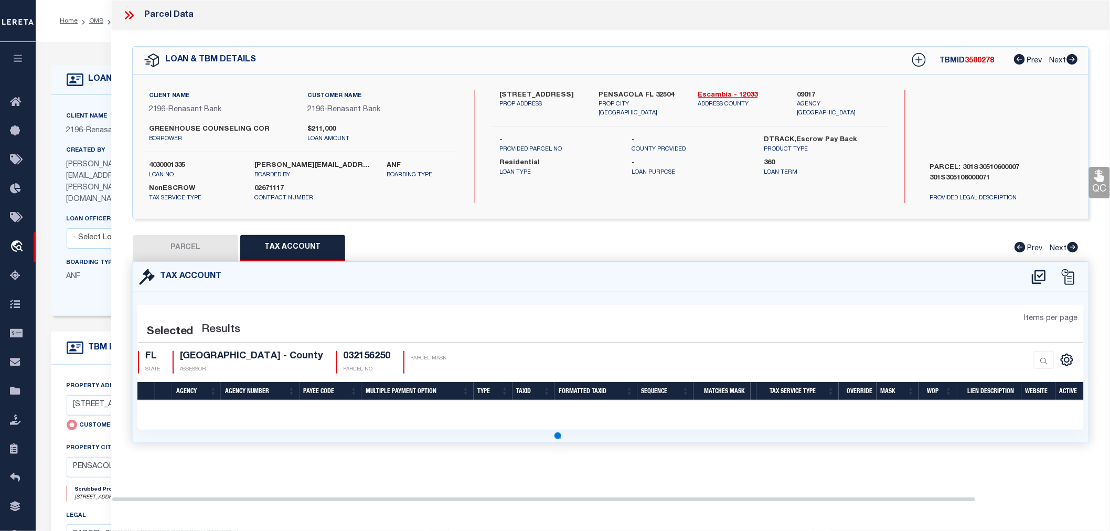
scroll to position [0, 0]
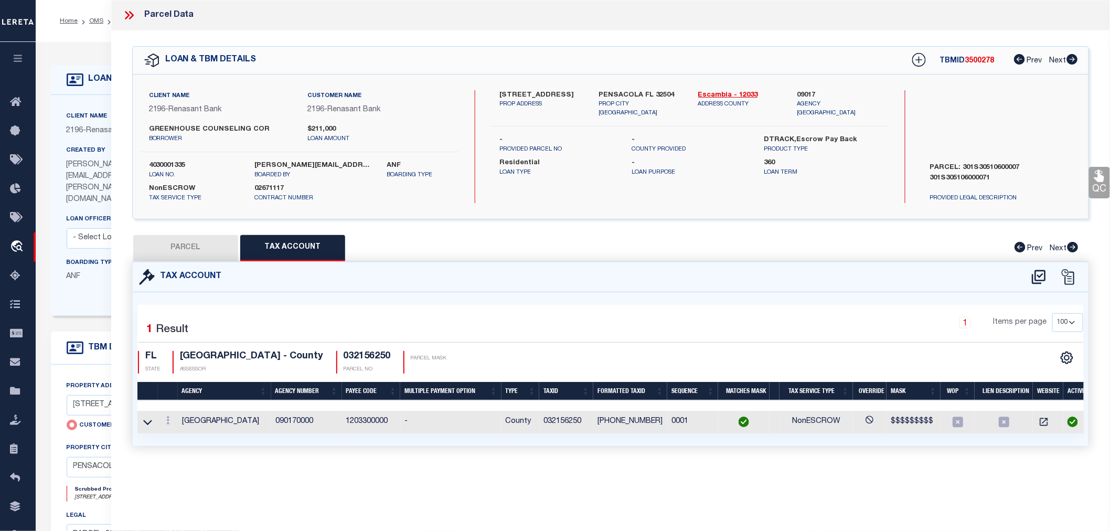
click at [125, 13] on icon at bounding box center [129, 15] width 14 height 14
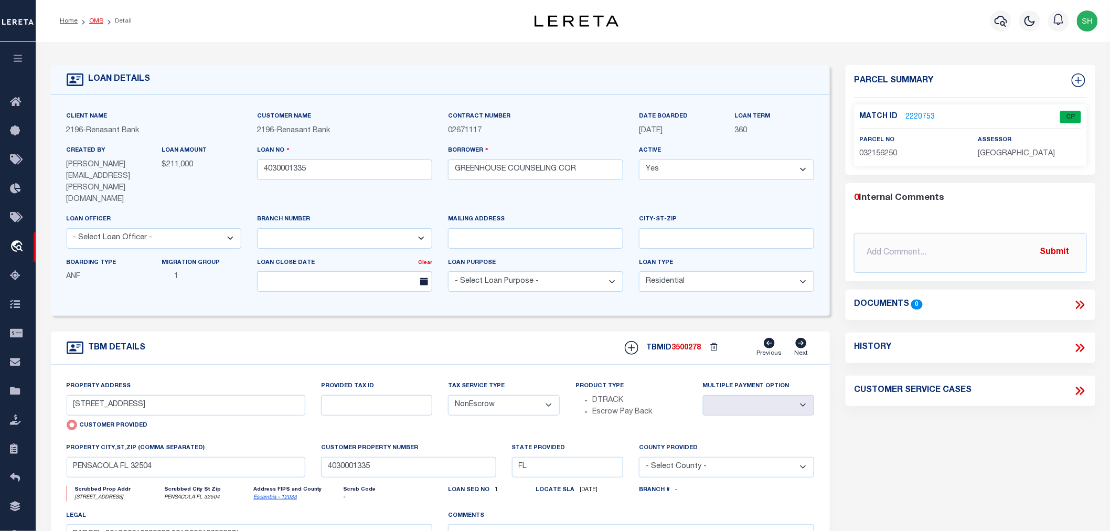
click at [96, 22] on link "OMS" at bounding box center [96, 21] width 14 height 6
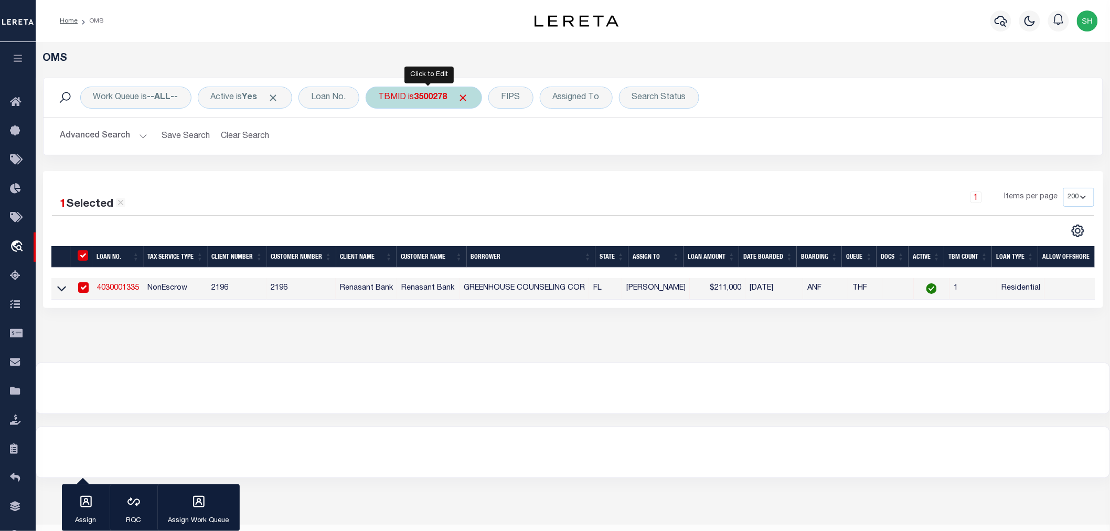
click at [420, 96] on b "3500278" at bounding box center [430, 97] width 33 height 8
click at [524, 169] on input "Apply" at bounding box center [518, 167] width 31 height 17
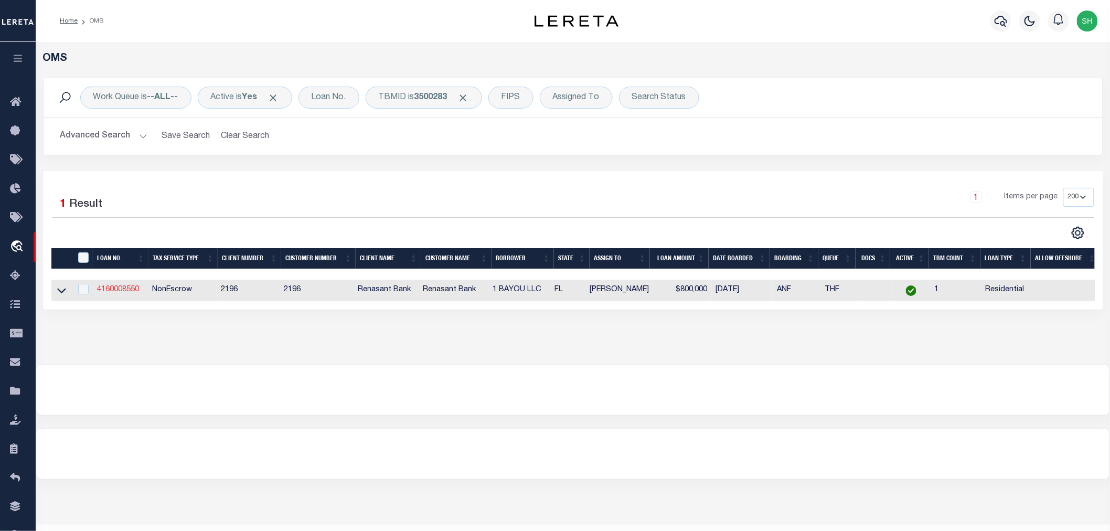
click at [116, 291] on link "4160008550" at bounding box center [118, 289] width 42 height 7
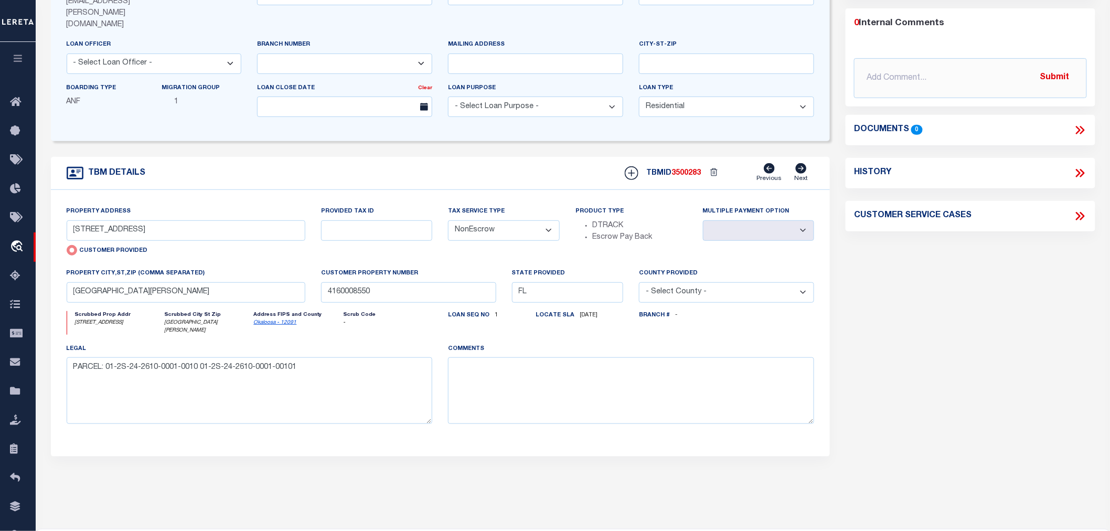
scroll to position [58, 0]
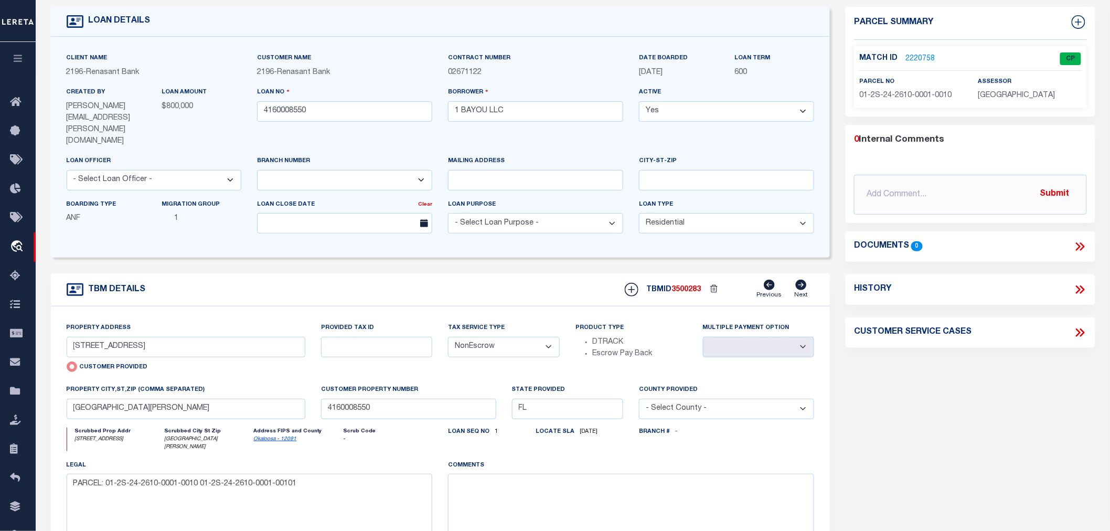
click at [921, 59] on link "2220758" at bounding box center [919, 59] width 29 height 11
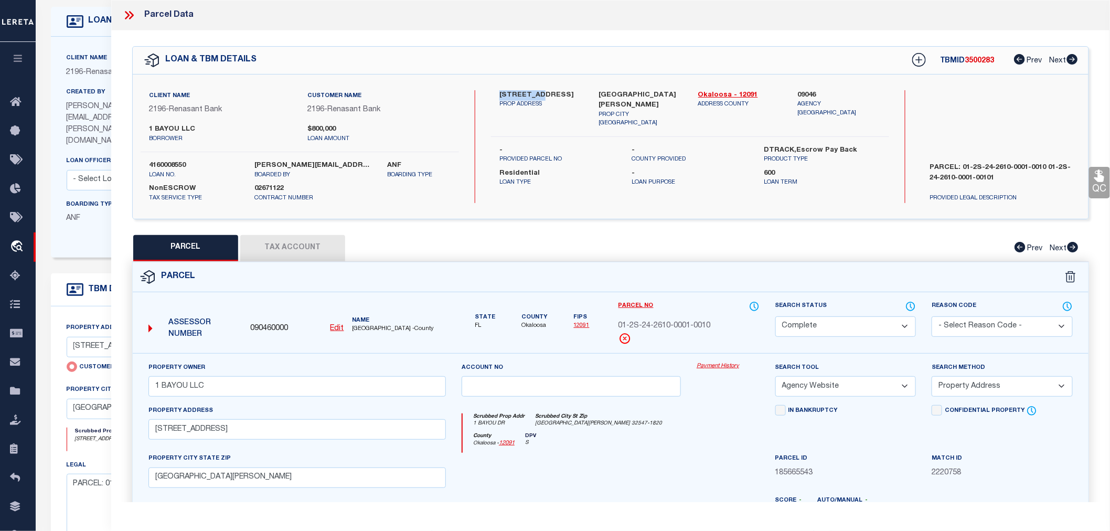
drag, startPoint x: 497, startPoint y: 94, endPoint x: 541, endPoint y: 91, distance: 44.2
click at [541, 91] on div "[STREET_ADDRESS] PROP ADDRESS" at bounding box center [541, 109] width 99 height 38
copy label "1 BAYOU DR"
drag, startPoint x: 620, startPoint y: 326, endPoint x: 709, endPoint y: 326, distance: 89.2
click at [709, 326] on span "01-2S-24-2610-0001-0010" at bounding box center [664, 327] width 92 height 12
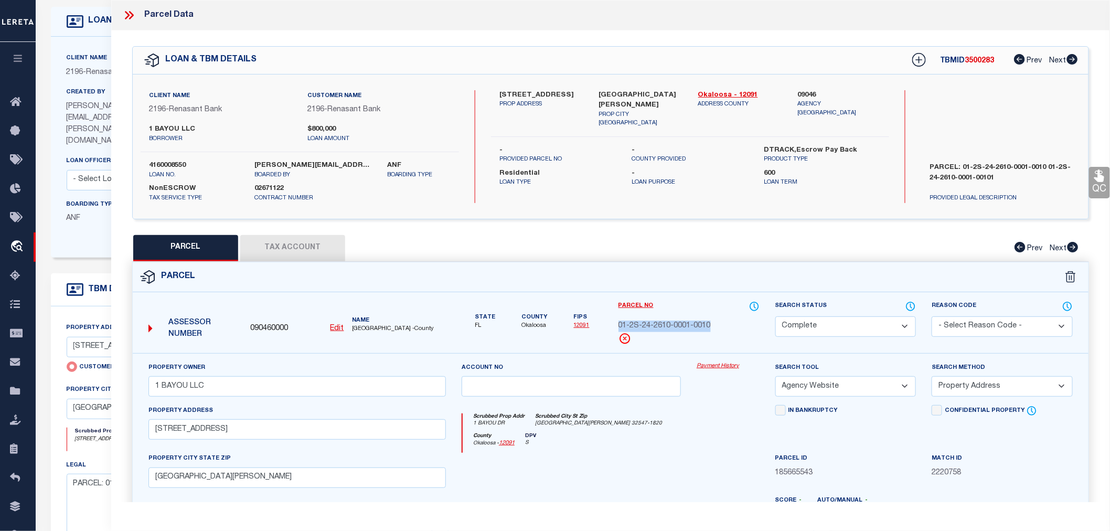
copy span "01-2S-24-2610-0001-0010"
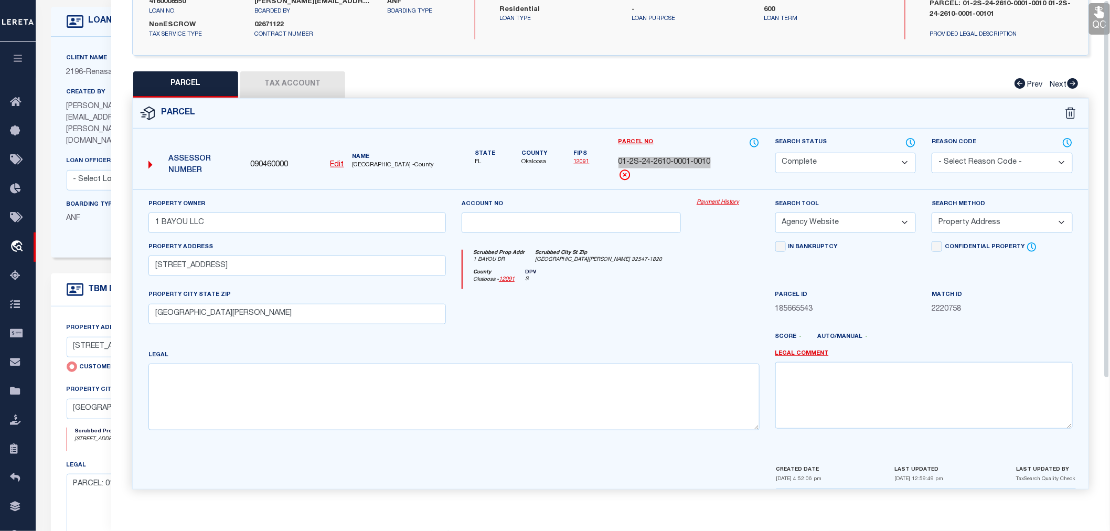
scroll to position [0, 0]
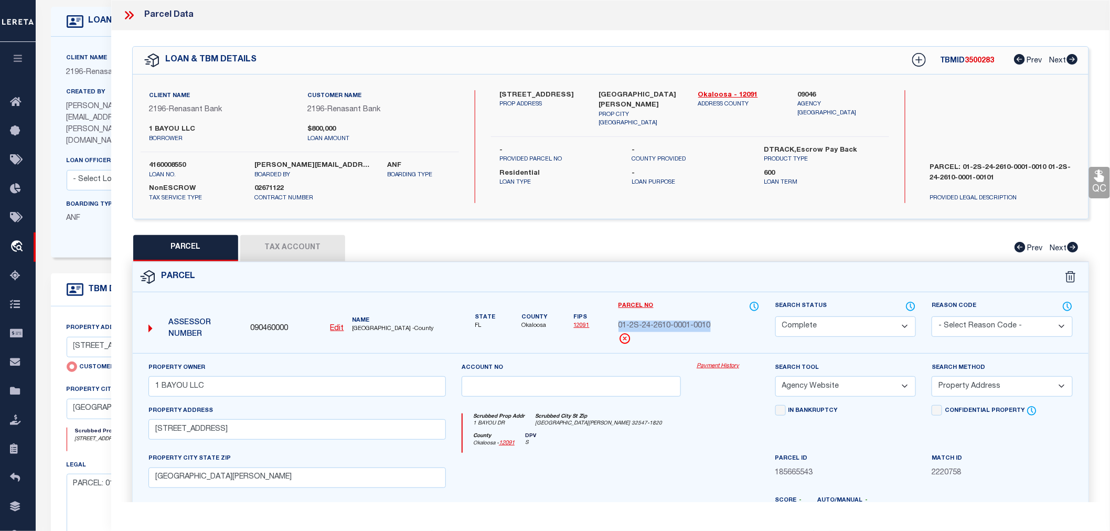
click at [972, 60] on span "3500283" at bounding box center [979, 60] width 29 height 7
copy span "3500283"
click at [126, 13] on icon at bounding box center [127, 15] width 5 height 8
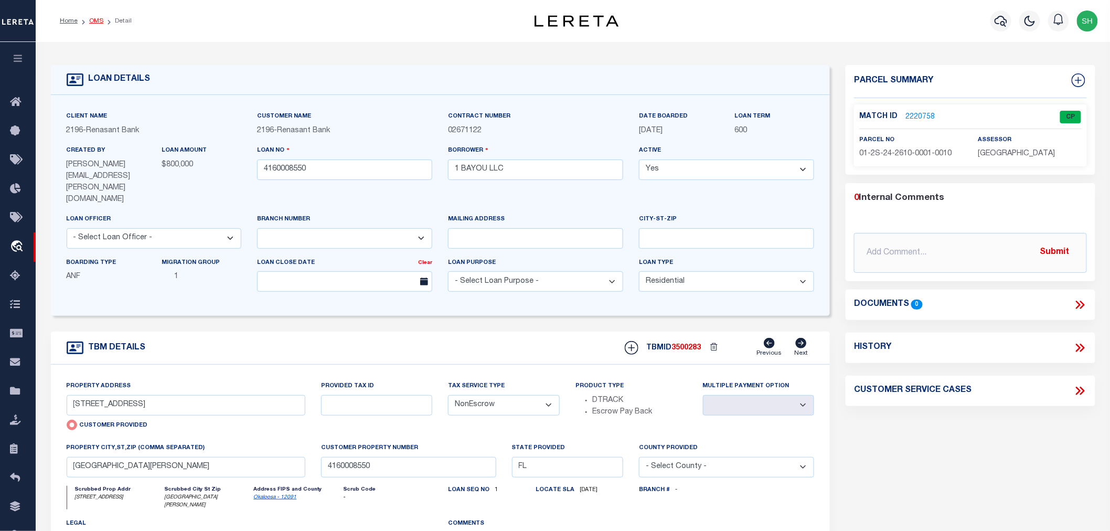
click at [95, 22] on link "OMS" at bounding box center [96, 21] width 14 height 6
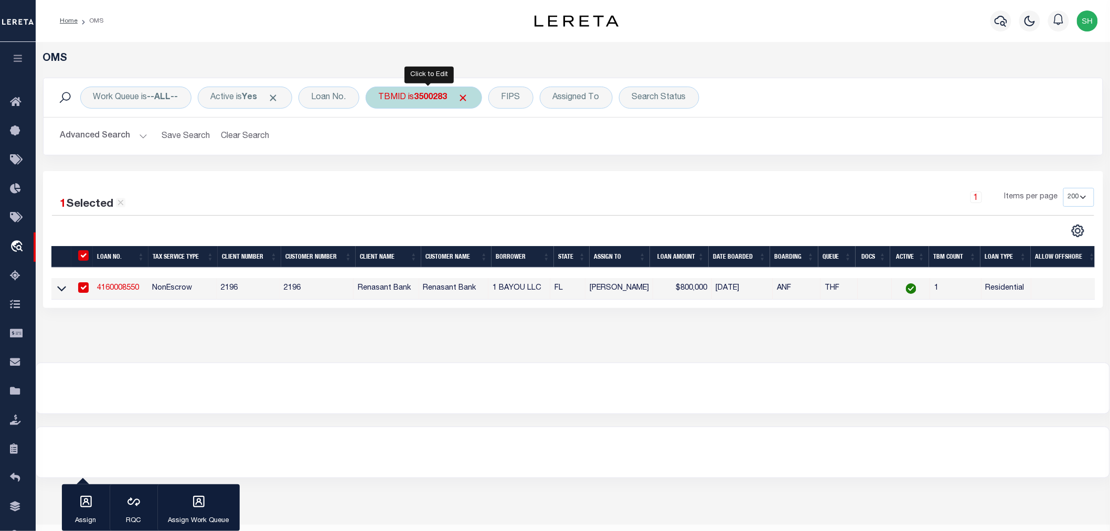
click at [419, 96] on b "3500283" at bounding box center [430, 97] width 33 height 8
click at [521, 164] on input "Apply" at bounding box center [518, 167] width 31 height 17
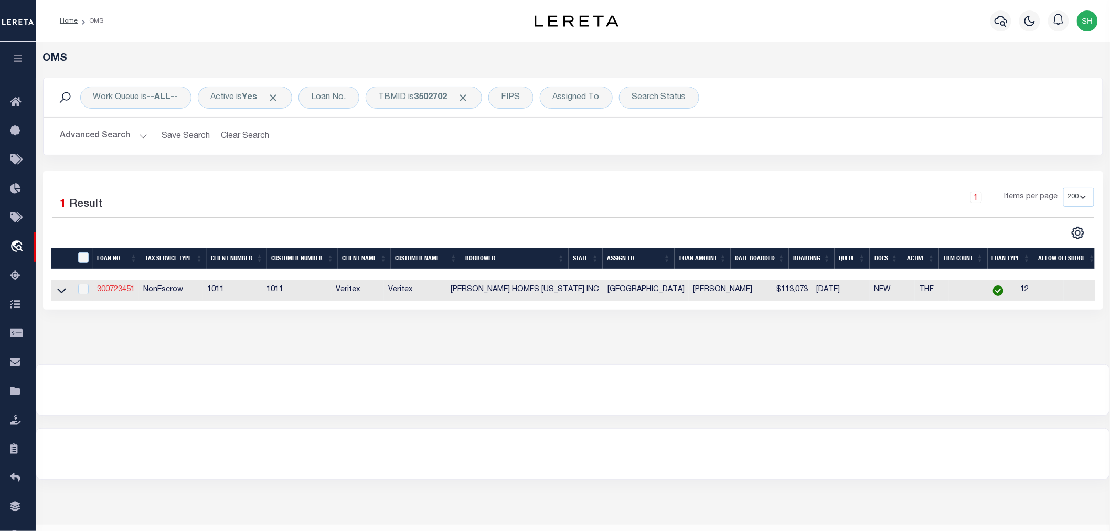
click at [113, 287] on link "300723451" at bounding box center [116, 289] width 38 height 7
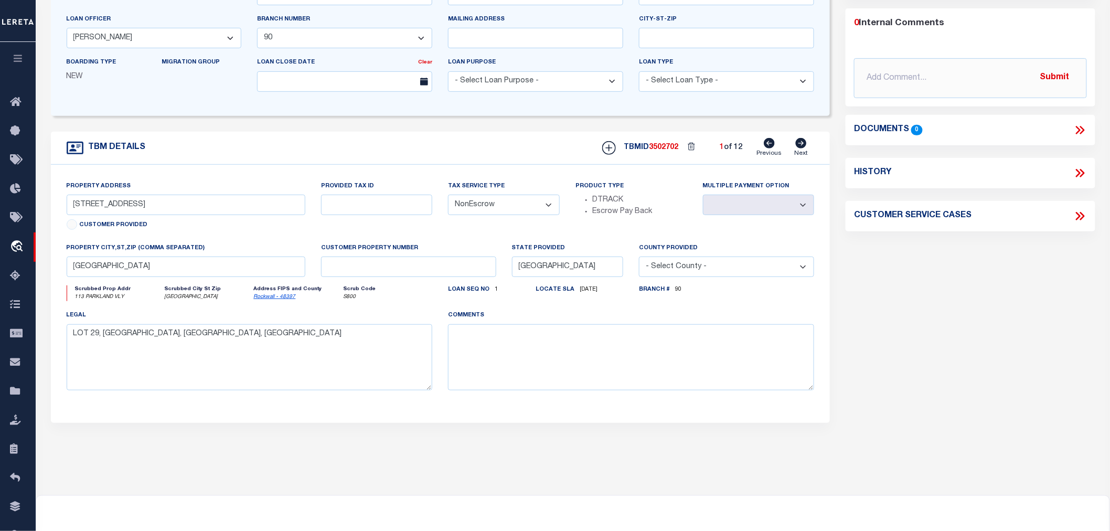
scroll to position [58, 0]
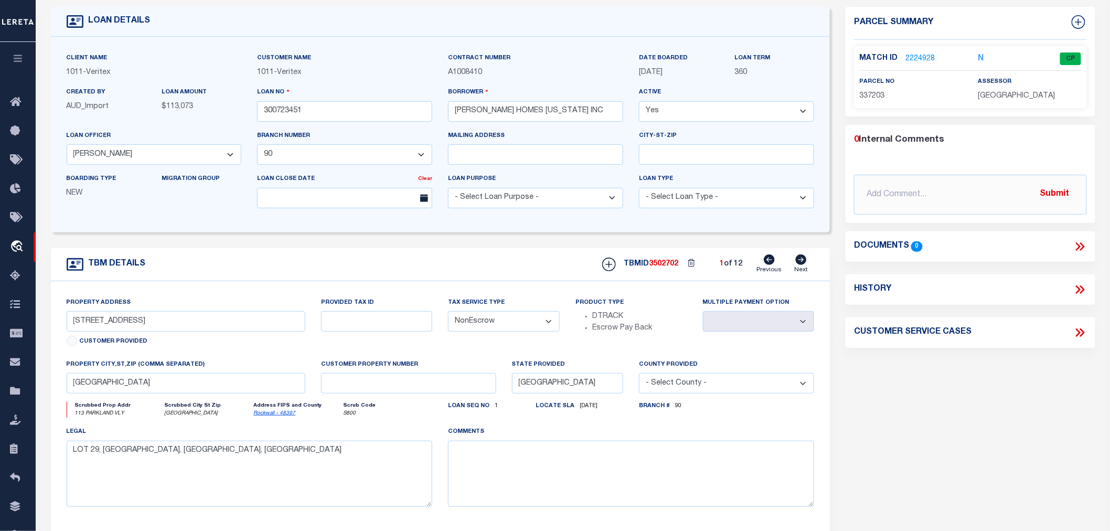
click at [912, 58] on link "2224928" at bounding box center [919, 59] width 29 height 11
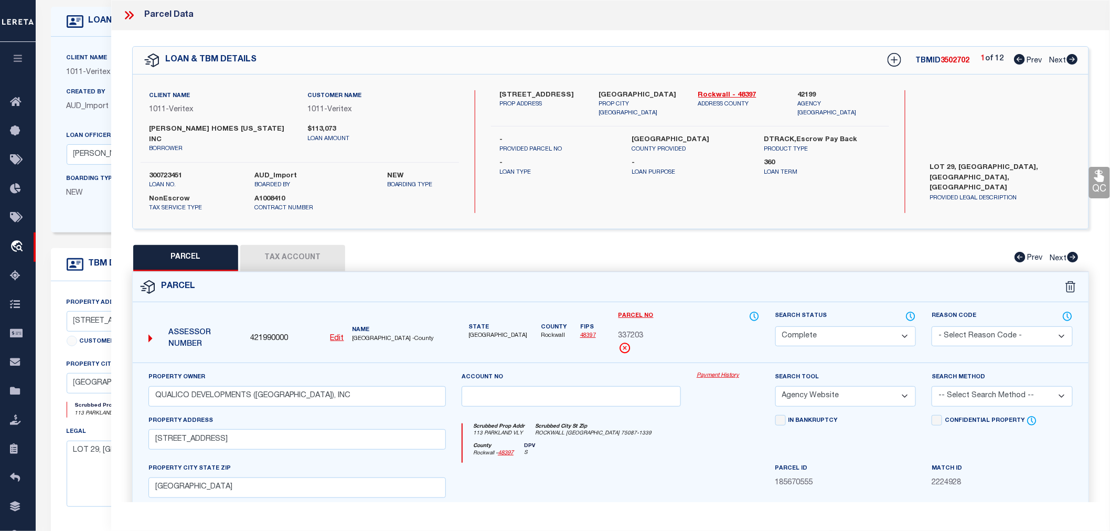
drag, startPoint x: 500, startPoint y: 92, endPoint x: 579, endPoint y: 93, distance: 78.7
click at [579, 93] on label "[STREET_ADDRESS]" at bounding box center [540, 95] width 83 height 10
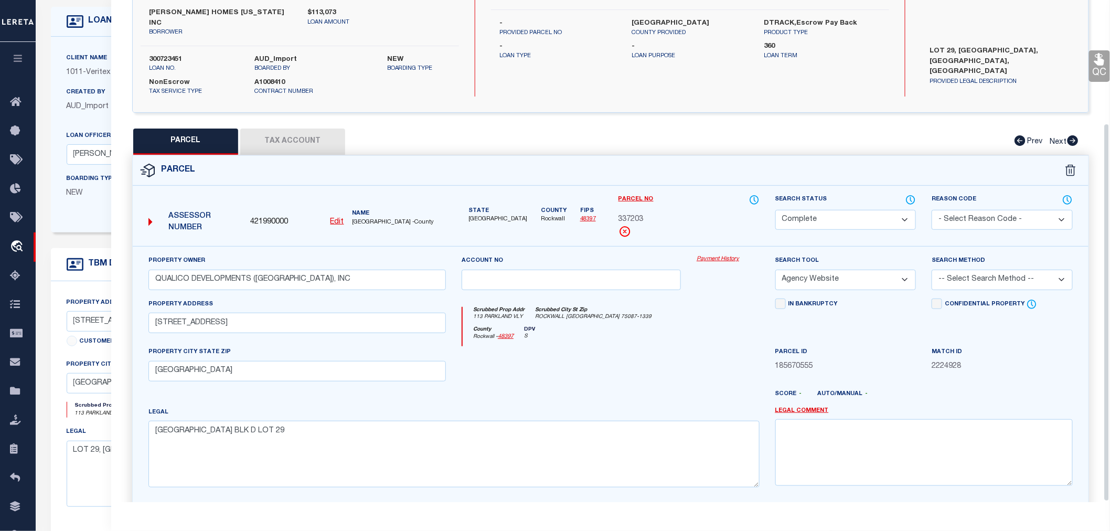
scroll to position [164, 0]
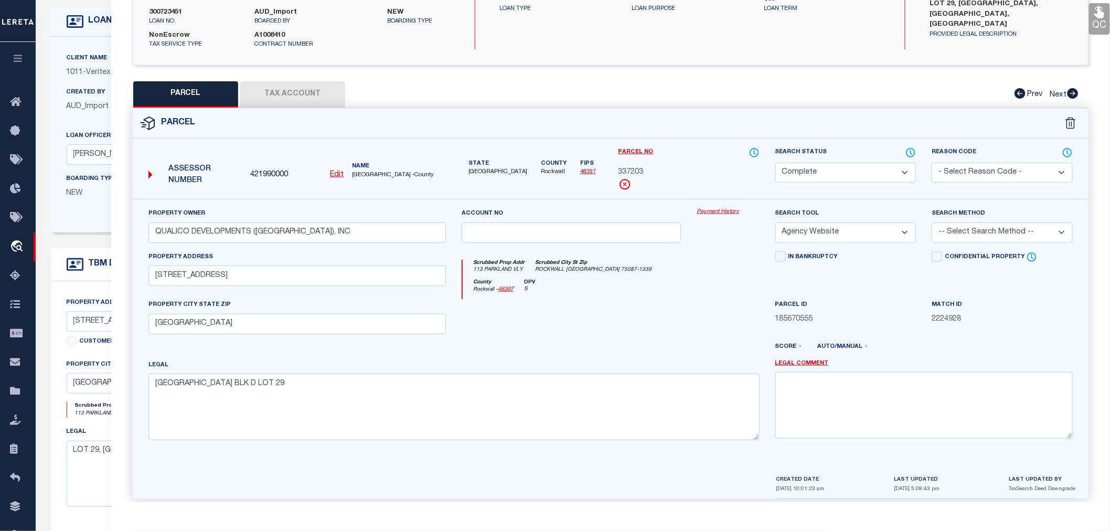
click at [297, 87] on button "Tax Account" at bounding box center [292, 94] width 105 height 26
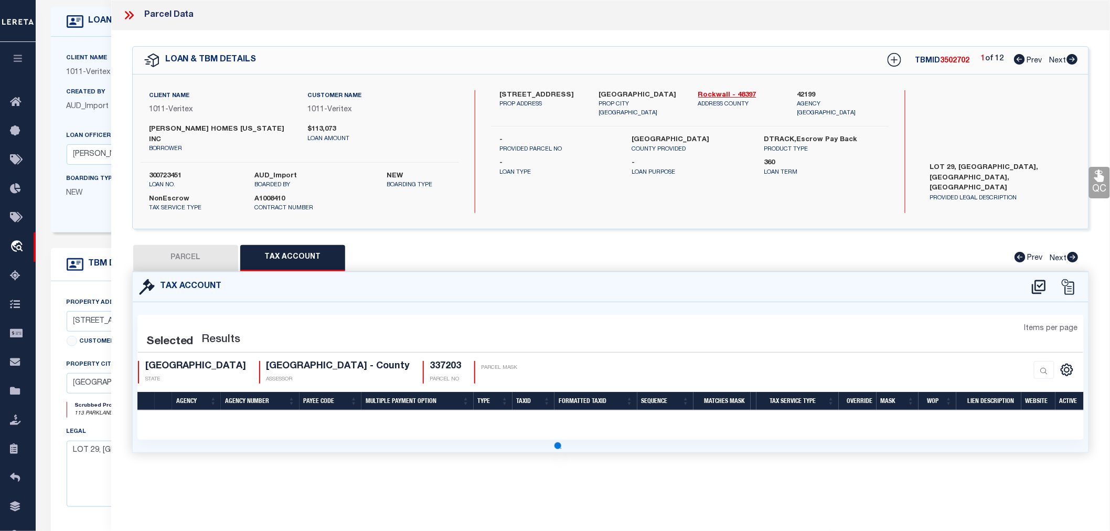
scroll to position [0, 0]
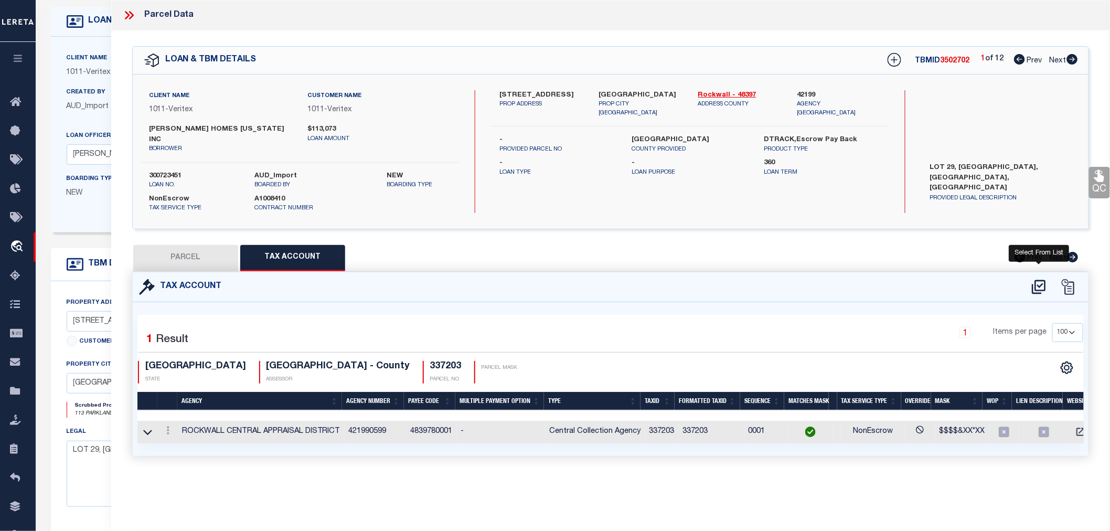
click at [1034, 279] on icon at bounding box center [1038, 287] width 17 height 17
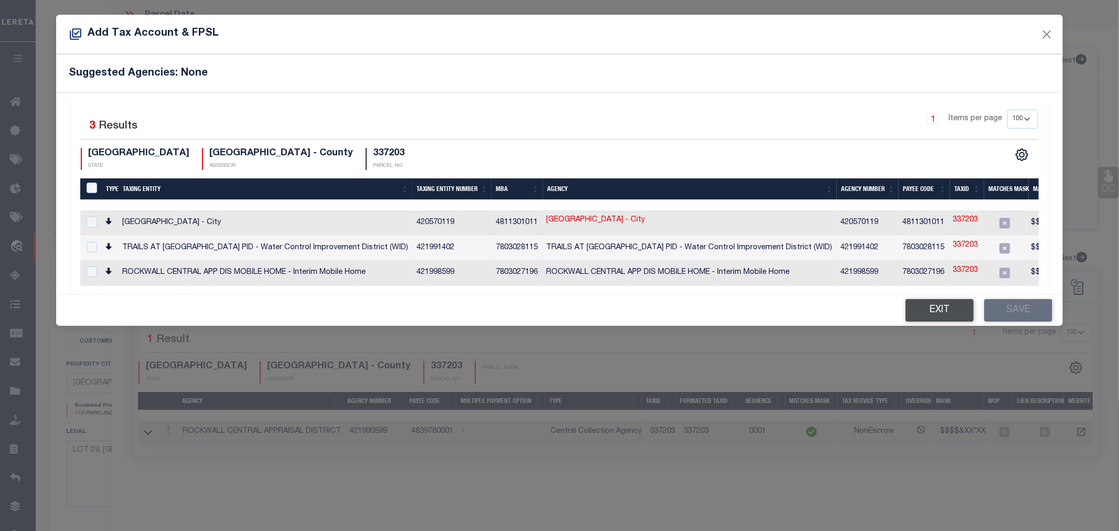
click at [935, 317] on button "Exit" at bounding box center [939, 310] width 68 height 23
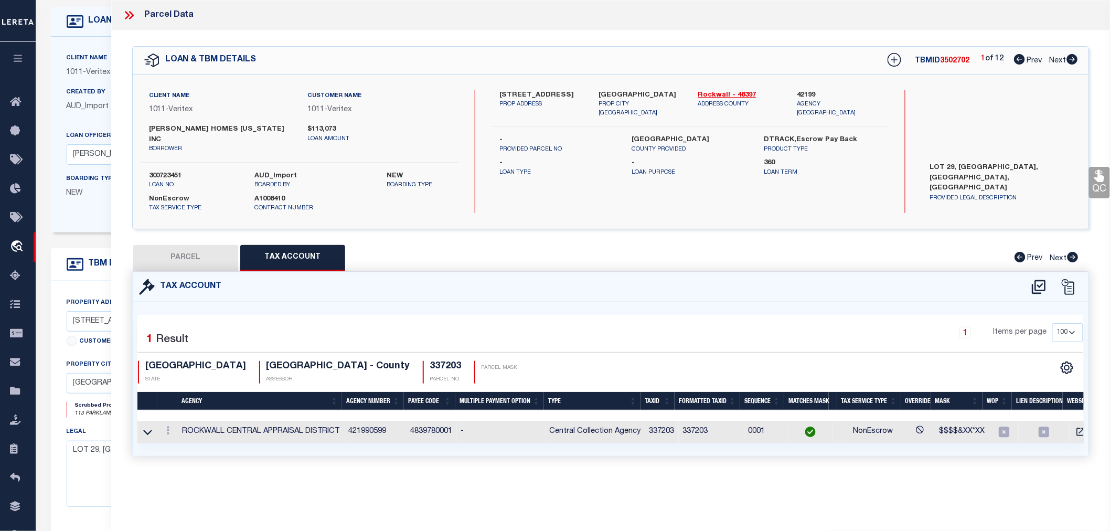
drag, startPoint x: 132, startPoint y: 13, endPoint x: 132, endPoint y: 25, distance: 12.1
click at [132, 13] on icon at bounding box center [131, 15] width 5 height 8
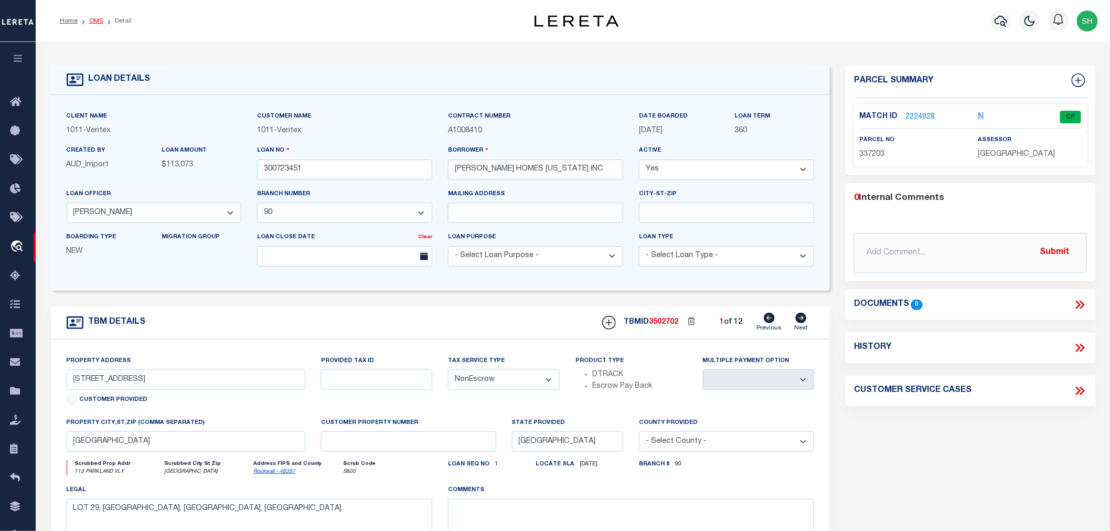
click at [97, 23] on link "OMS" at bounding box center [96, 21] width 14 height 6
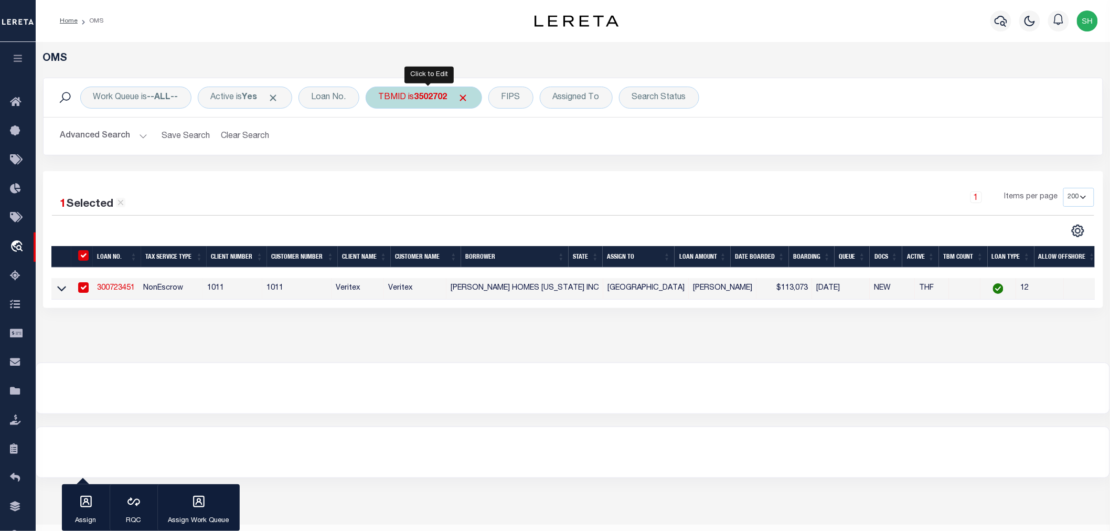
click at [432, 94] on b "3502702" at bounding box center [430, 97] width 33 height 8
click at [521, 172] on input "Apply" at bounding box center [518, 167] width 31 height 17
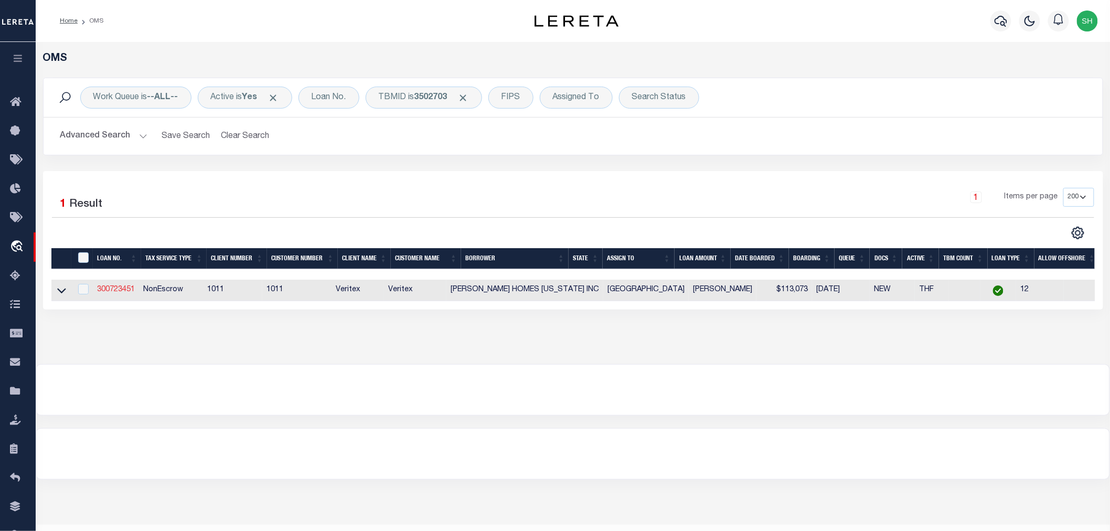
click at [113, 291] on link "300723451" at bounding box center [116, 289] width 38 height 7
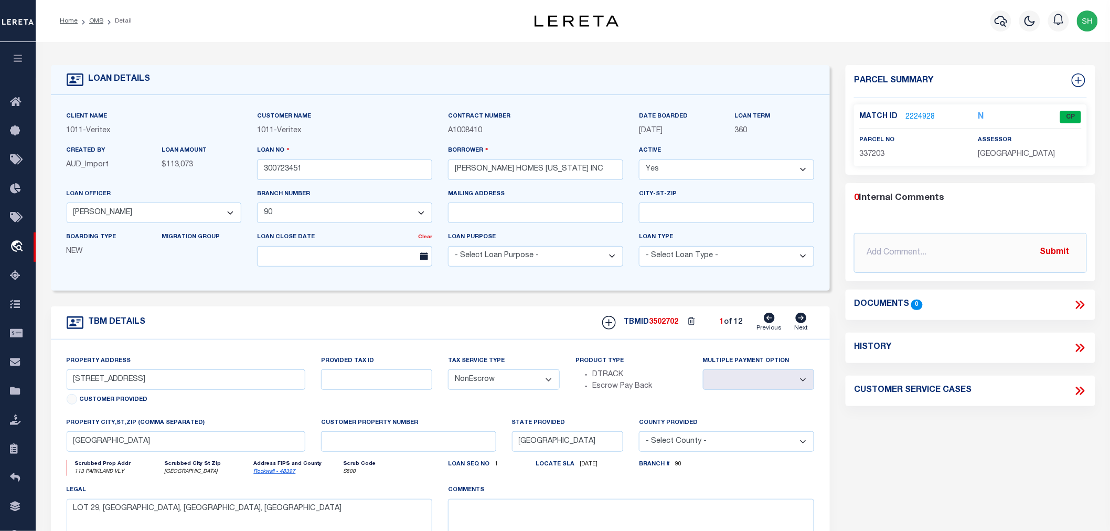
click at [918, 116] on link "2224928" at bounding box center [919, 117] width 29 height 11
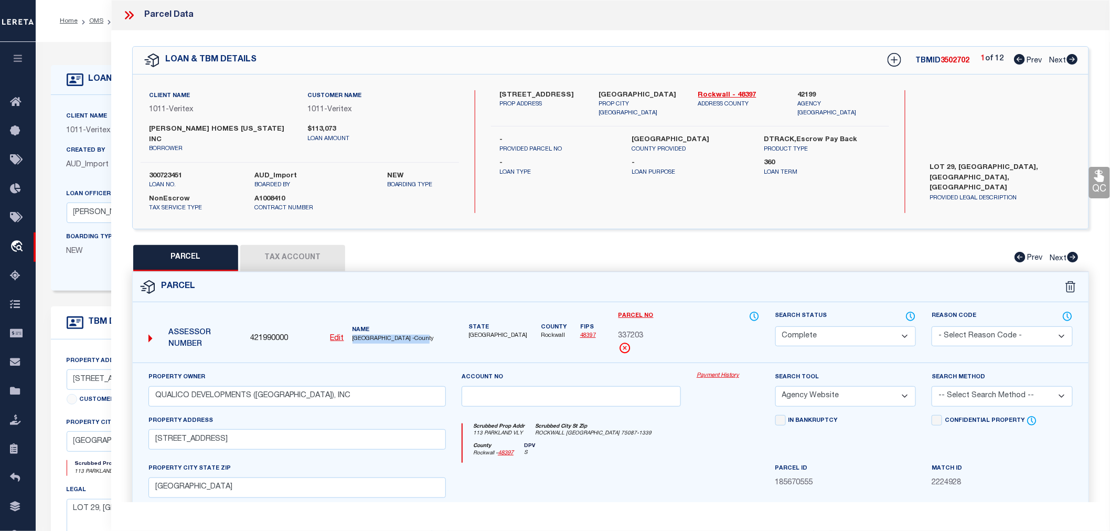
drag, startPoint x: 353, startPoint y: 329, endPoint x: 447, endPoint y: 329, distance: 94.4
click at [447, 329] on div "Name [GEOGRAPHIC_DATA] -County" at bounding box center [399, 334] width 102 height 17
click at [274, 333] on span "421990000" at bounding box center [269, 339] width 38 height 12
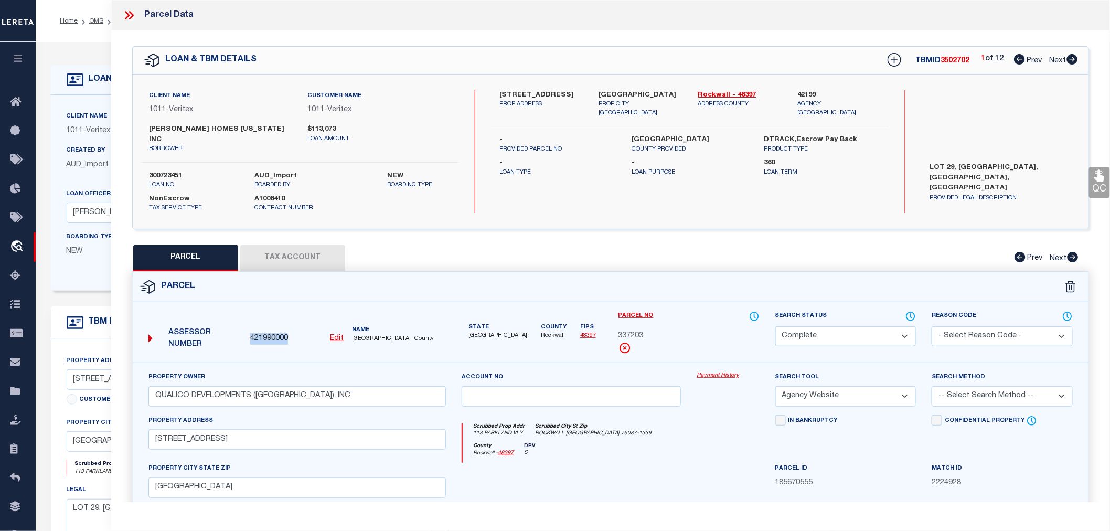
click at [274, 333] on span "421990000" at bounding box center [269, 339] width 38 height 12
click at [953, 477] on span "2224928" at bounding box center [1002, 483] width 141 height 12
click at [1004, 479] on span "2224928" at bounding box center [1002, 483] width 141 height 12
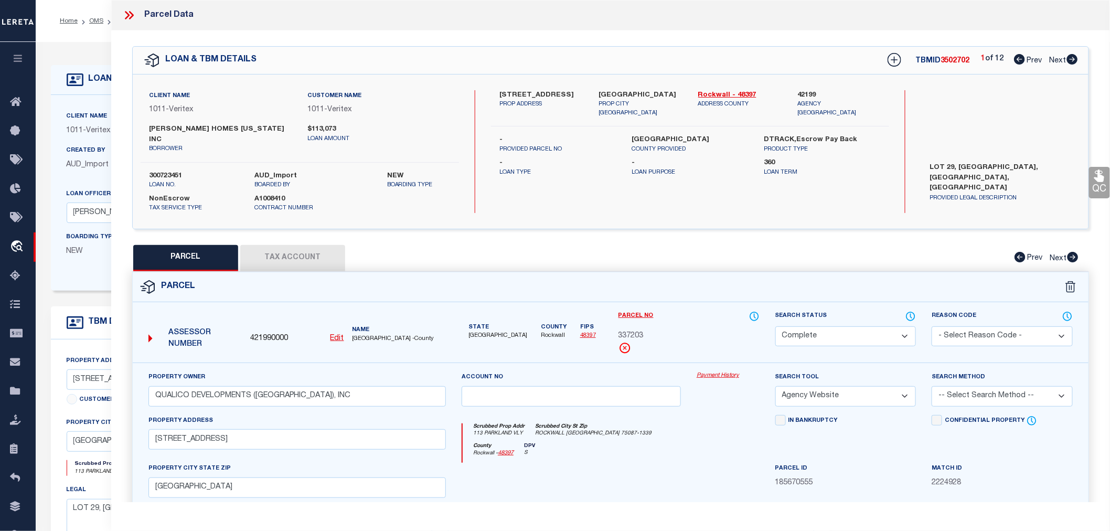
click at [292, 245] on button "Tax Account" at bounding box center [292, 258] width 105 height 26
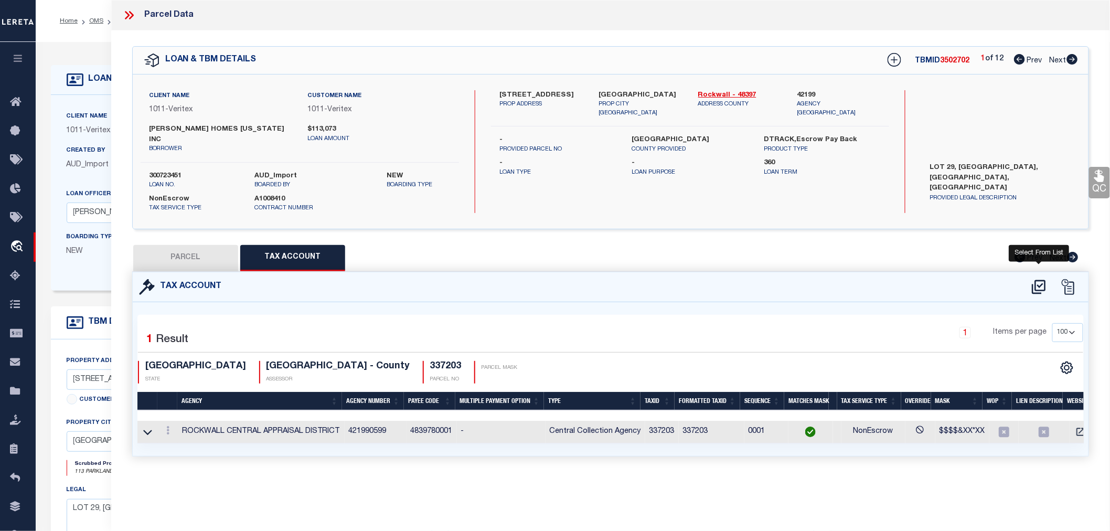
click at [1039, 280] on icon at bounding box center [1039, 287] width 14 height 14
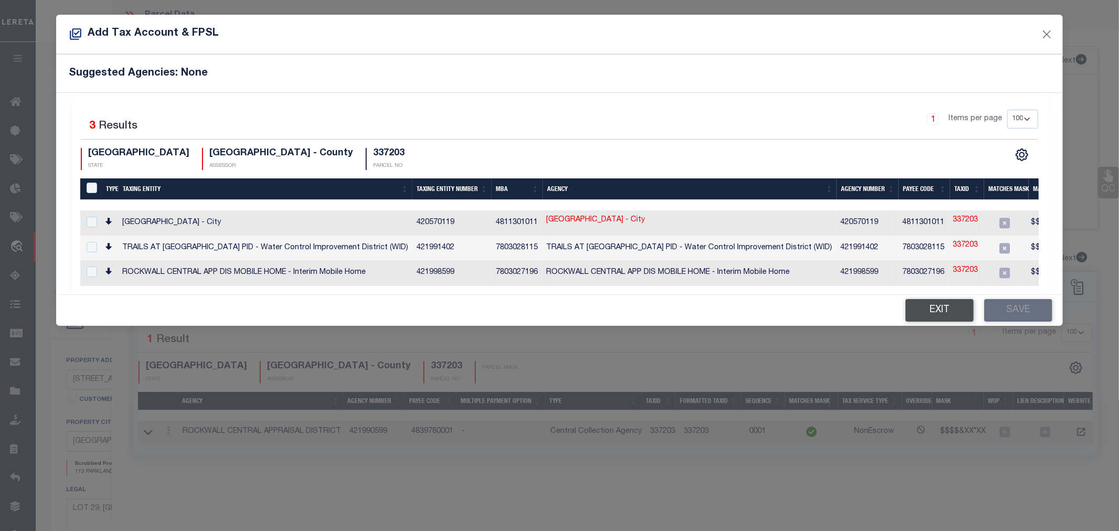
click at [933, 312] on button "Exit" at bounding box center [939, 310] width 68 height 23
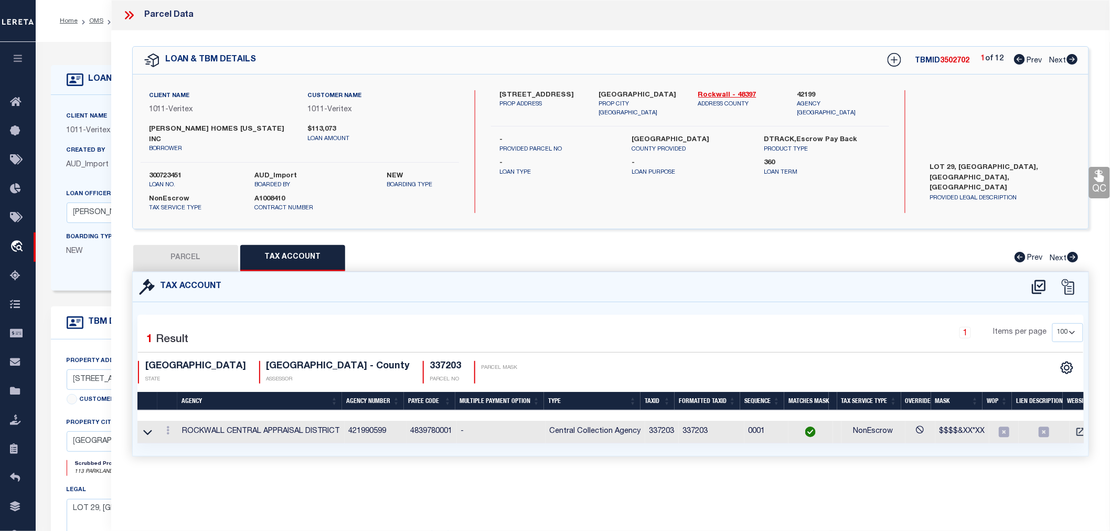
click at [185, 249] on button "PARCEL" at bounding box center [185, 258] width 105 height 26
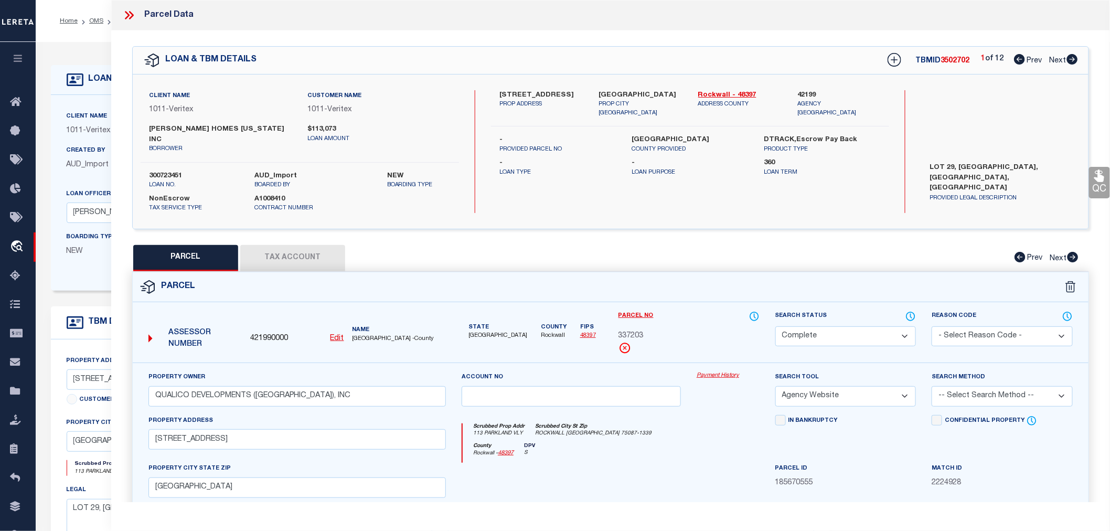
click at [1072, 58] on icon at bounding box center [1072, 59] width 11 height 10
drag, startPoint x: 498, startPoint y: 95, endPoint x: 560, endPoint y: 93, distance: 61.9
click at [560, 93] on div "[GEOGRAPHIC_DATA] PROP ADDRESS" at bounding box center [541, 104] width 99 height 28
click at [303, 245] on button "Tax Account" at bounding box center [292, 258] width 105 height 26
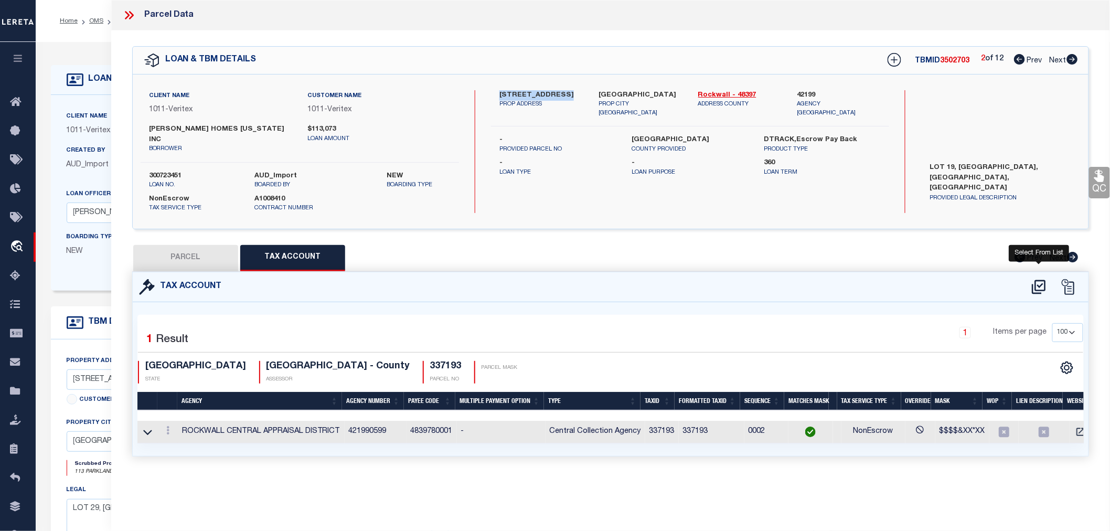
click at [1037, 279] on icon at bounding box center [1038, 287] width 17 height 17
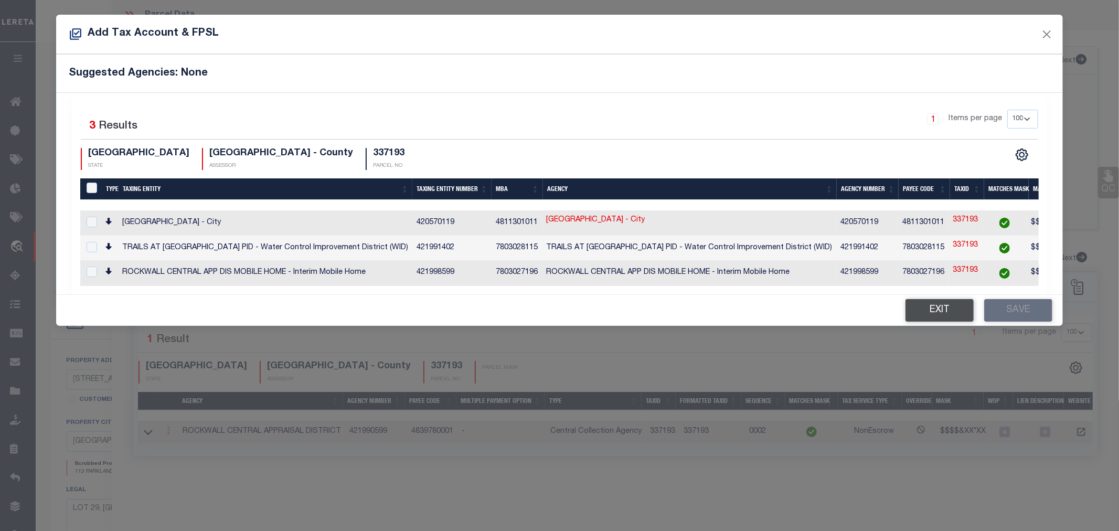
click at [915, 315] on button "Exit" at bounding box center [939, 310] width 68 height 23
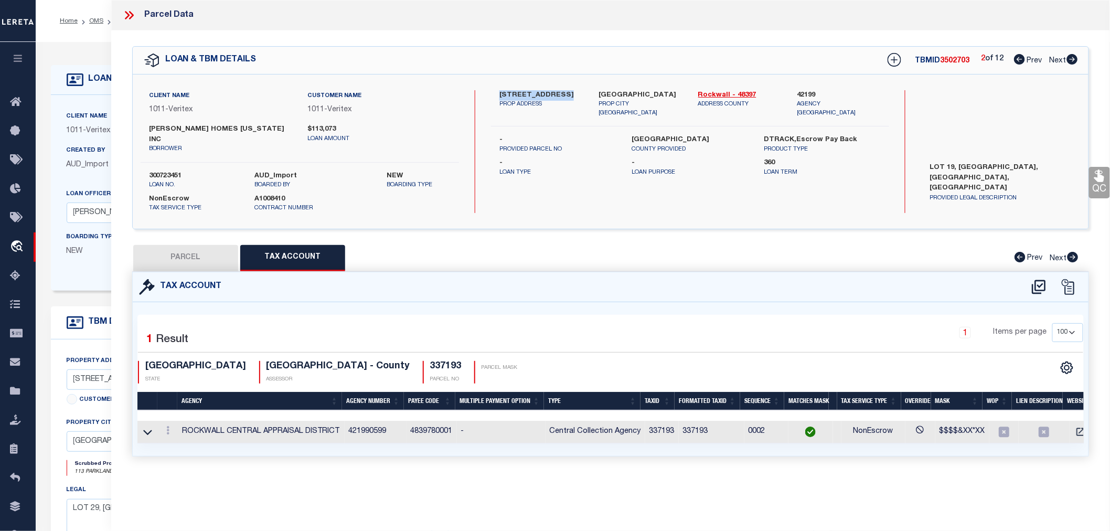
click at [1072, 61] on icon at bounding box center [1072, 59] width 11 height 10
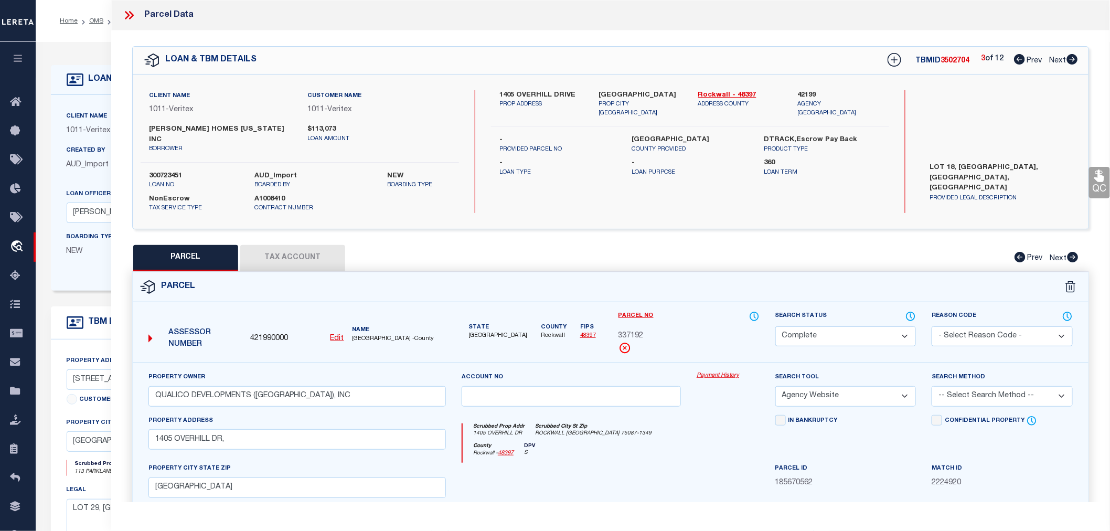
click at [295, 250] on button "Tax Account" at bounding box center [292, 258] width 105 height 26
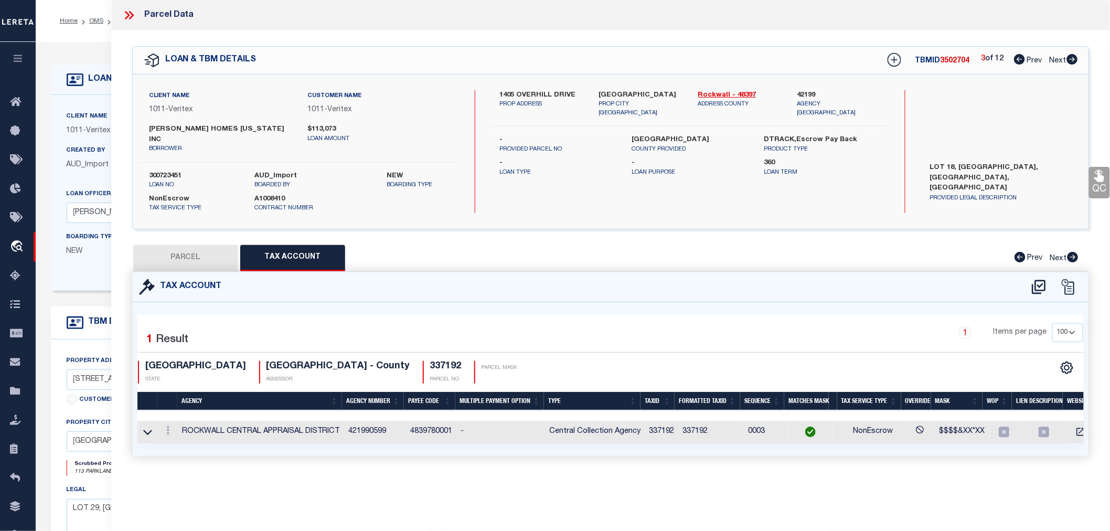
click at [217, 245] on button "PARCEL" at bounding box center [185, 258] width 105 height 26
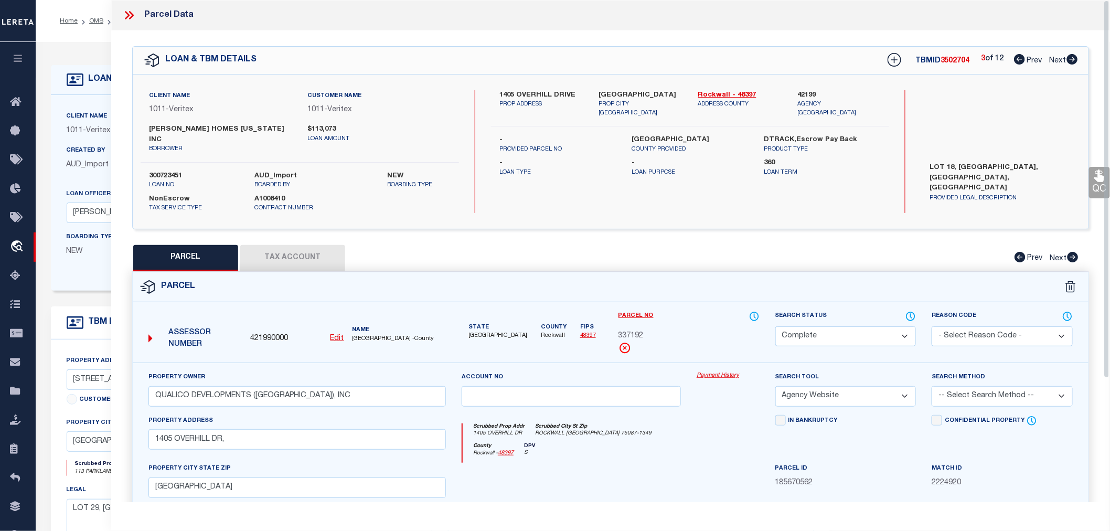
scroll to position [164, 0]
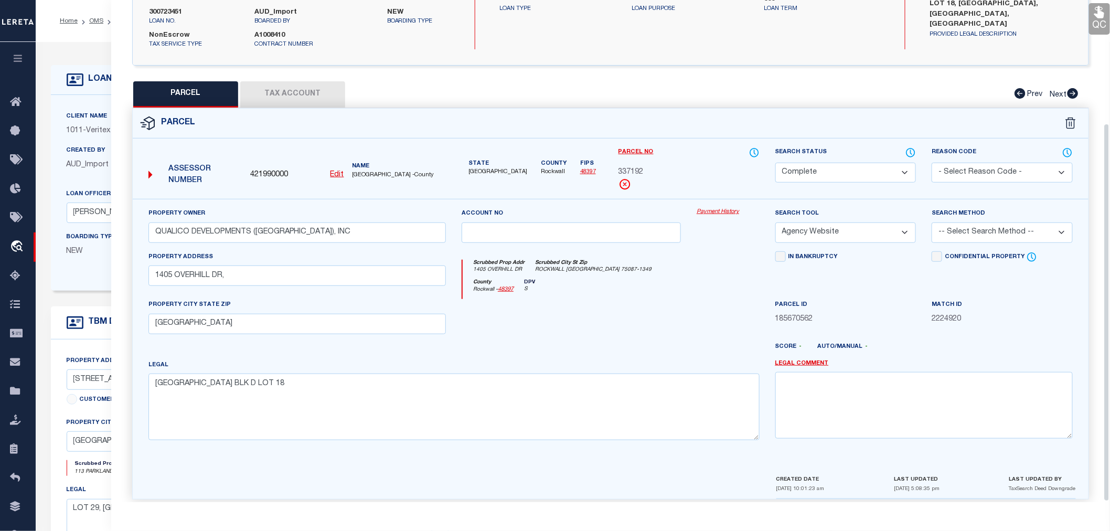
click at [301, 81] on button "Tax Account" at bounding box center [292, 94] width 105 height 26
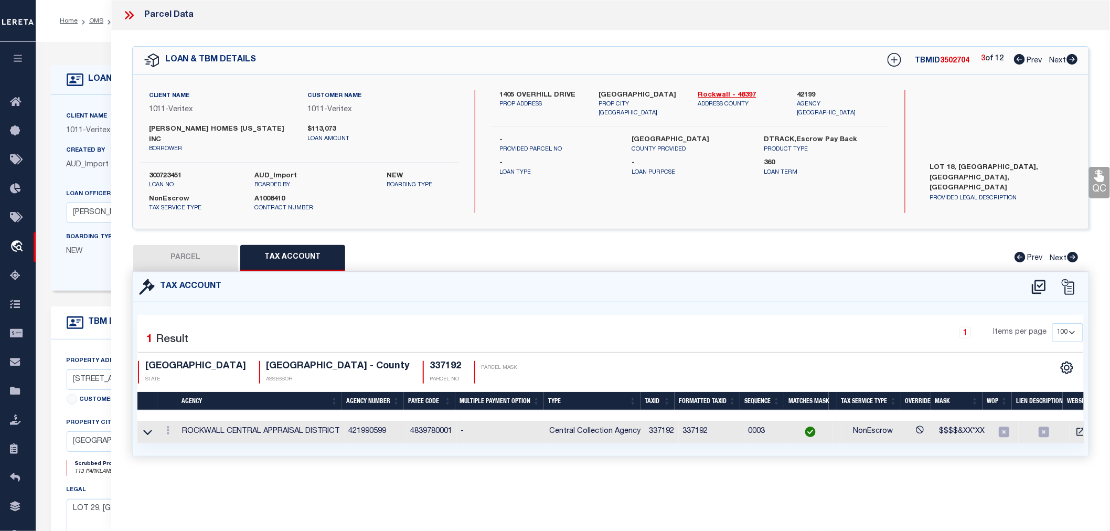
scroll to position [0, 0]
drag, startPoint x: 196, startPoint y: 249, endPoint x: 388, endPoint y: 249, distance: 192.5
click at [196, 249] on button "PARCEL" at bounding box center [185, 258] width 105 height 26
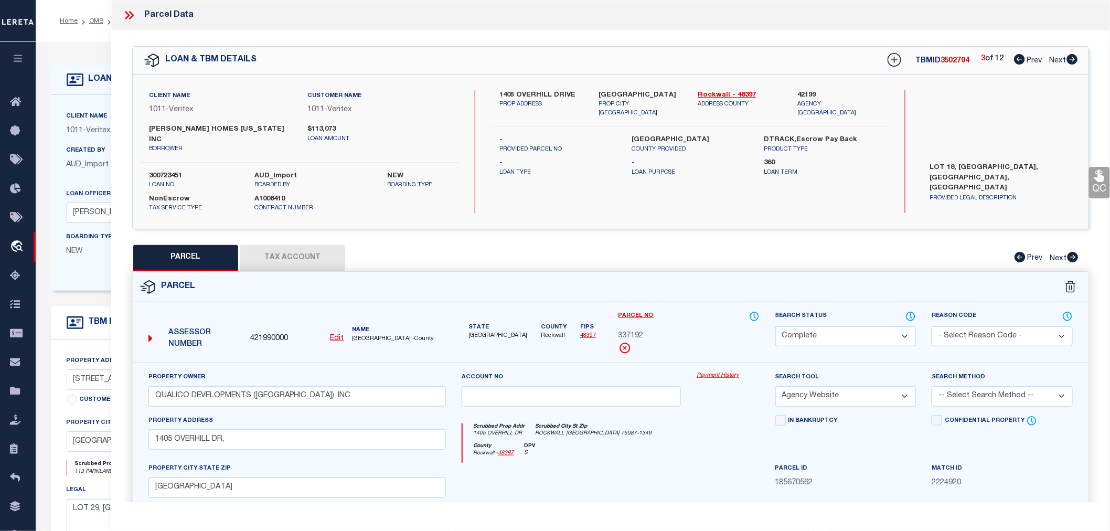
scroll to position [164, 0]
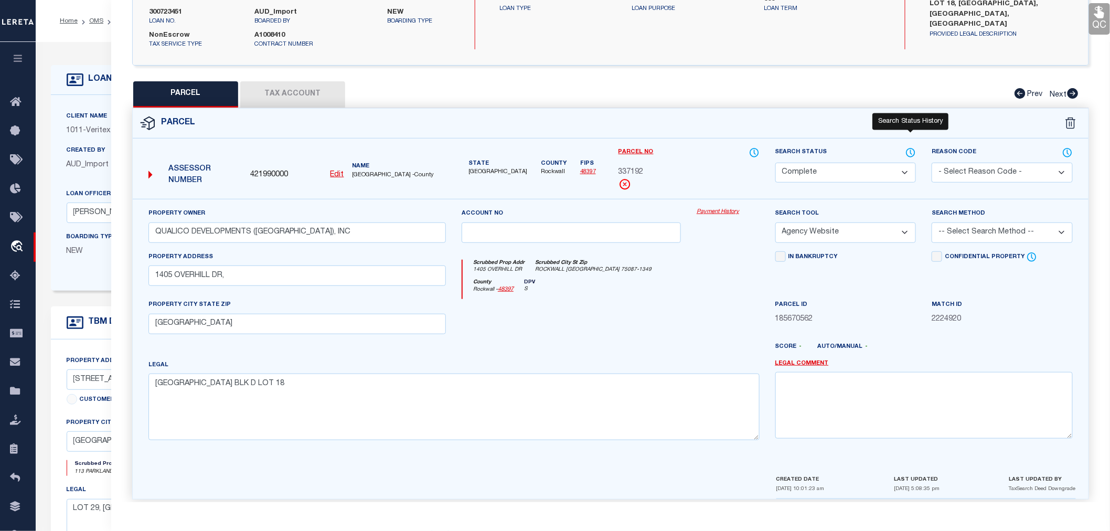
click at [909, 147] on icon at bounding box center [910, 153] width 10 height 12
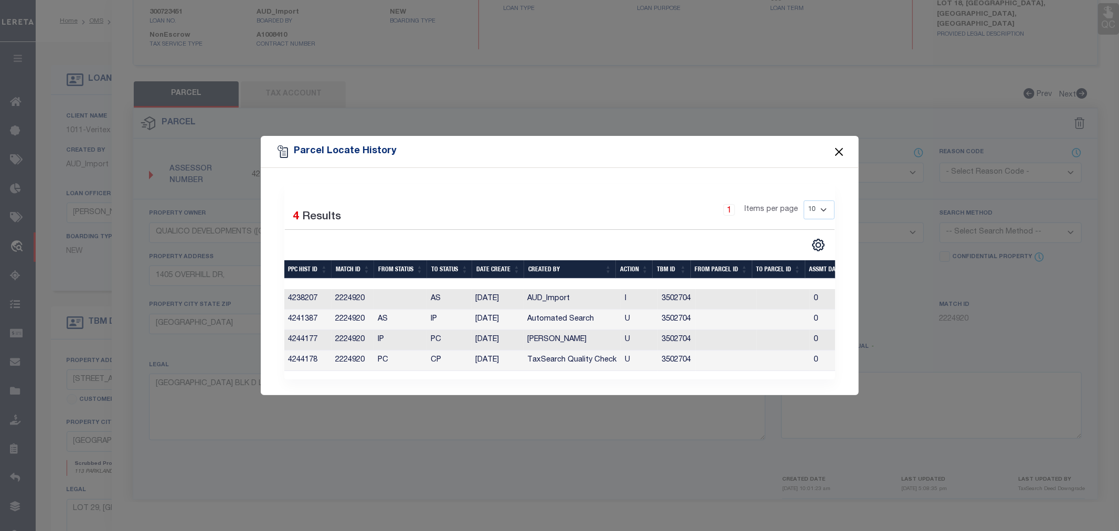
click at [839, 149] on button "Close" at bounding box center [839, 152] width 14 height 14
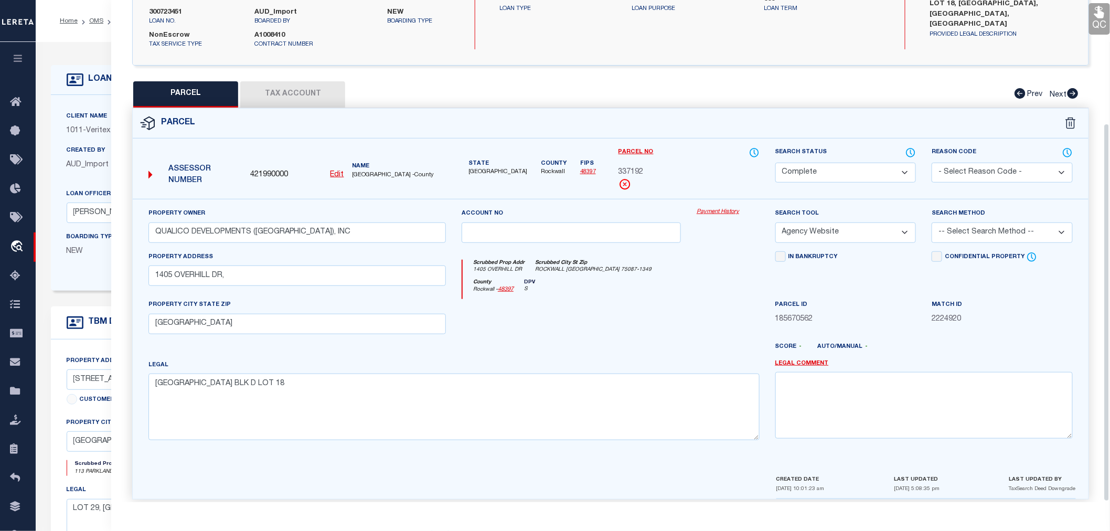
scroll to position [0, 0]
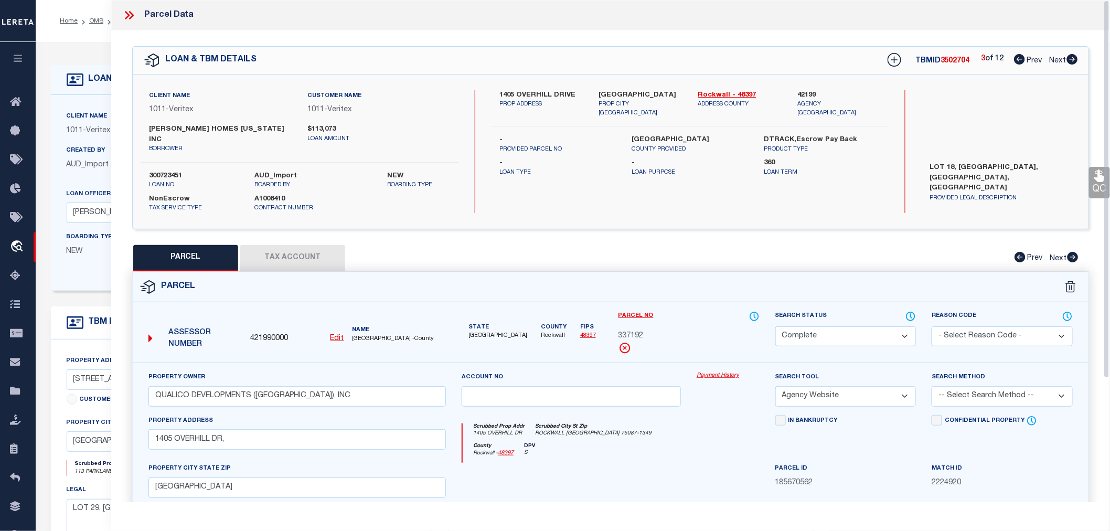
click at [1071, 59] on icon at bounding box center [1072, 59] width 11 height 10
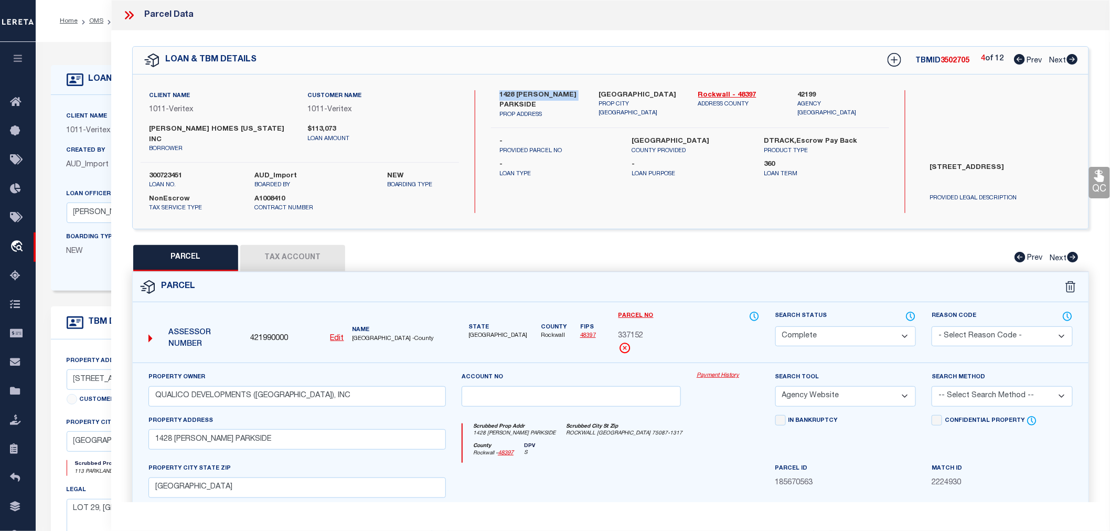
drag, startPoint x: 497, startPoint y: 95, endPoint x: 576, endPoint y: 91, distance: 78.8
click at [576, 91] on div "1428 [PERSON_NAME] PARKSIDE PROP ADDRESS" at bounding box center [541, 104] width 99 height 29
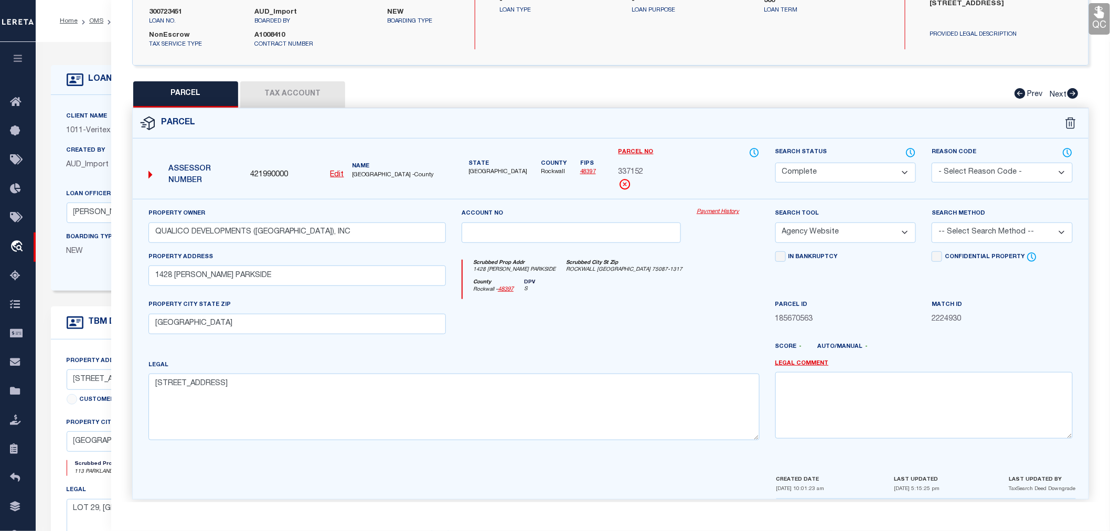
click at [294, 81] on button "Tax Account" at bounding box center [292, 94] width 105 height 26
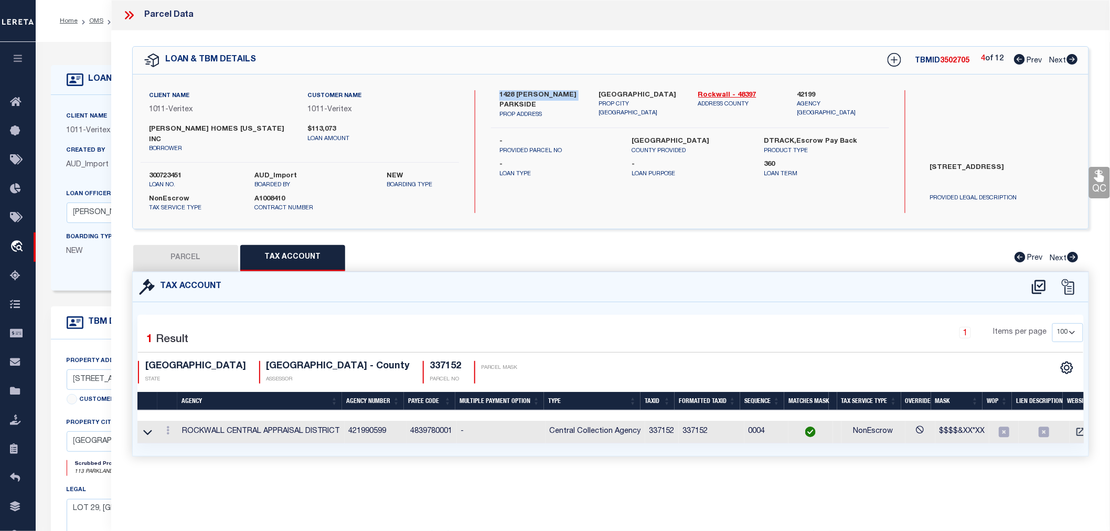
scroll to position [0, 0]
click at [1039, 279] on icon at bounding box center [1038, 287] width 17 height 17
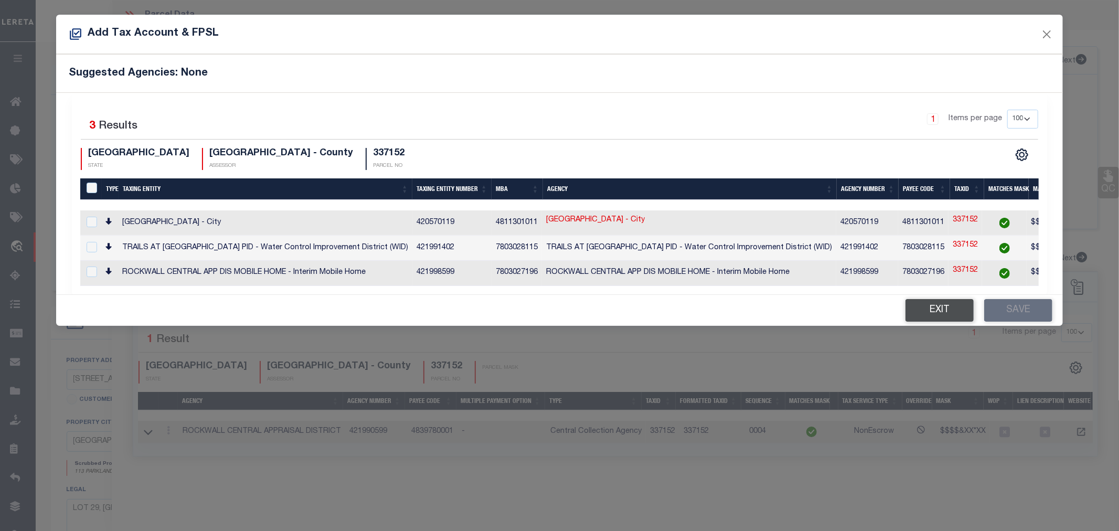
click at [928, 313] on button "Exit" at bounding box center [939, 310] width 68 height 23
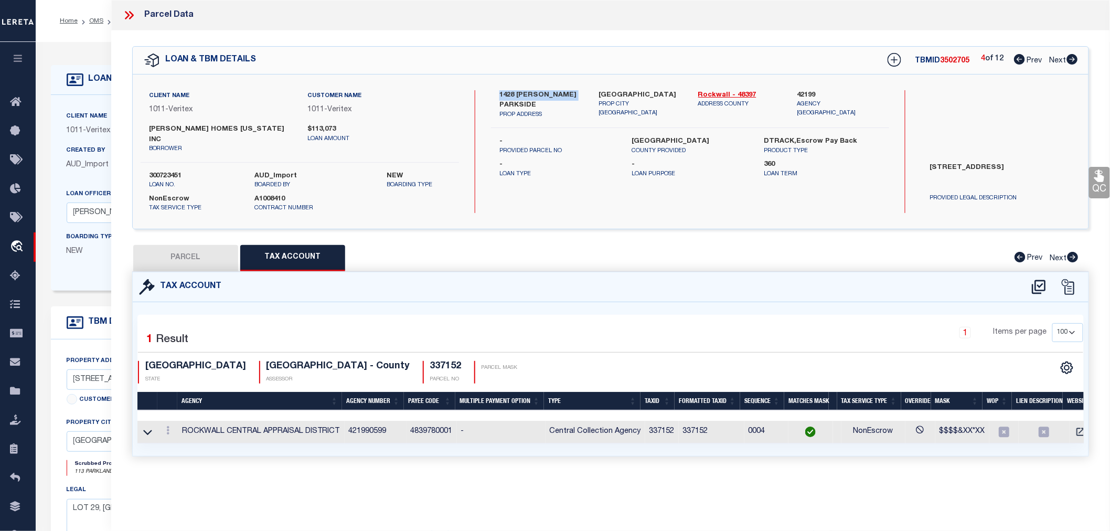
click at [1071, 59] on icon at bounding box center [1072, 59] width 11 height 10
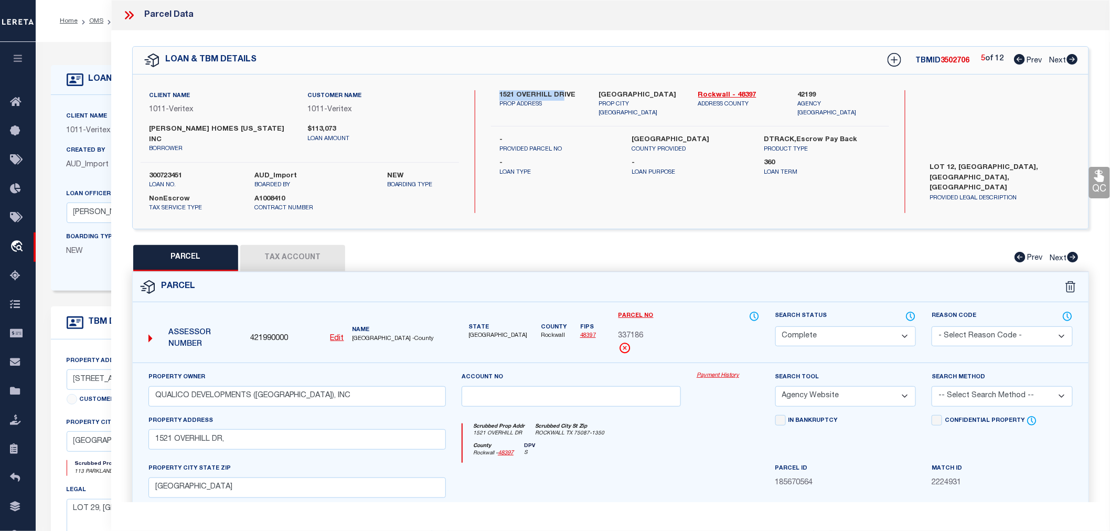
drag, startPoint x: 499, startPoint y: 92, endPoint x: 560, endPoint y: 95, distance: 61.0
click at [560, 95] on div "1521 [PERSON_NAME] DRIVE PROP ADDRESS" at bounding box center [541, 104] width 99 height 28
click at [1074, 56] on icon at bounding box center [1072, 59] width 11 height 10
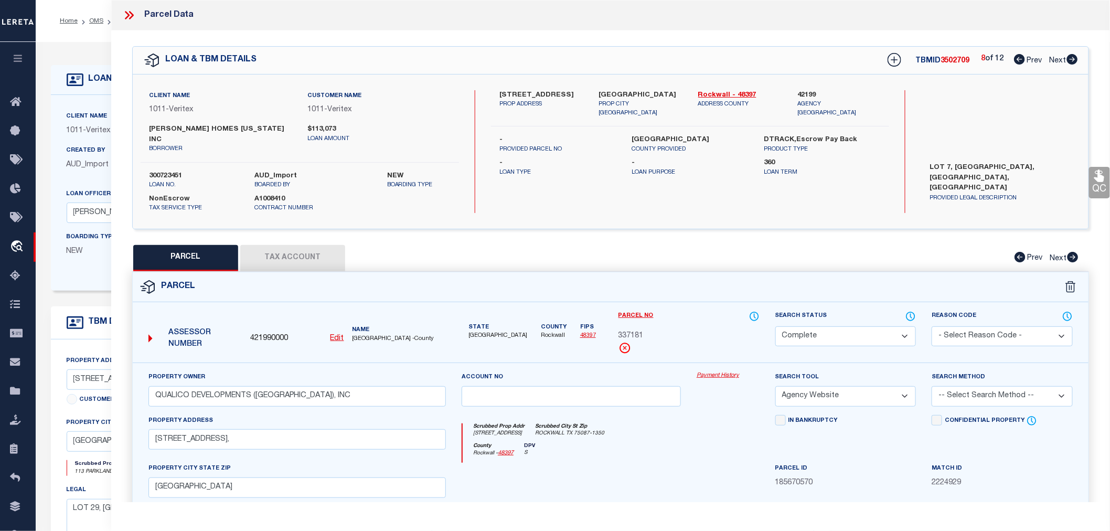
click at [1074, 56] on icon at bounding box center [1072, 59] width 11 height 10
click at [125, 11] on icon at bounding box center [129, 15] width 14 height 14
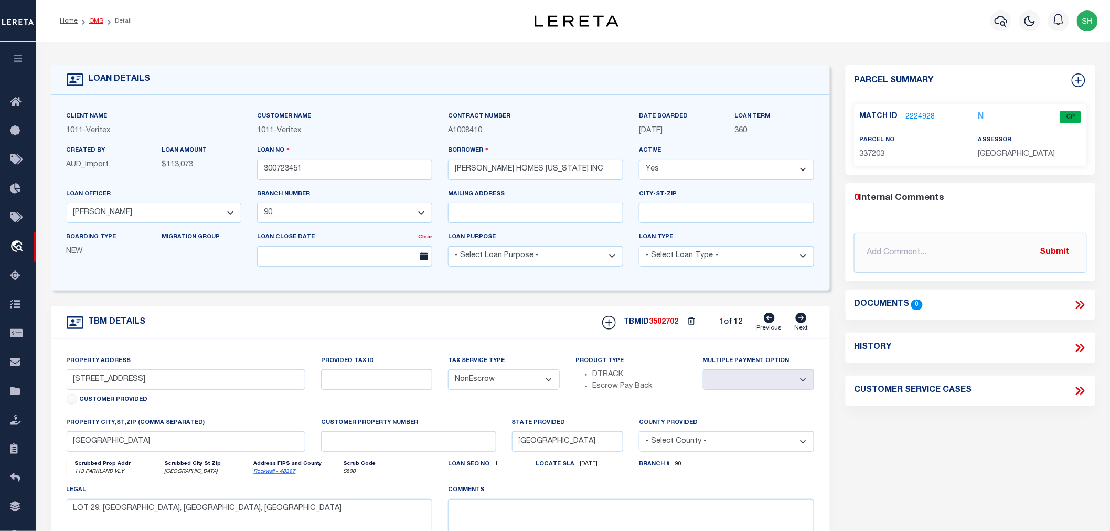
click at [96, 19] on link "OMS" at bounding box center [96, 21] width 14 height 6
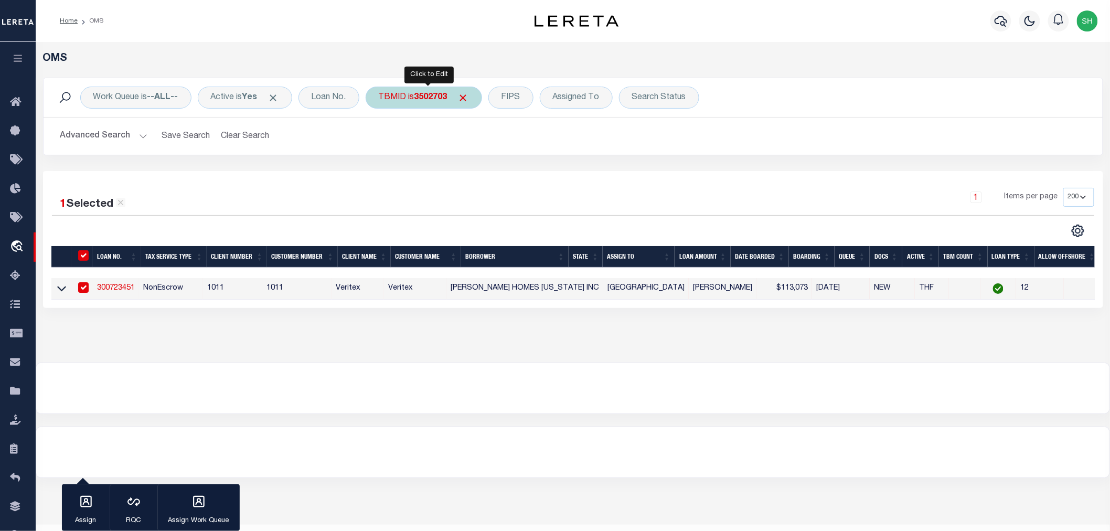
click at [418, 94] on div "TBMID is 3502703" at bounding box center [424, 98] width 116 height 22
click at [517, 164] on input "Apply" at bounding box center [518, 167] width 31 height 17
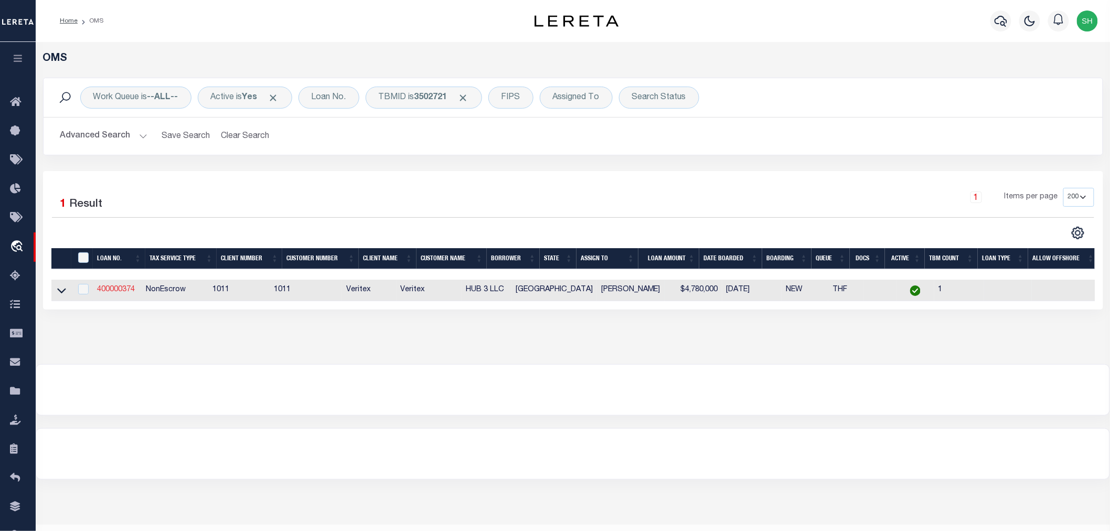
click at [114, 291] on link "400000374" at bounding box center [116, 289] width 38 height 7
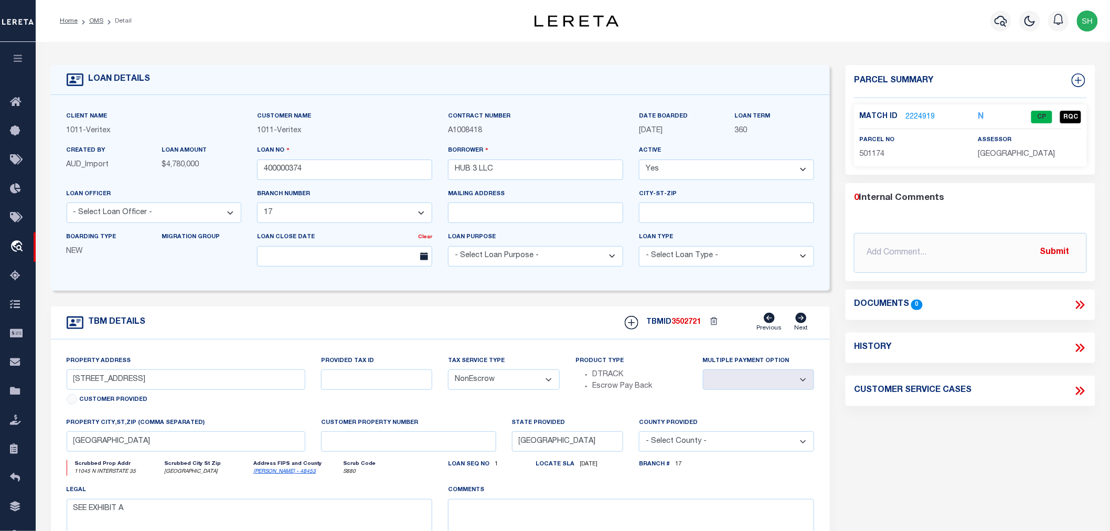
click at [919, 112] on link "2224919" at bounding box center [919, 117] width 29 height 11
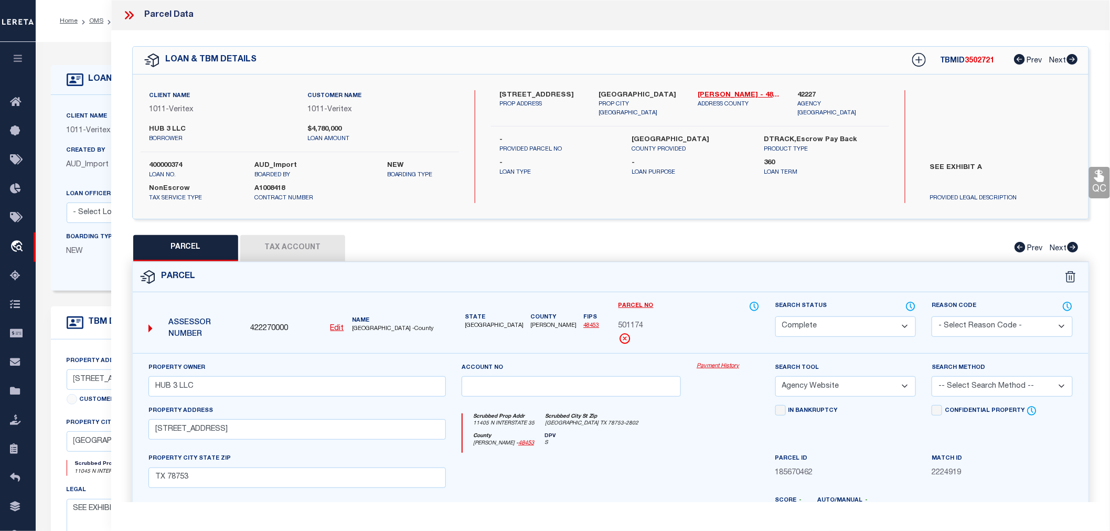
click at [635, 324] on span "501174" at bounding box center [630, 327] width 25 height 12
drag, startPoint x: 223, startPoint y: 390, endPoint x: 144, endPoint y: 394, distance: 79.3
click at [144, 394] on div "Property Owner HUB 3 LLC" at bounding box center [297, 383] width 313 height 43
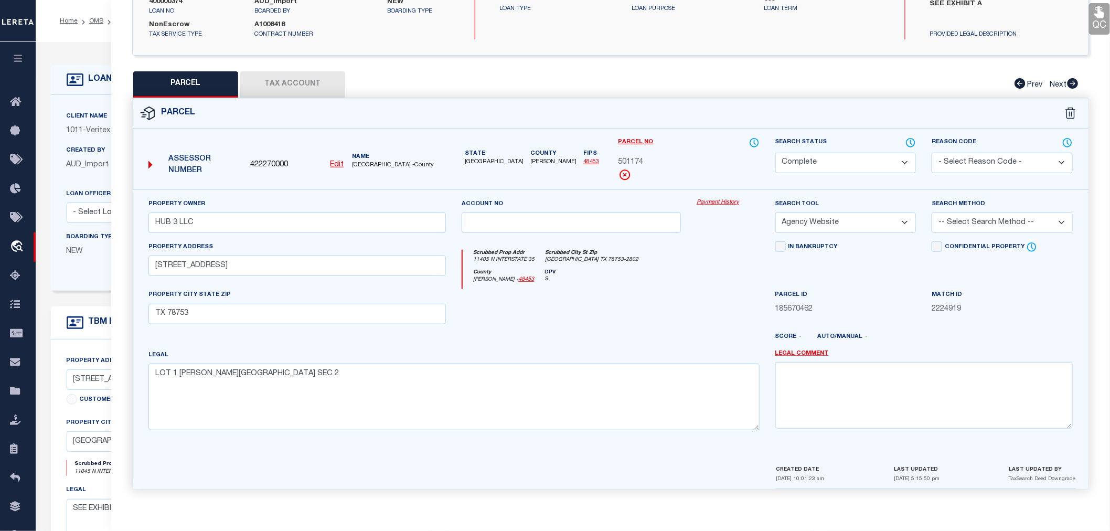
click at [280, 82] on button "Tax Account" at bounding box center [292, 84] width 105 height 26
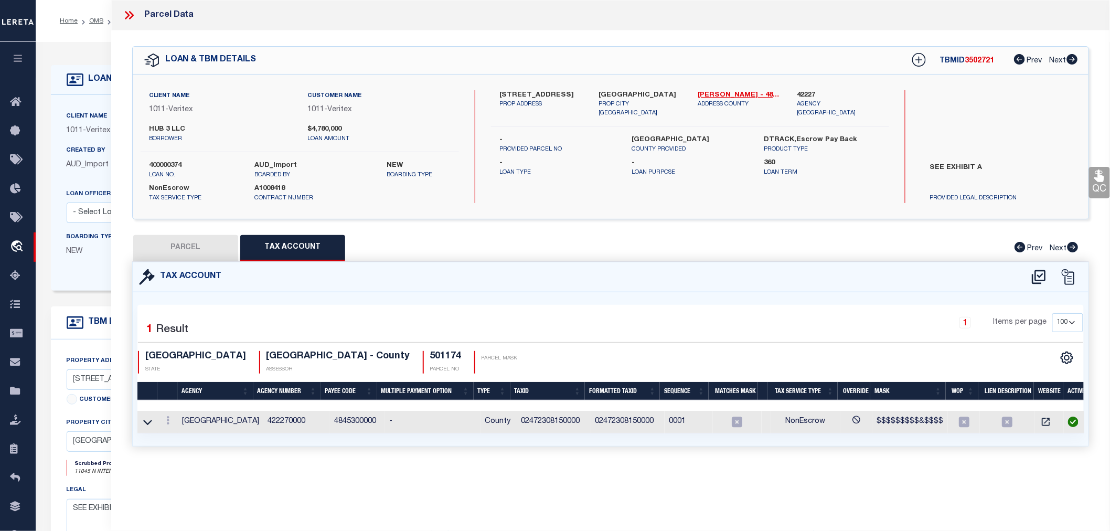
scroll to position [0, 0]
click at [1035, 277] on icon at bounding box center [1039, 277] width 14 height 14
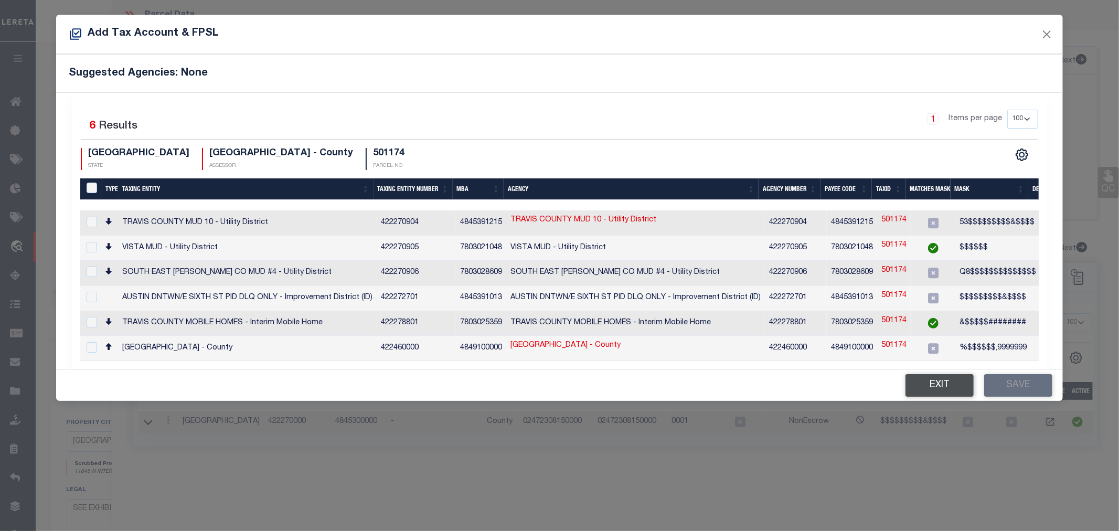
click at [938, 384] on button "Exit" at bounding box center [939, 385] width 68 height 23
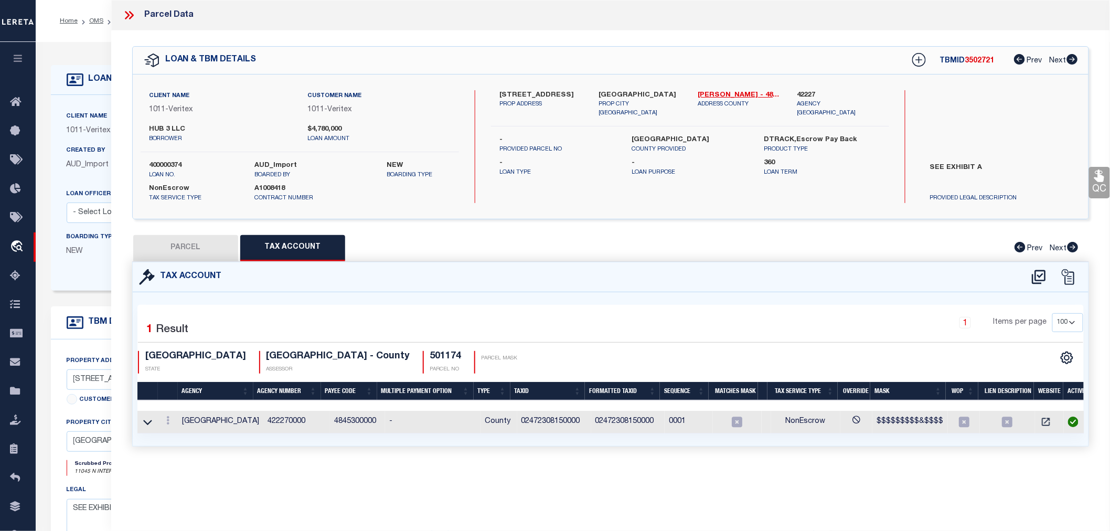
click at [161, 252] on button "PARCEL" at bounding box center [185, 248] width 105 height 26
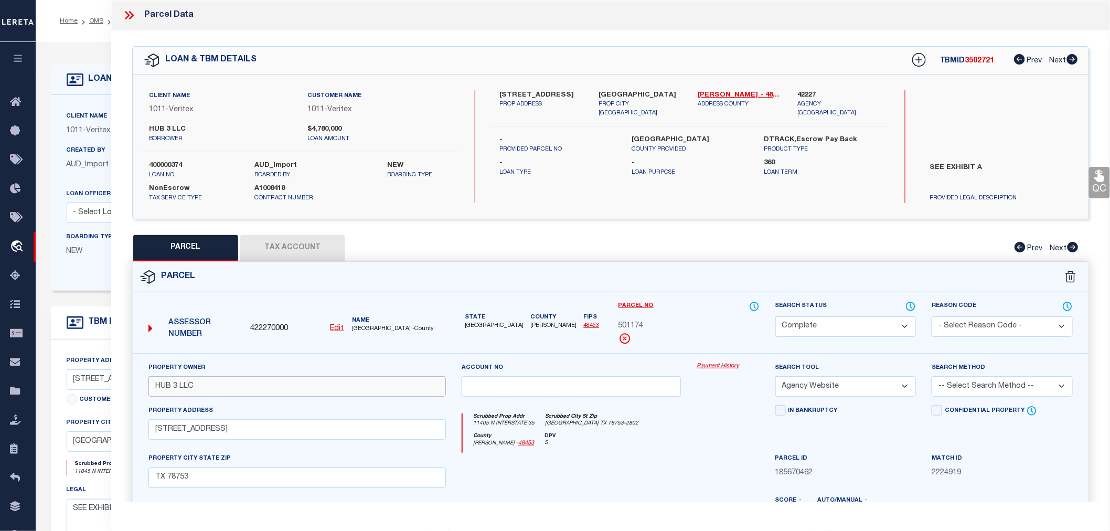
drag, startPoint x: 195, startPoint y: 387, endPoint x: 150, endPoint y: 386, distance: 45.1
click at [150, 386] on input "HUB 3 LLC" at bounding box center [296, 386] width 297 height 20
drag, startPoint x: 228, startPoint y: 426, endPoint x: 158, endPoint y: 423, distance: 69.3
click at [158, 423] on input "[STREET_ADDRESS]" at bounding box center [296, 429] width 297 height 20
click at [129, 17] on icon at bounding box center [129, 15] width 14 height 14
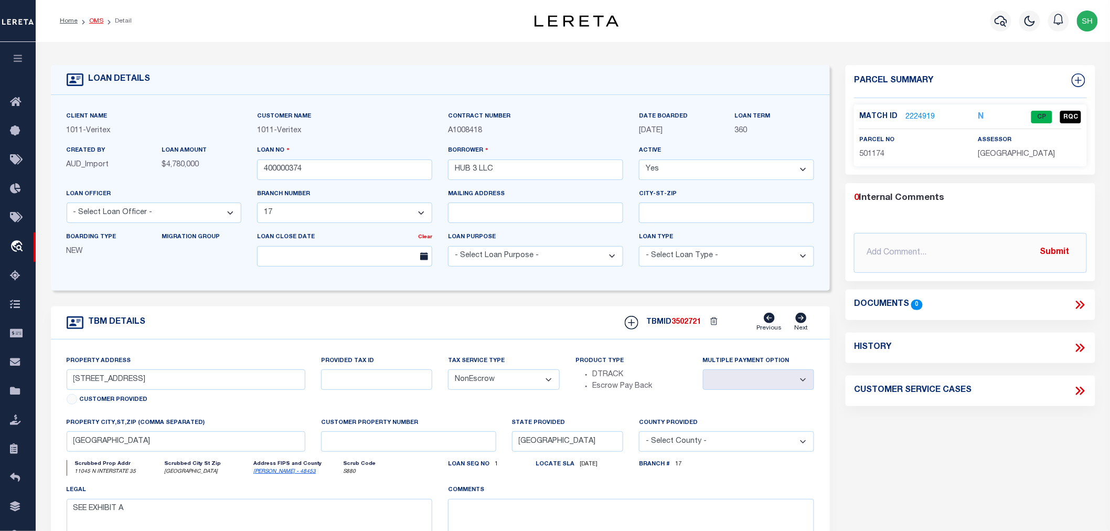
click at [93, 19] on link "OMS" at bounding box center [96, 21] width 14 height 6
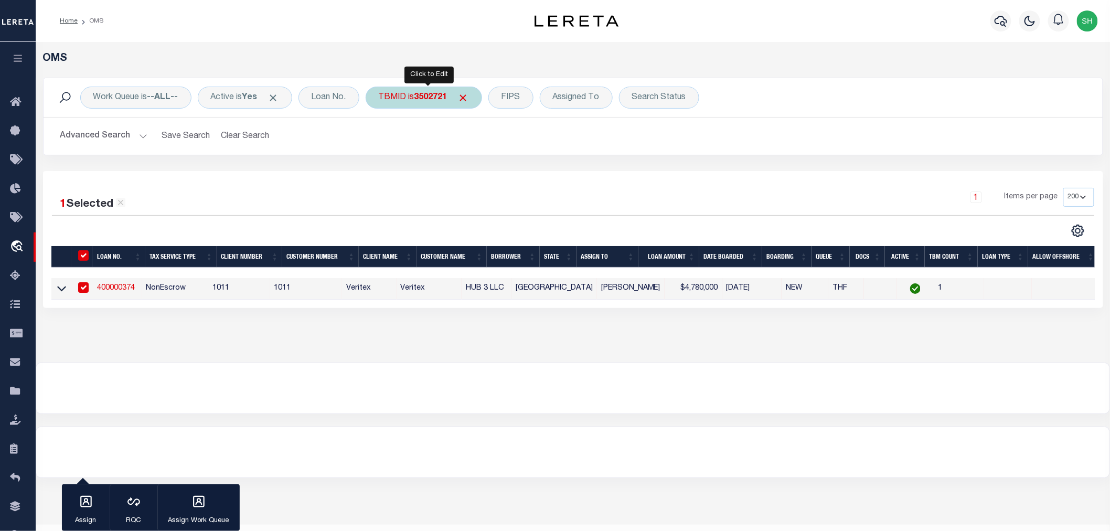
click at [401, 90] on div "TBMID is 3502721" at bounding box center [424, 98] width 116 height 22
click at [525, 167] on input "Apply" at bounding box center [518, 167] width 31 height 17
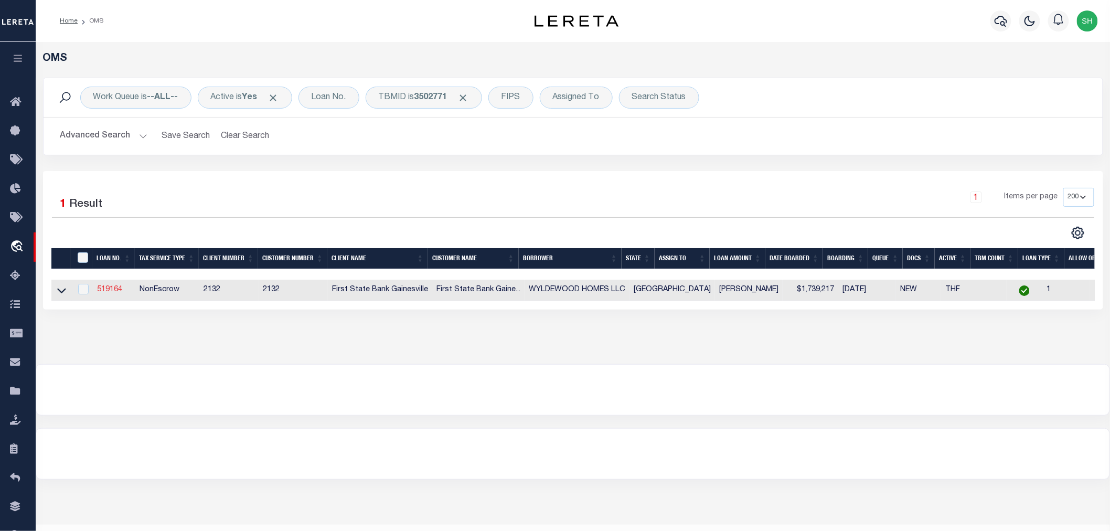
click at [117, 289] on link "519164" at bounding box center [109, 289] width 25 height 7
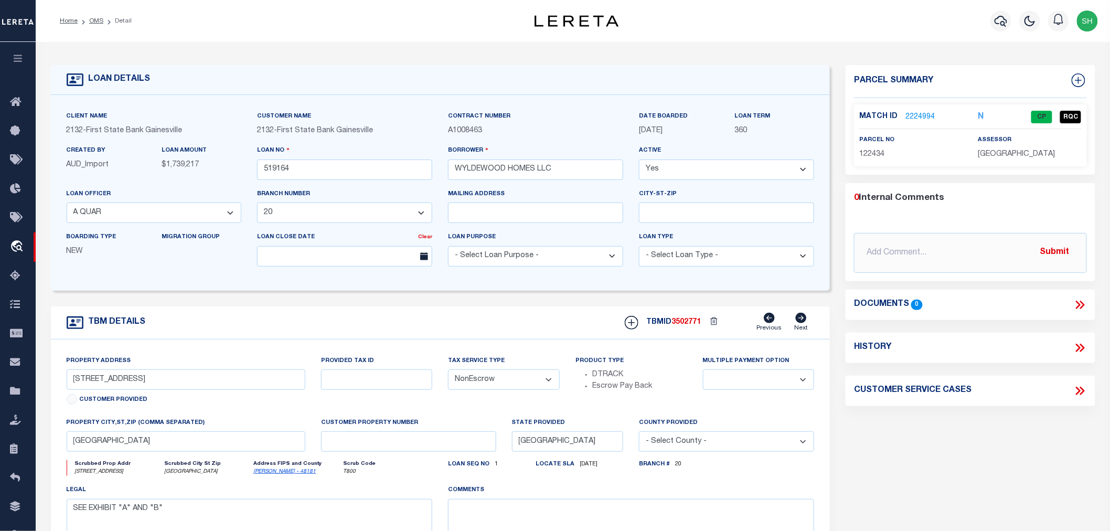
click at [920, 113] on link "2224994" at bounding box center [919, 117] width 29 height 11
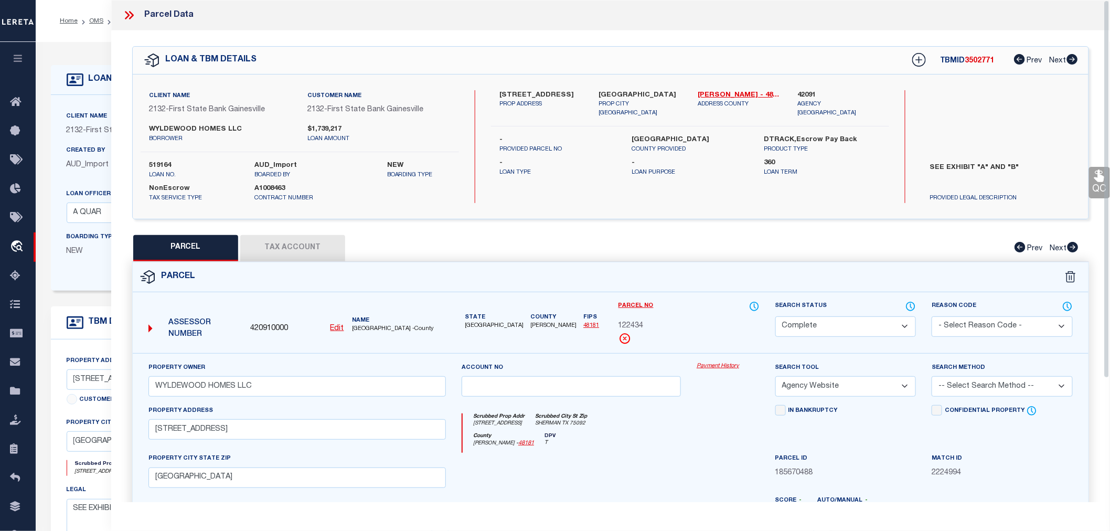
click at [631, 323] on span "122434" at bounding box center [630, 327] width 25 height 12
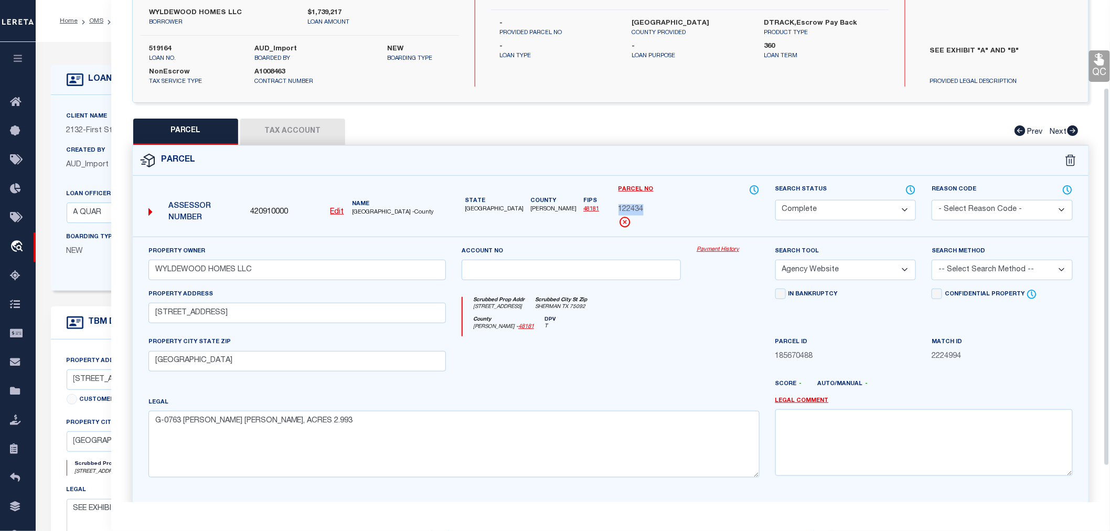
click at [280, 130] on button "Tax Account" at bounding box center [292, 132] width 105 height 26
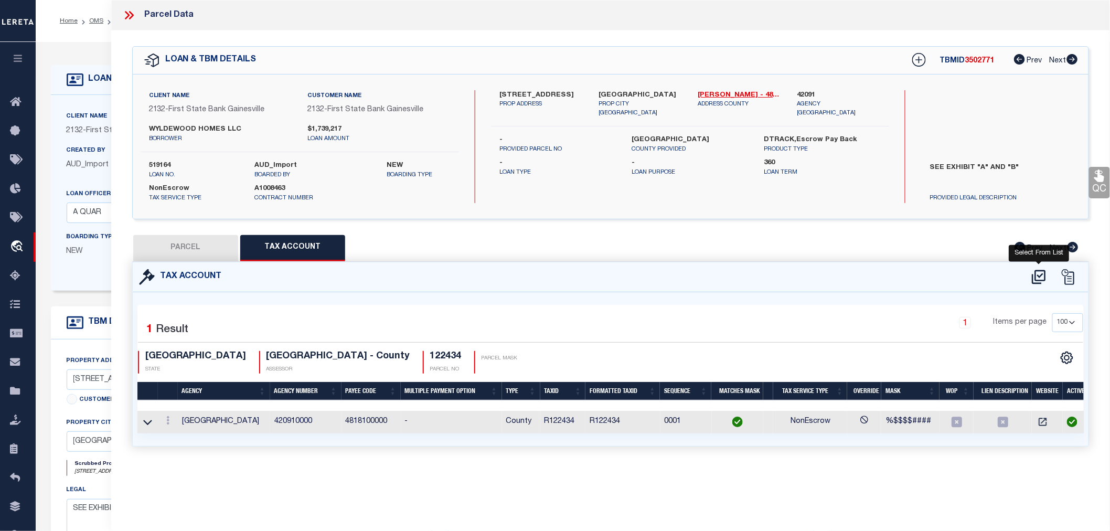
click at [1036, 273] on icon at bounding box center [1039, 277] width 14 height 14
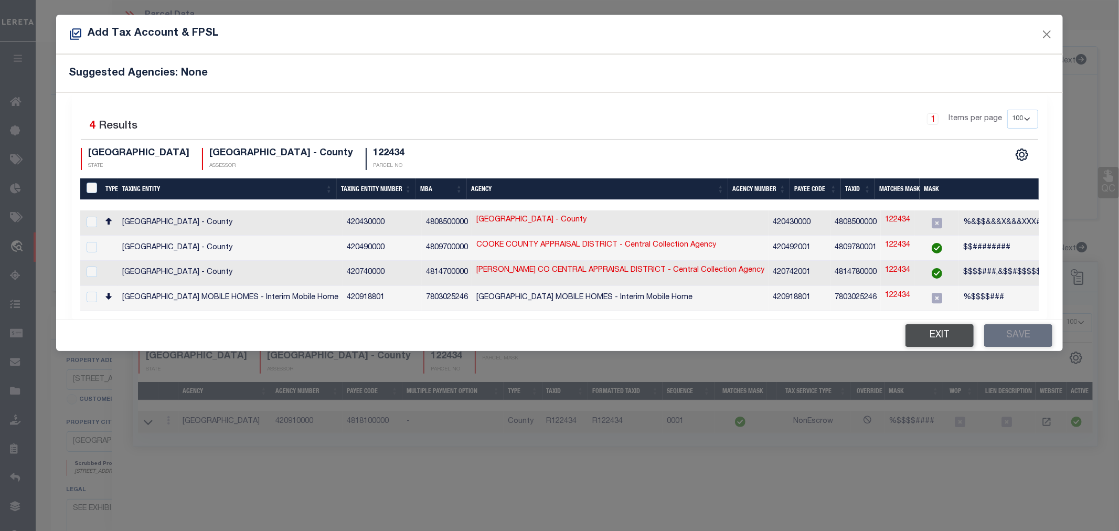
click at [953, 338] on button "Exit" at bounding box center [939, 335] width 68 height 23
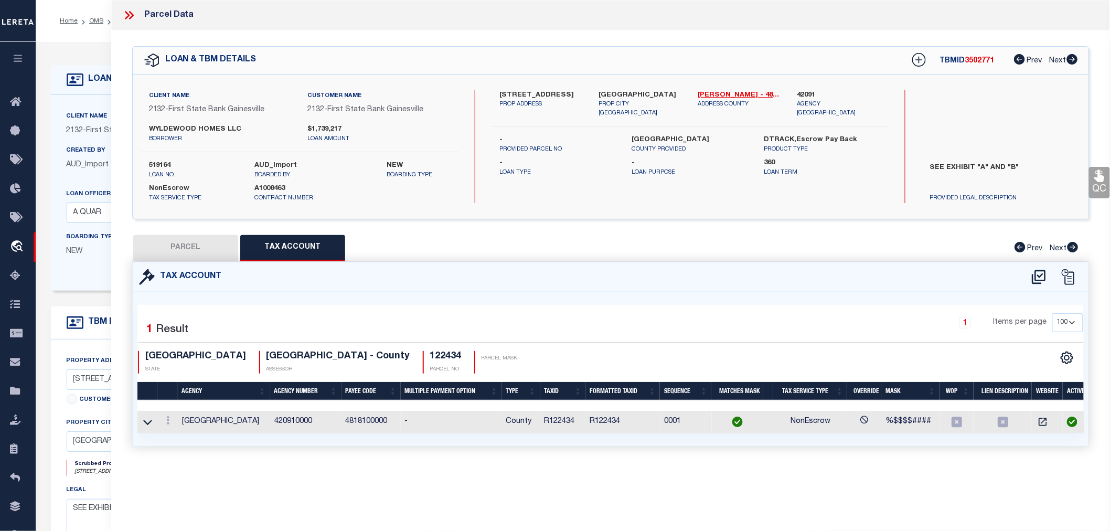
click at [133, 17] on icon at bounding box center [129, 15] width 14 height 14
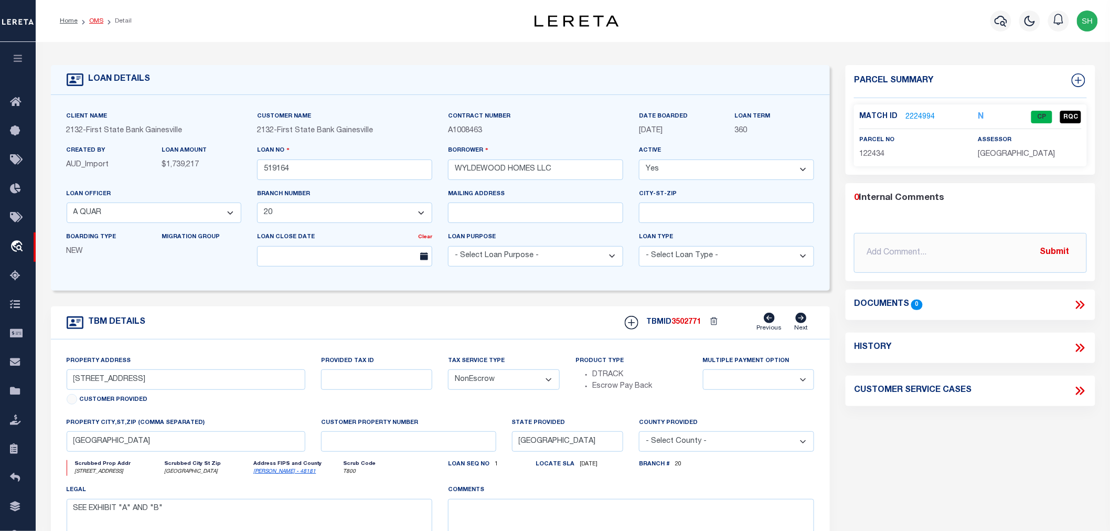
click at [95, 19] on link "OMS" at bounding box center [96, 21] width 14 height 6
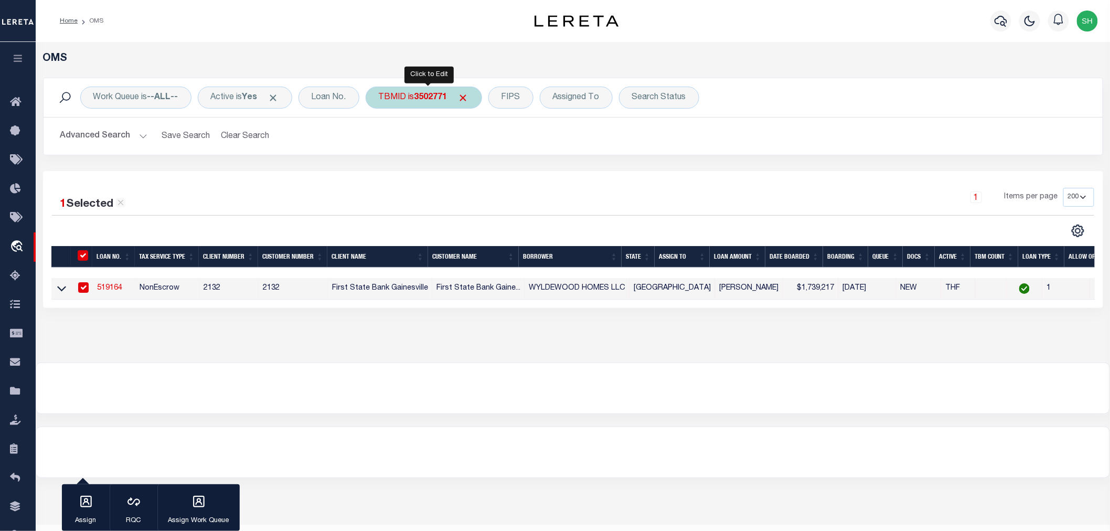
click at [428, 101] on b "3502771" at bounding box center [430, 97] width 33 height 8
click at [516, 168] on input "Apply" at bounding box center [518, 167] width 31 height 17
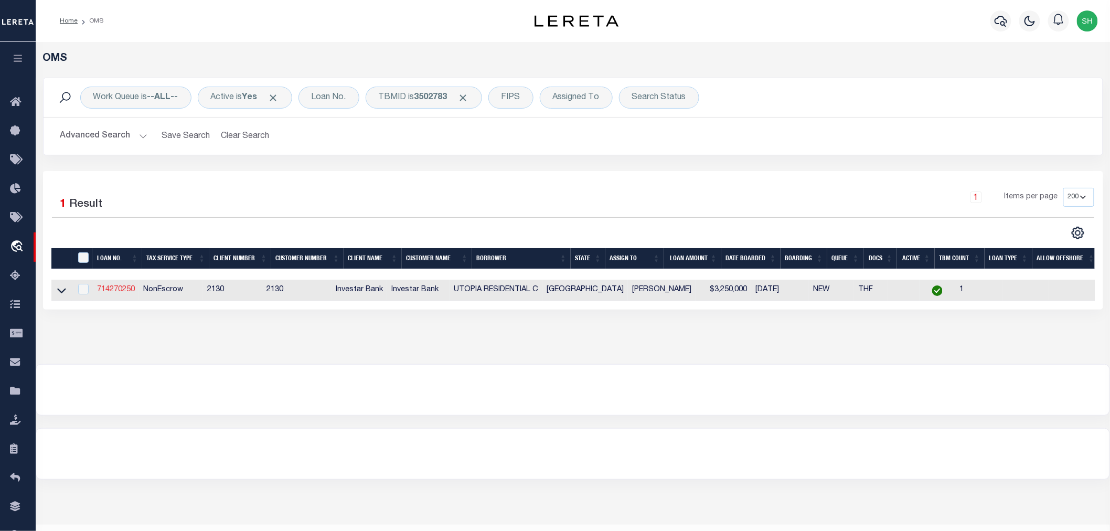
click at [114, 287] on link "714270250" at bounding box center [116, 289] width 38 height 7
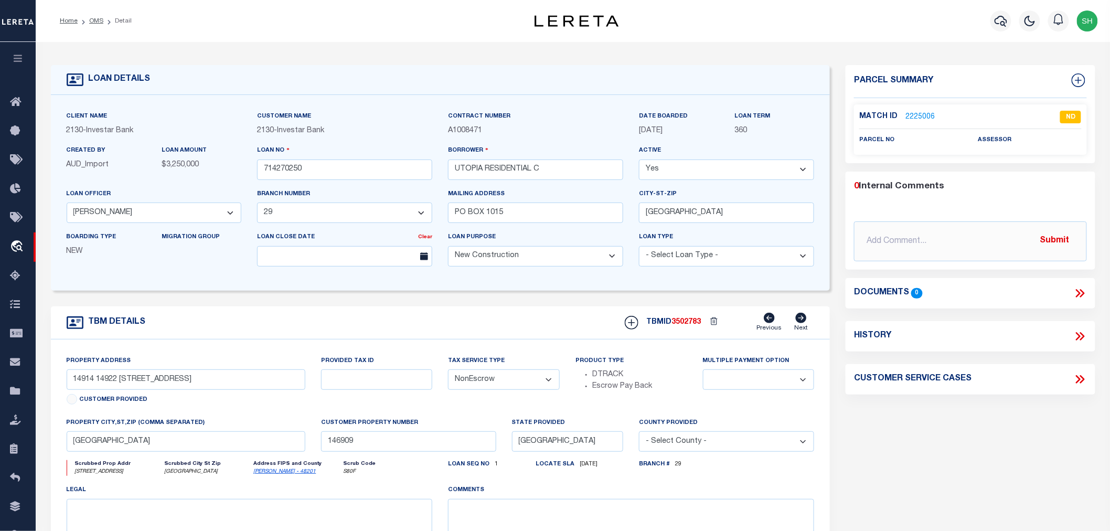
click at [919, 115] on link "2225006" at bounding box center [919, 117] width 29 height 11
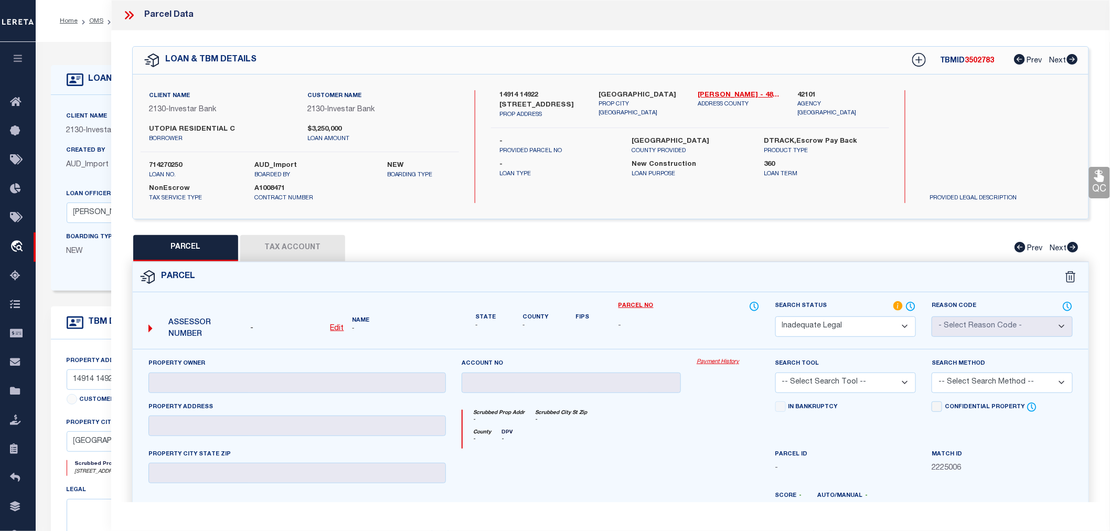
click at [131, 14] on icon at bounding box center [131, 15] width 5 height 8
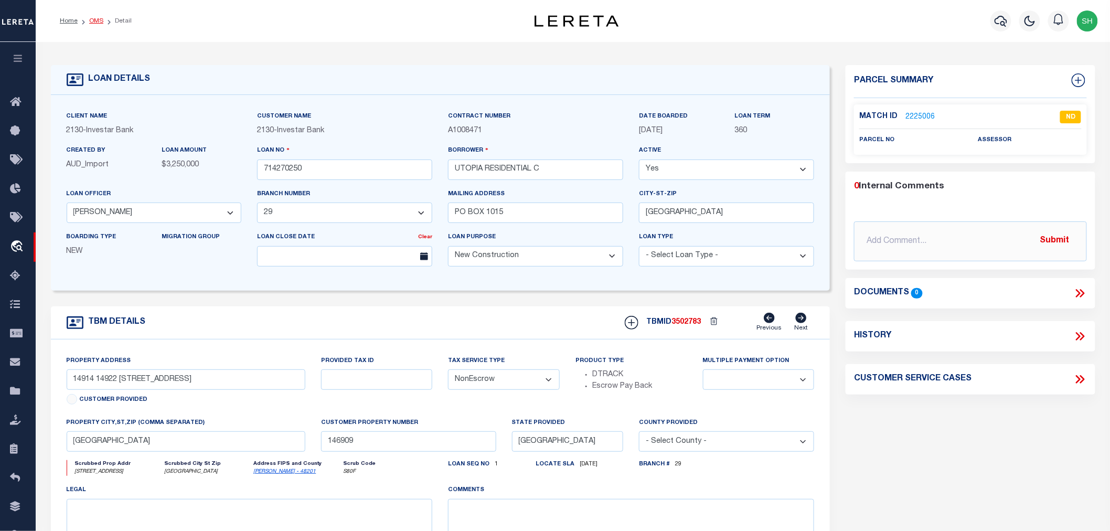
click at [94, 22] on link "OMS" at bounding box center [96, 21] width 14 height 6
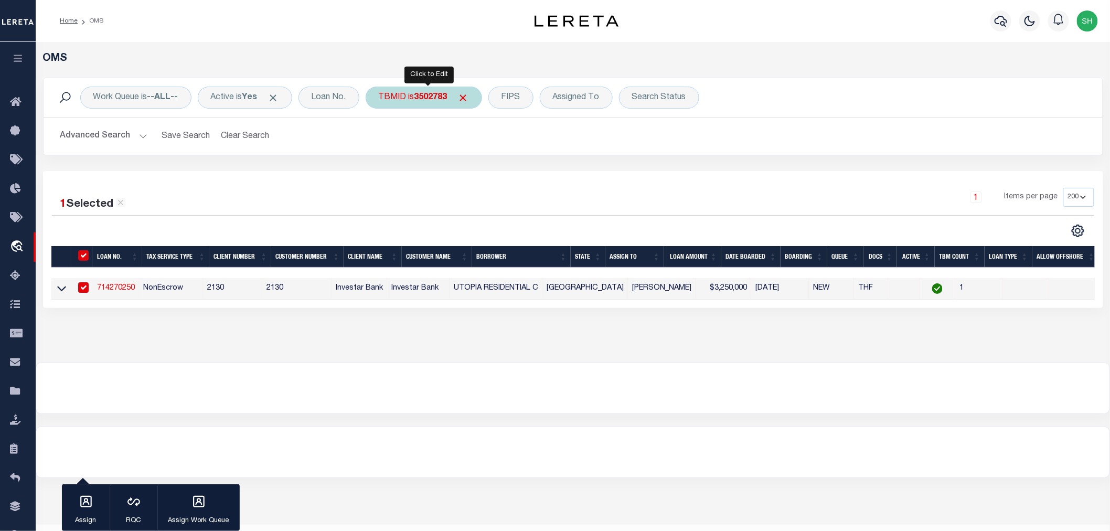
click at [429, 97] on b "3502783" at bounding box center [430, 97] width 33 height 8
click at [521, 163] on input "Apply" at bounding box center [518, 167] width 31 height 17
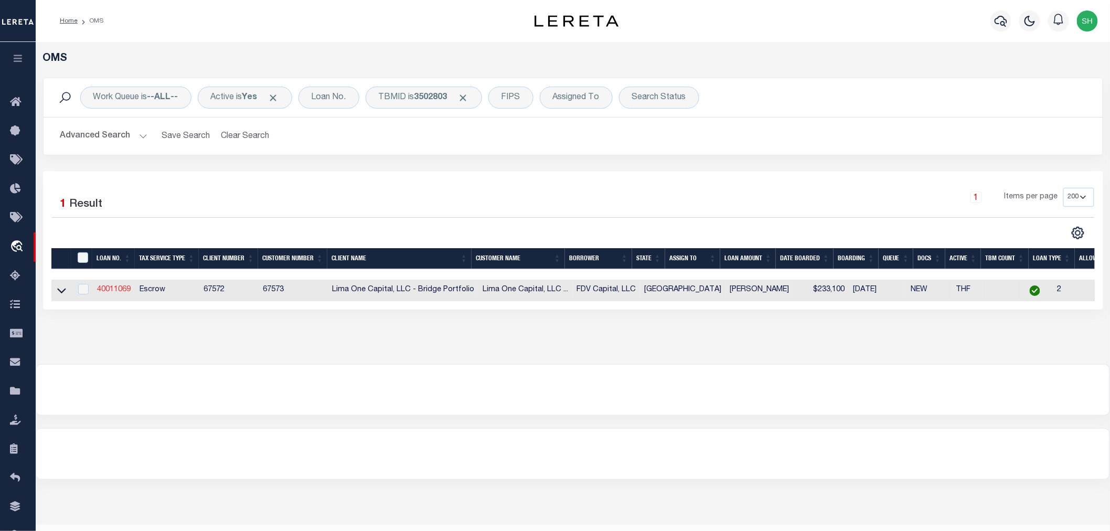
click at [113, 291] on link "40011069" at bounding box center [114, 289] width 34 height 7
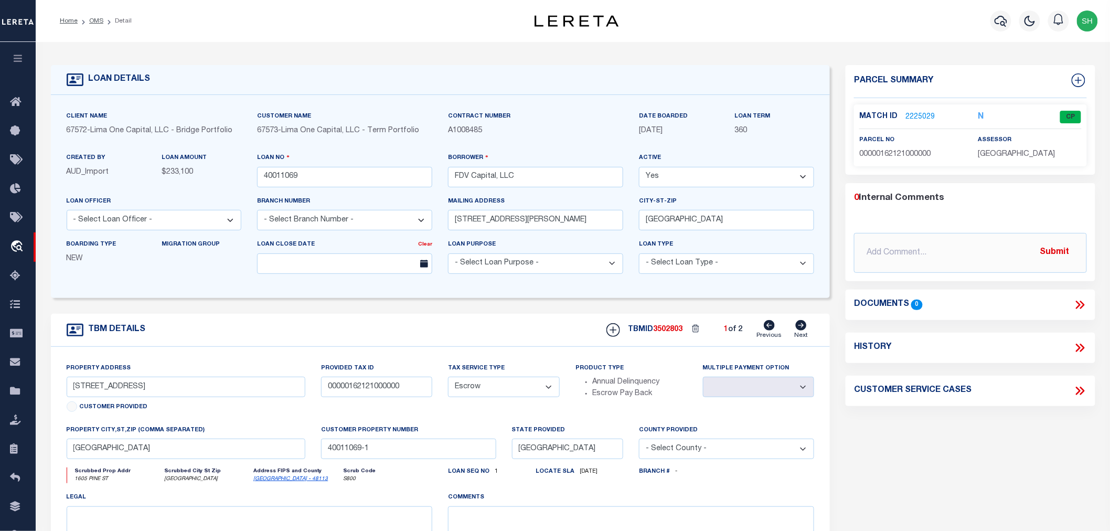
click at [921, 114] on link "2225029" at bounding box center [919, 117] width 29 height 11
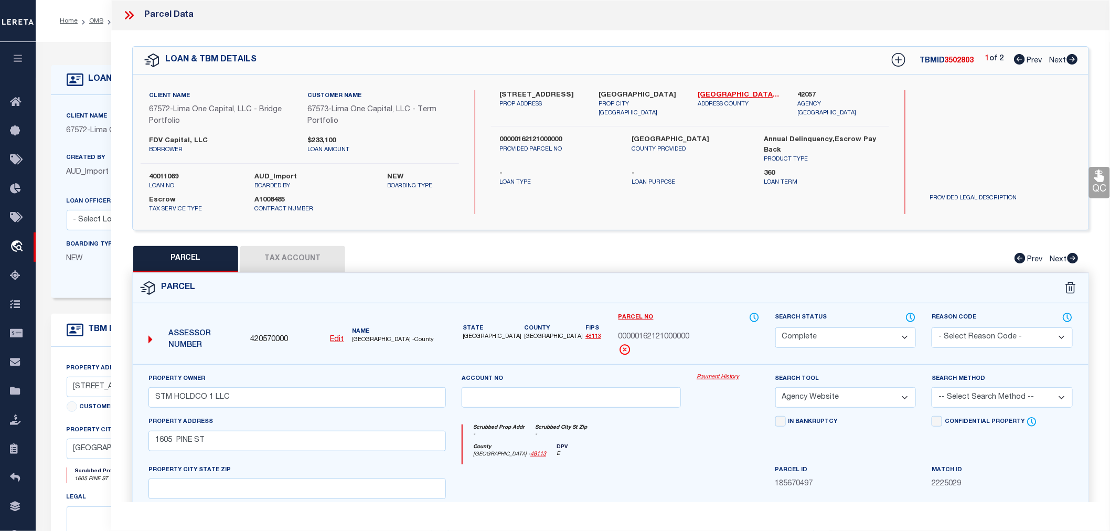
click at [647, 337] on span "00000162121000000" at bounding box center [653, 338] width 71 height 12
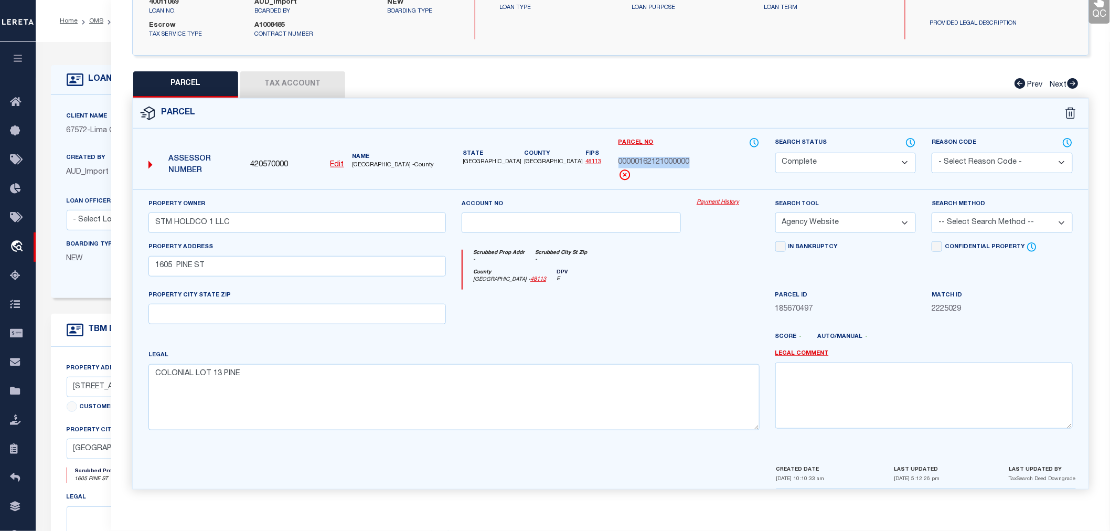
click at [310, 84] on button "Tax Account" at bounding box center [292, 84] width 105 height 26
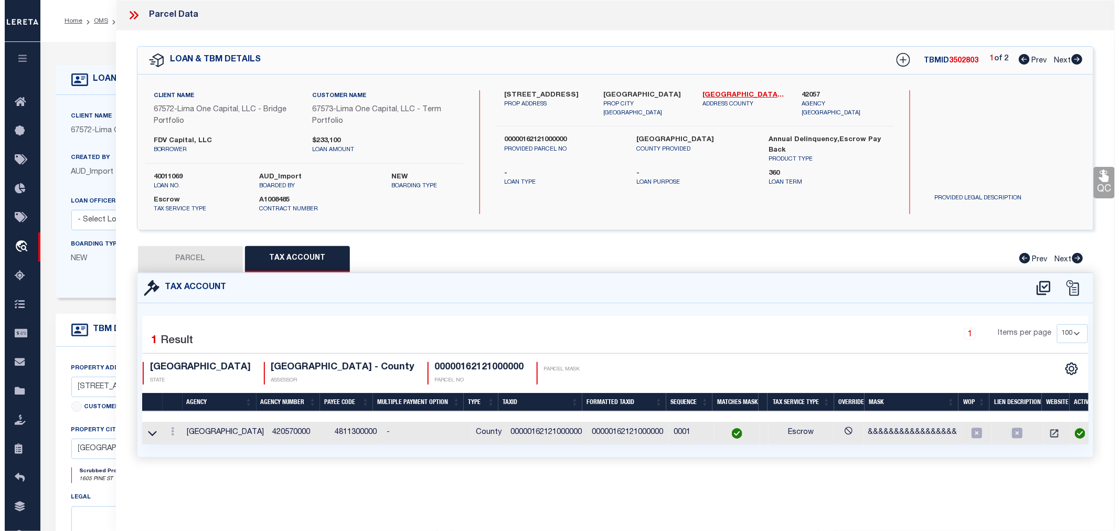
scroll to position [0, 0]
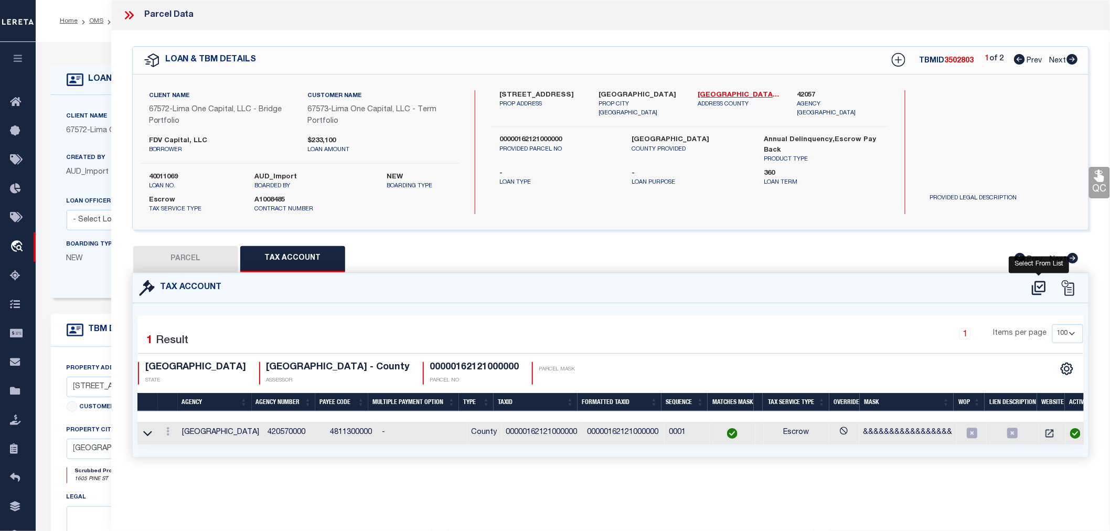
click at [1044, 289] on icon at bounding box center [1038, 288] width 17 height 17
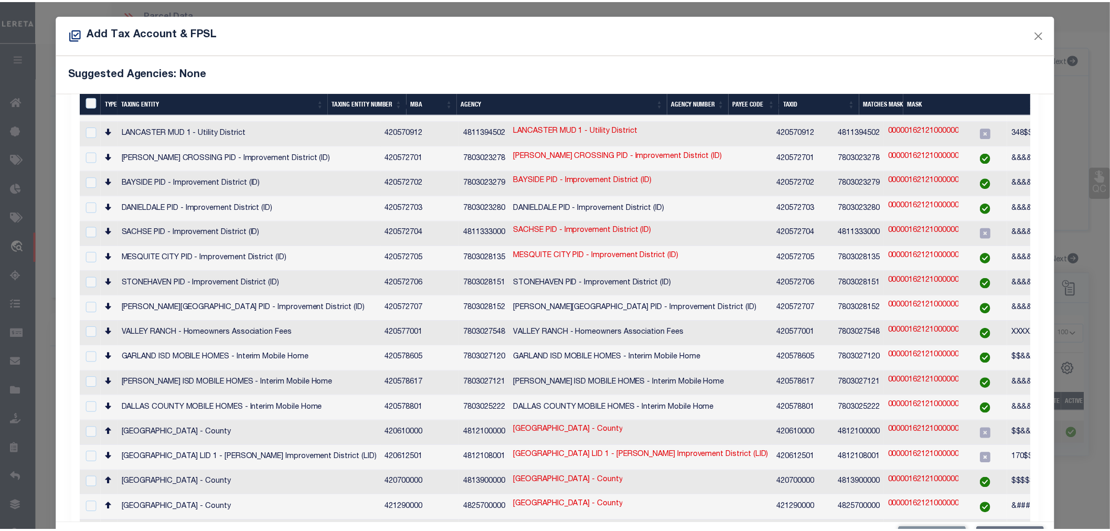
scroll to position [39, 0]
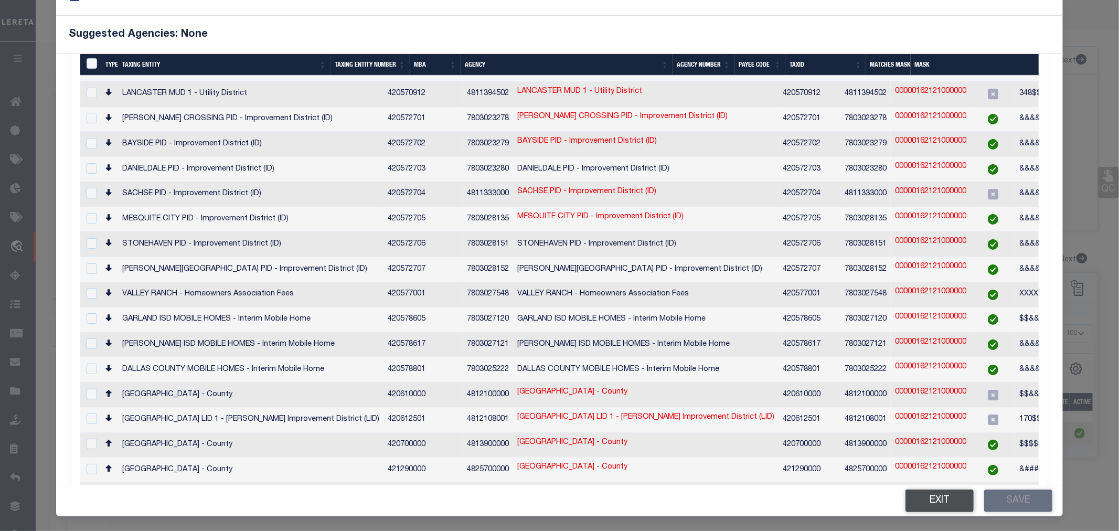
click at [924, 503] on button "Exit" at bounding box center [939, 500] width 68 height 23
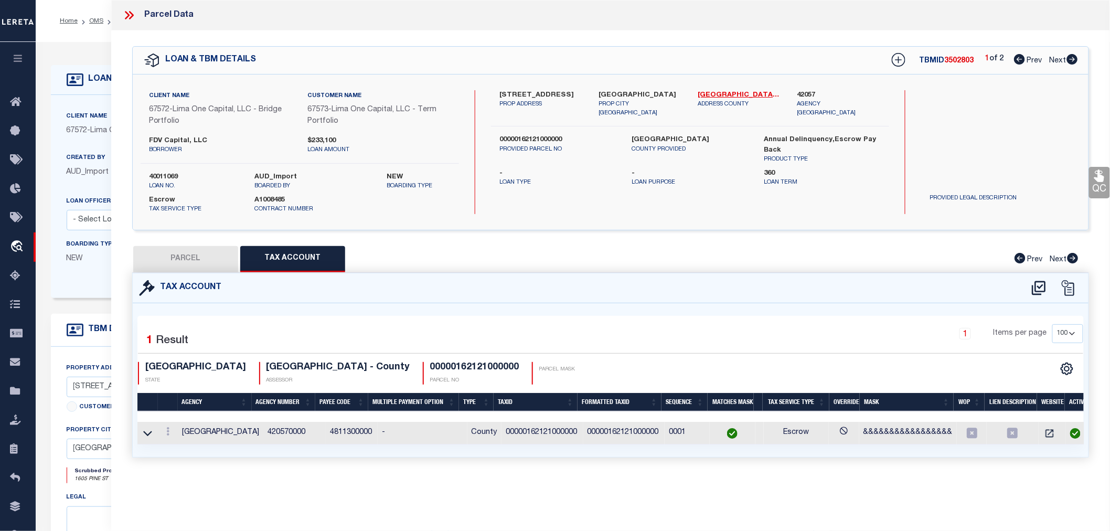
click at [1074, 56] on icon at bounding box center [1072, 59] width 11 height 10
